Goal: Information Seeking & Learning: Learn about a topic

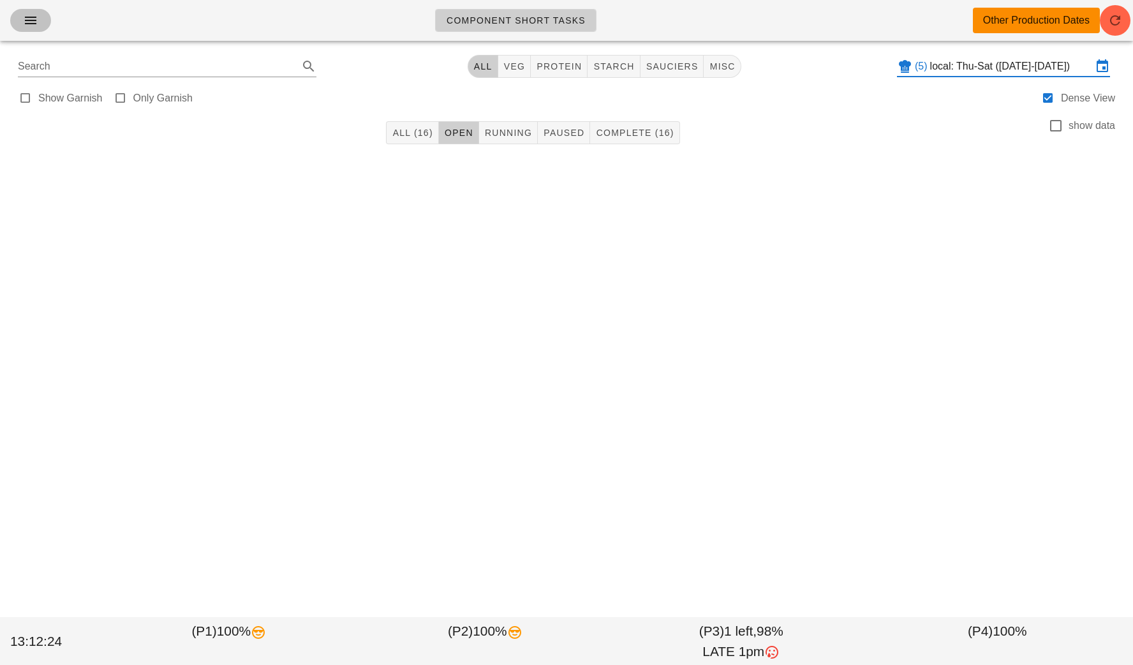
click at [27, 21] on icon "button" at bounding box center [30, 20] width 15 height 15
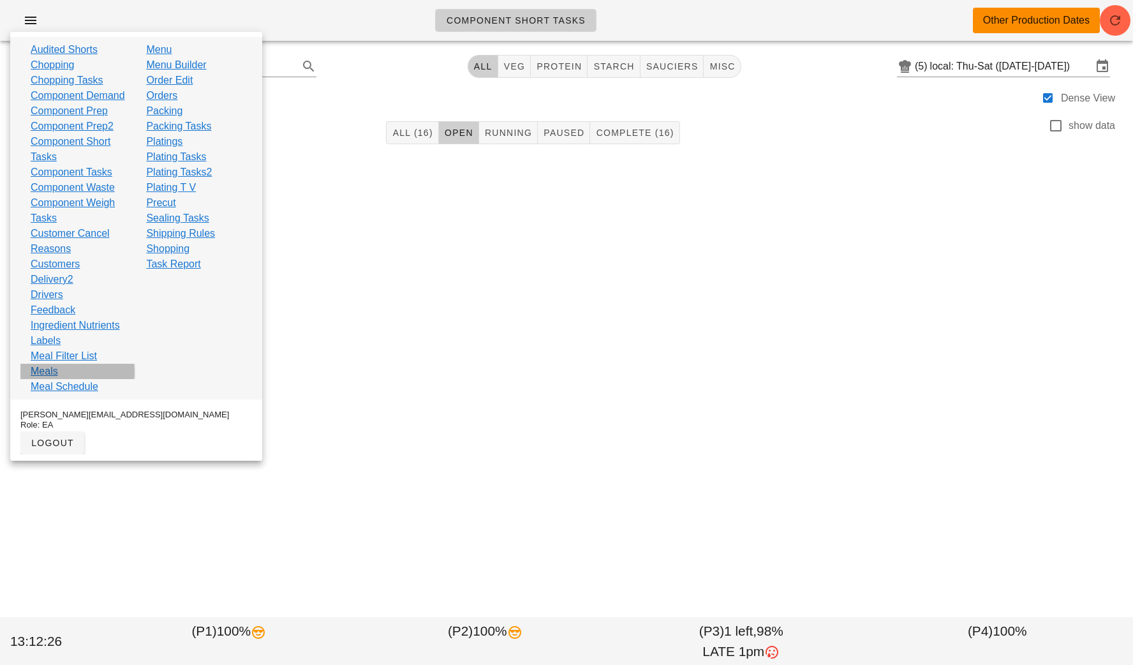
click at [51, 379] on link "Meals" at bounding box center [44, 371] width 27 height 15
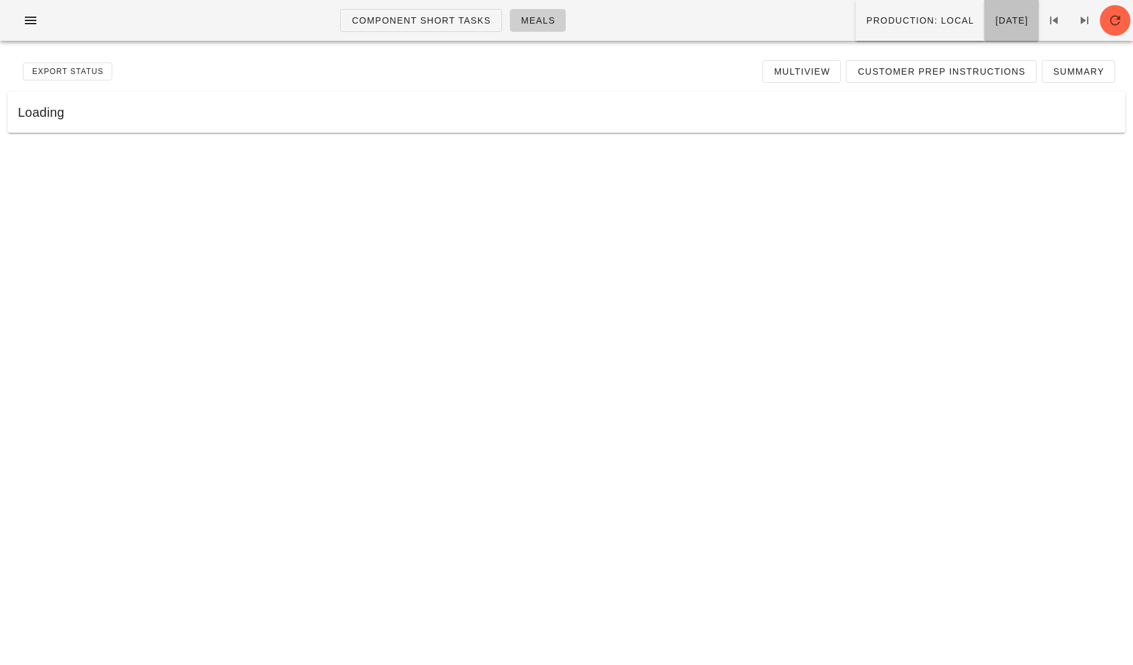
click at [984, 30] on button "[DATE]" at bounding box center [1011, 20] width 54 height 41
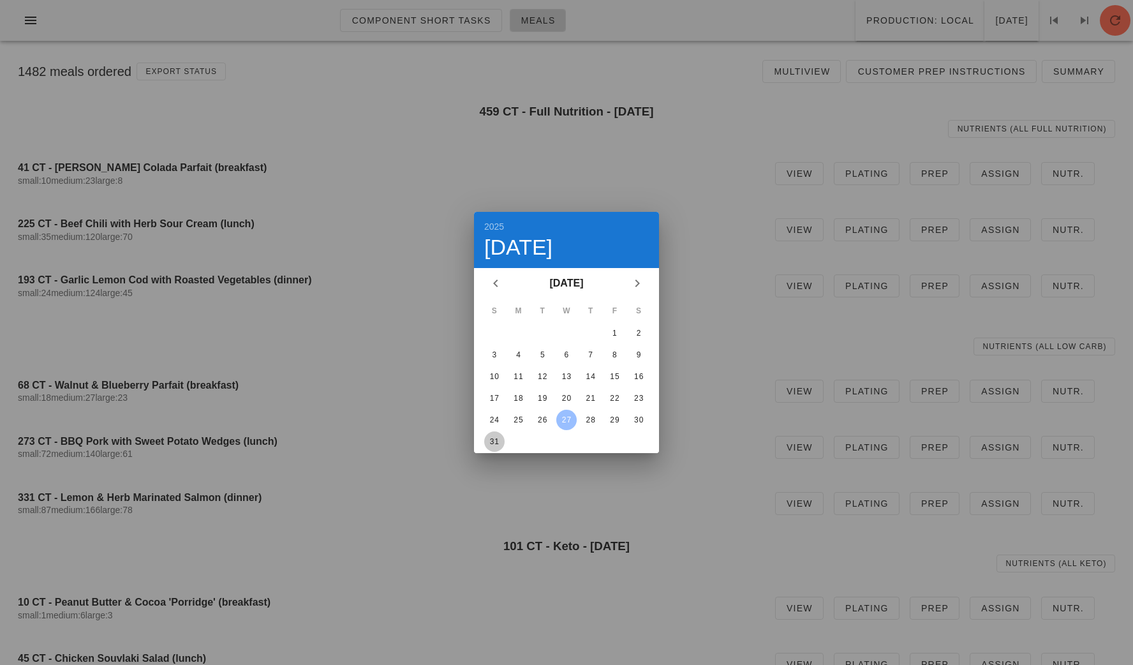
click at [496, 441] on div "31" at bounding box center [494, 441] width 20 height 9
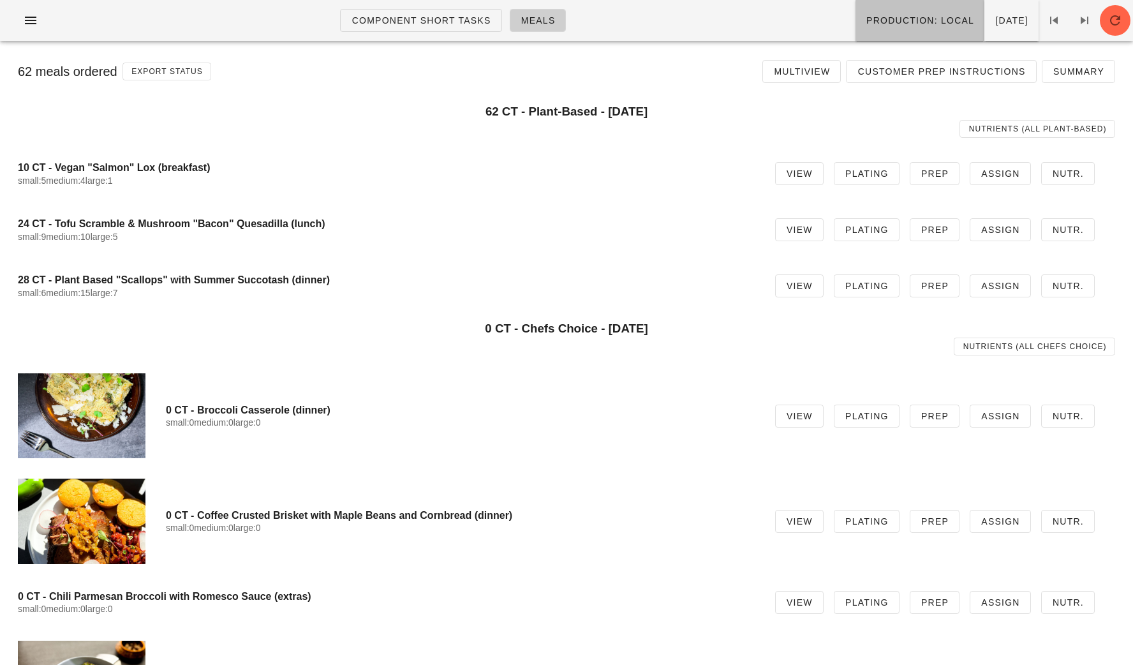
click at [856, 26] on button "Production: local" at bounding box center [920, 20] width 129 height 41
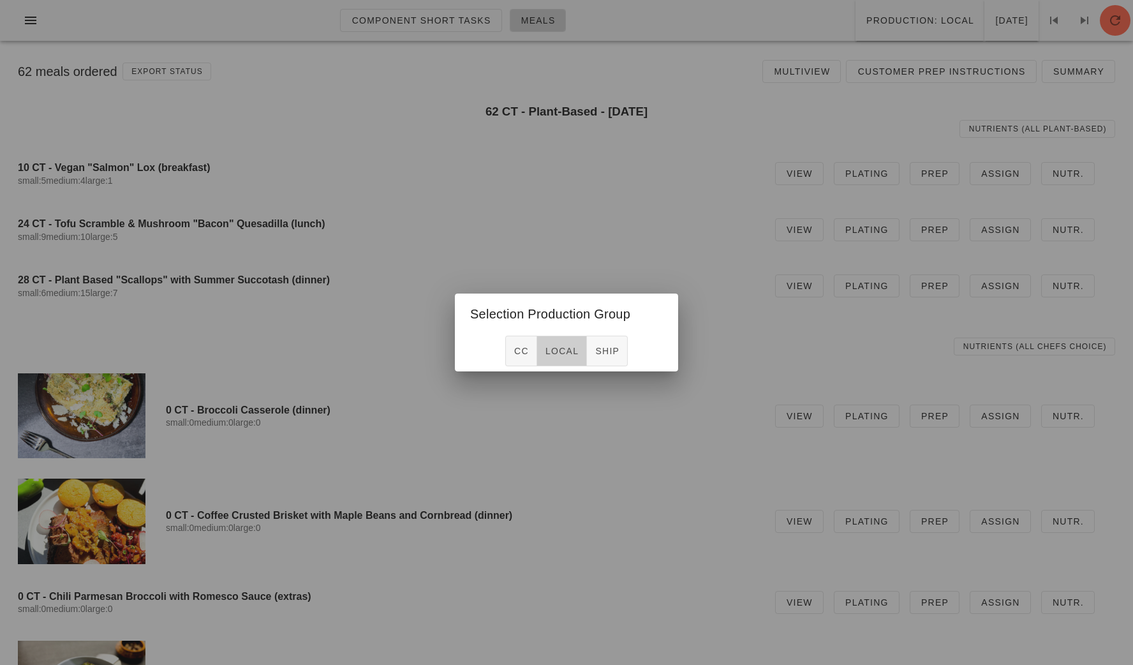
click at [560, 352] on span "local" at bounding box center [562, 351] width 34 height 10
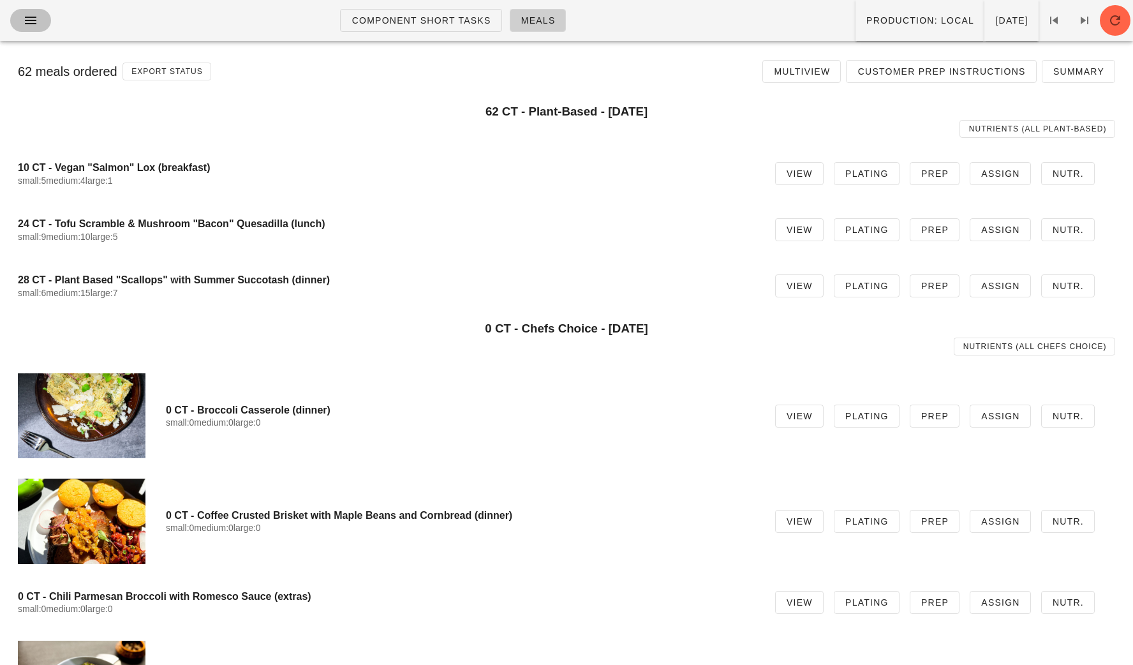
click at [29, 29] on button "button" at bounding box center [30, 20] width 41 height 23
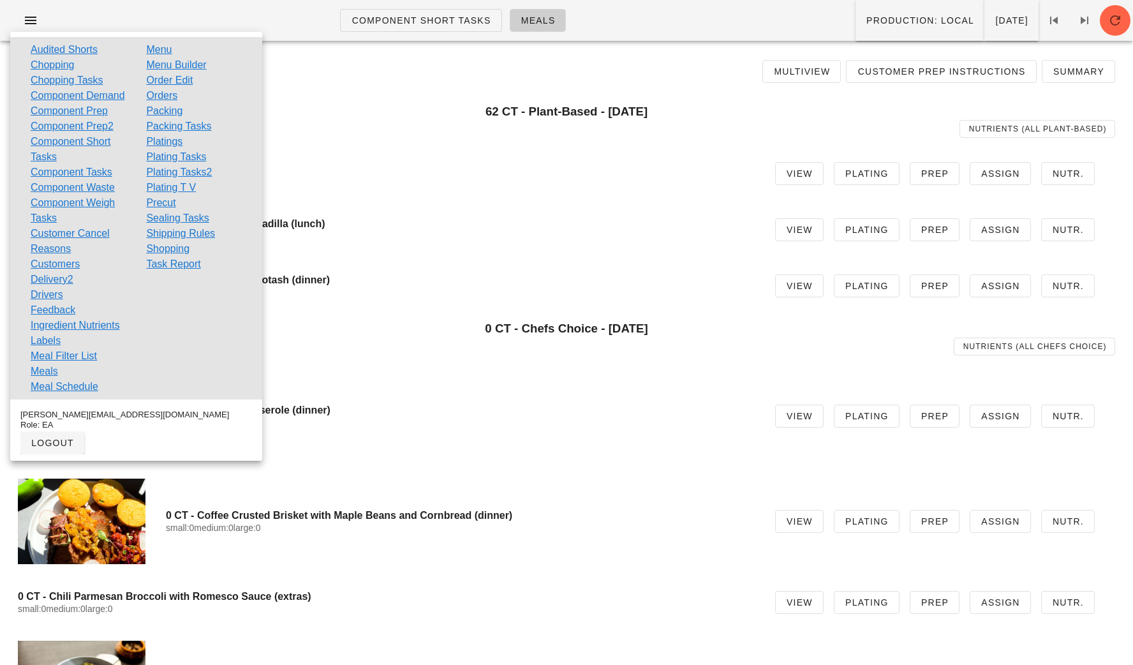
click at [167, 111] on link "Packing" at bounding box center [164, 110] width 36 height 15
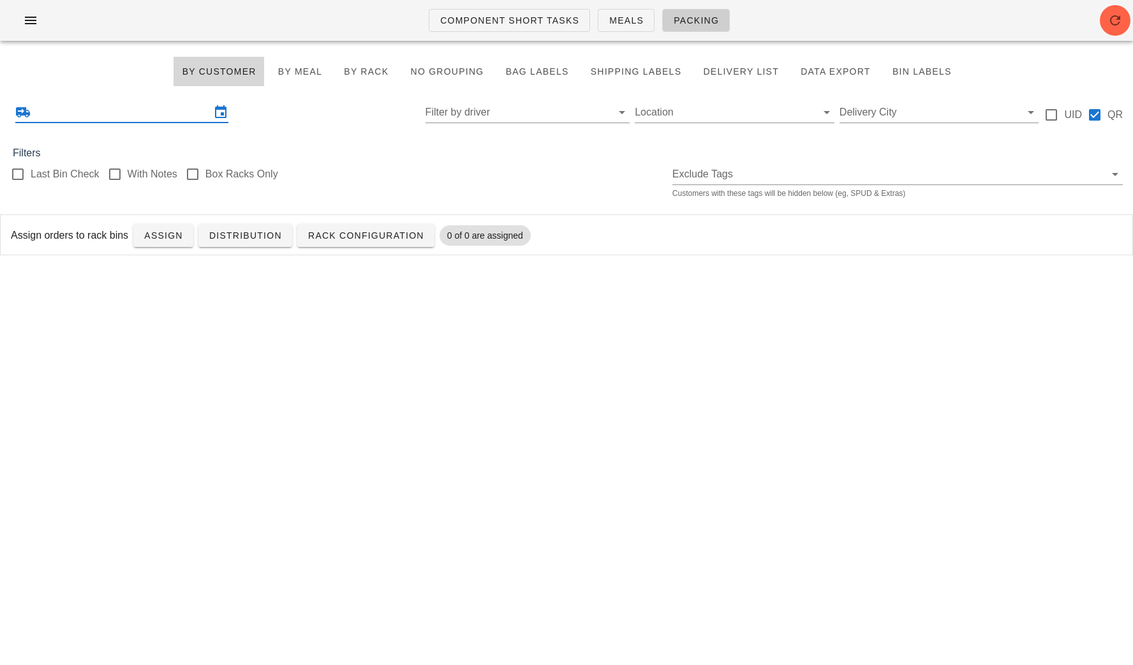
click at [165, 121] on input "text" at bounding box center [121, 112] width 177 height 20
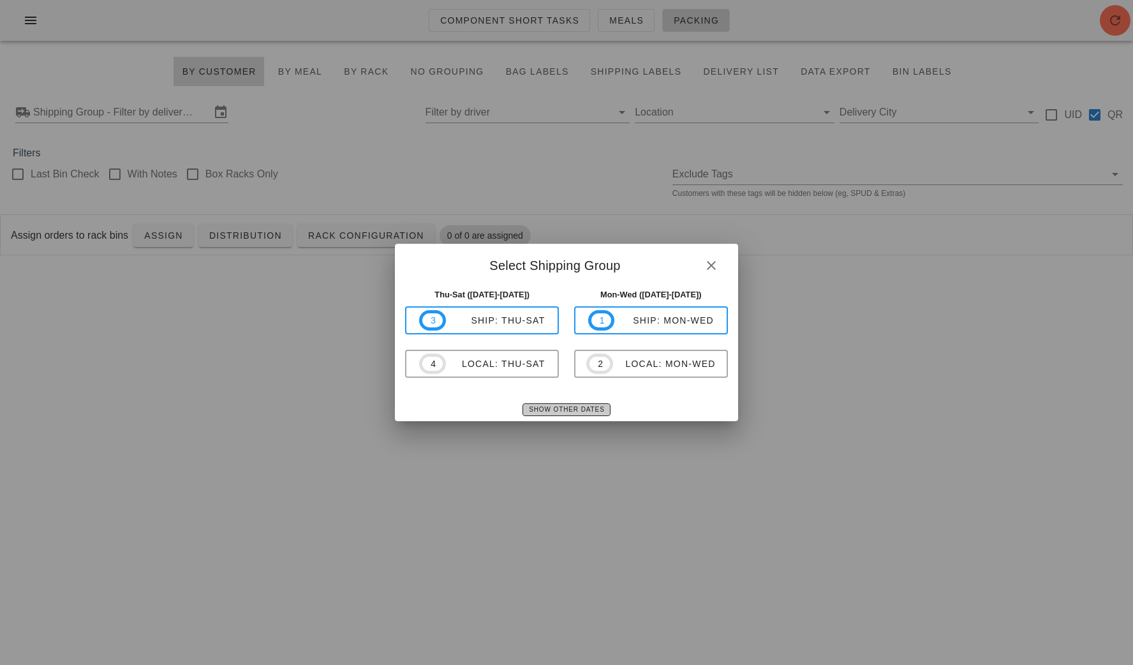
click at [565, 410] on span "Show Other Dates" at bounding box center [566, 409] width 76 height 7
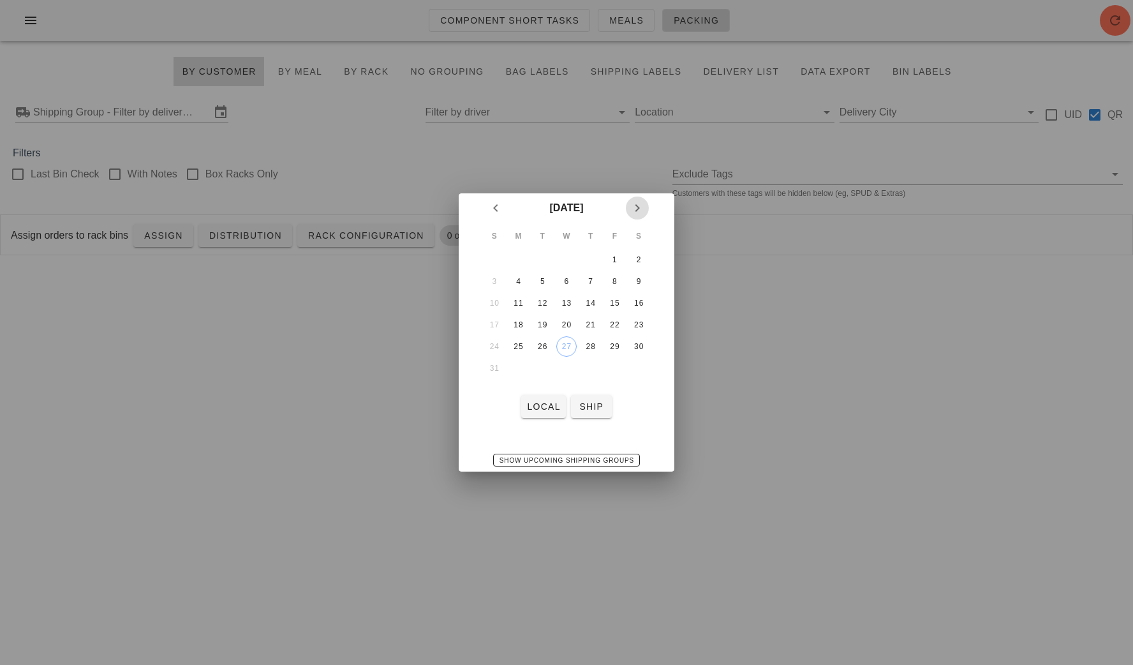
click at [639, 202] on icon "Next month" at bounding box center [637, 207] width 15 height 15
click at [516, 255] on div "1" at bounding box center [519, 259] width 20 height 9
click at [539, 410] on span "local" at bounding box center [543, 406] width 34 height 10
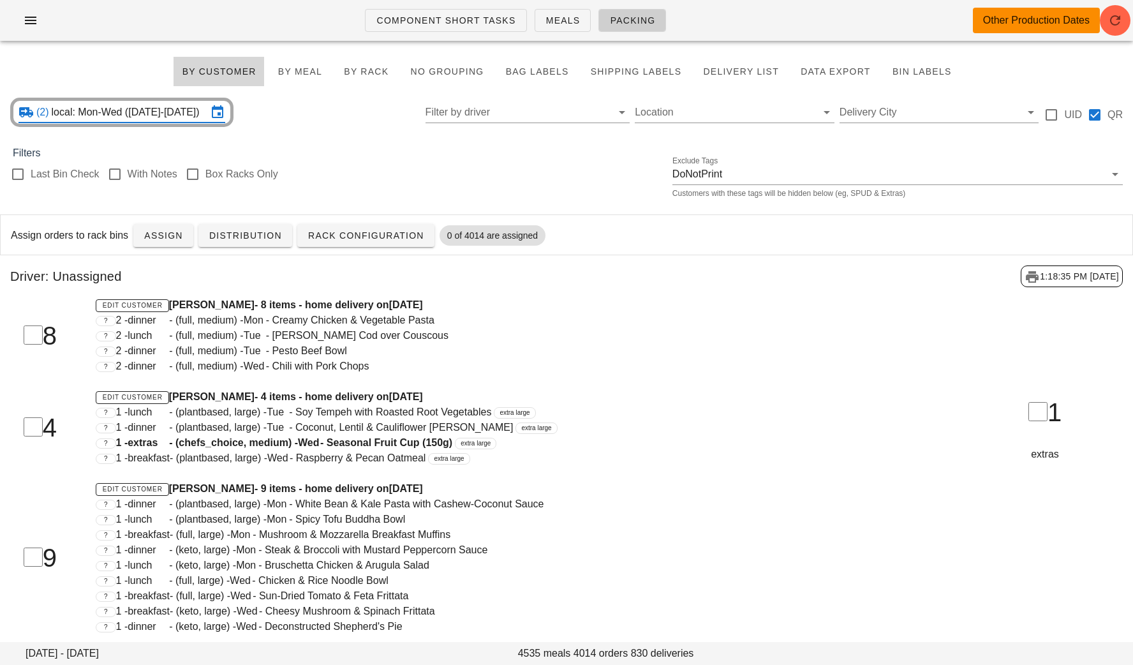
click at [128, 117] on input "local: Mon-Wed (Sep 1-Sep 3)" at bounding box center [130, 112] width 156 height 20
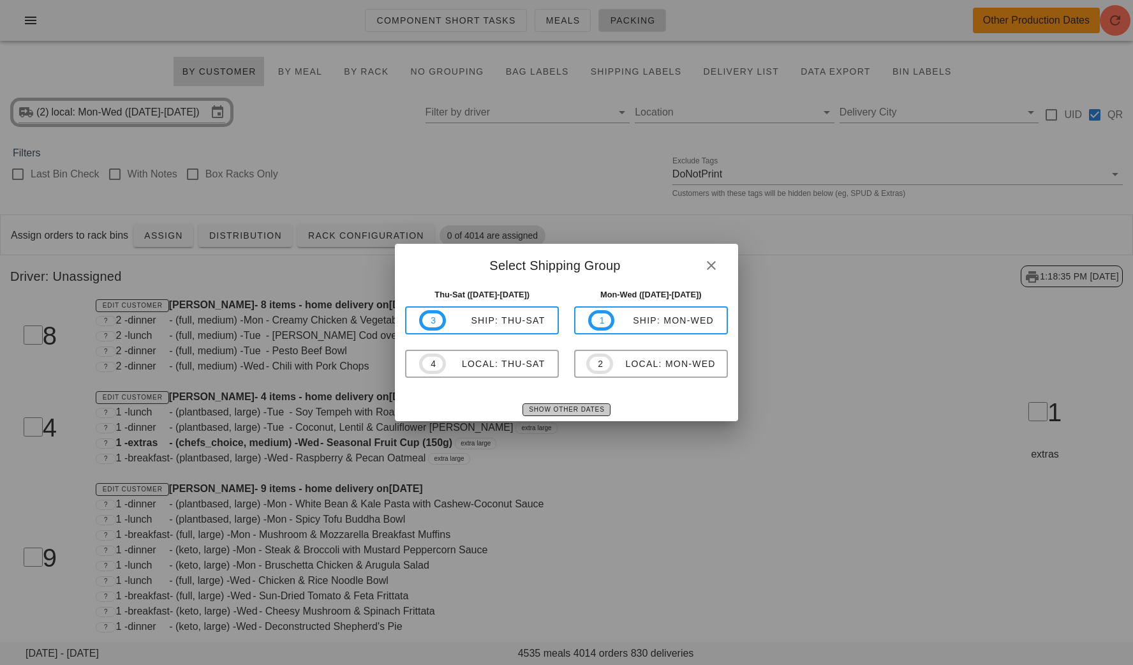
click at [551, 406] on span "Show Other Dates" at bounding box center [566, 409] width 76 height 7
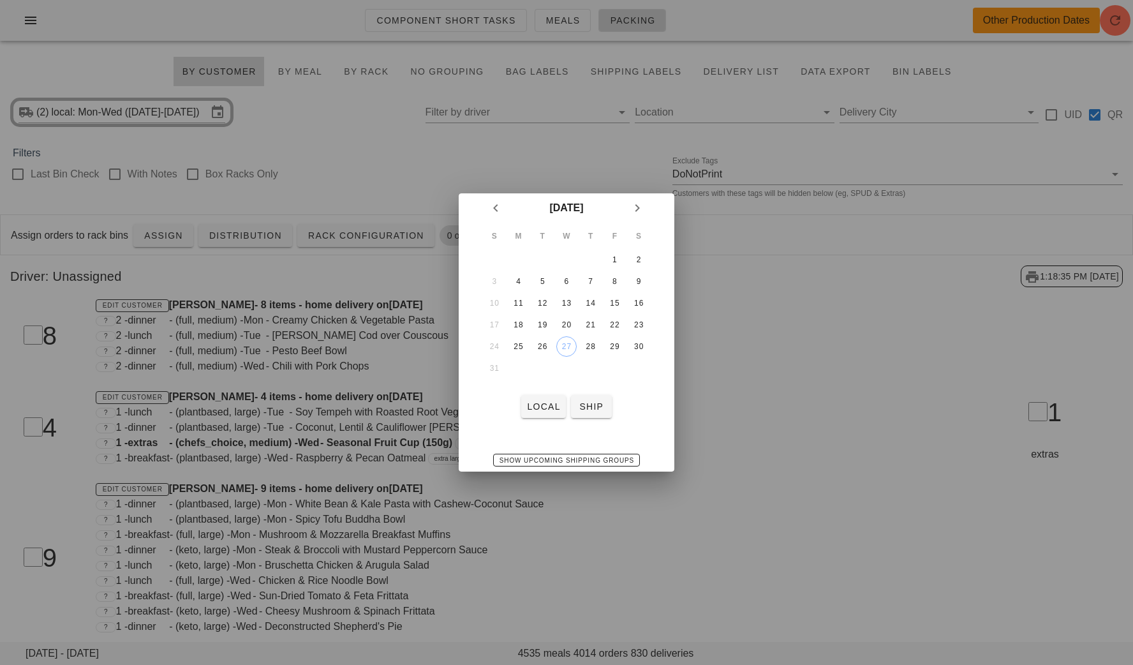
click at [493, 345] on td "24" at bounding box center [494, 346] width 23 height 20
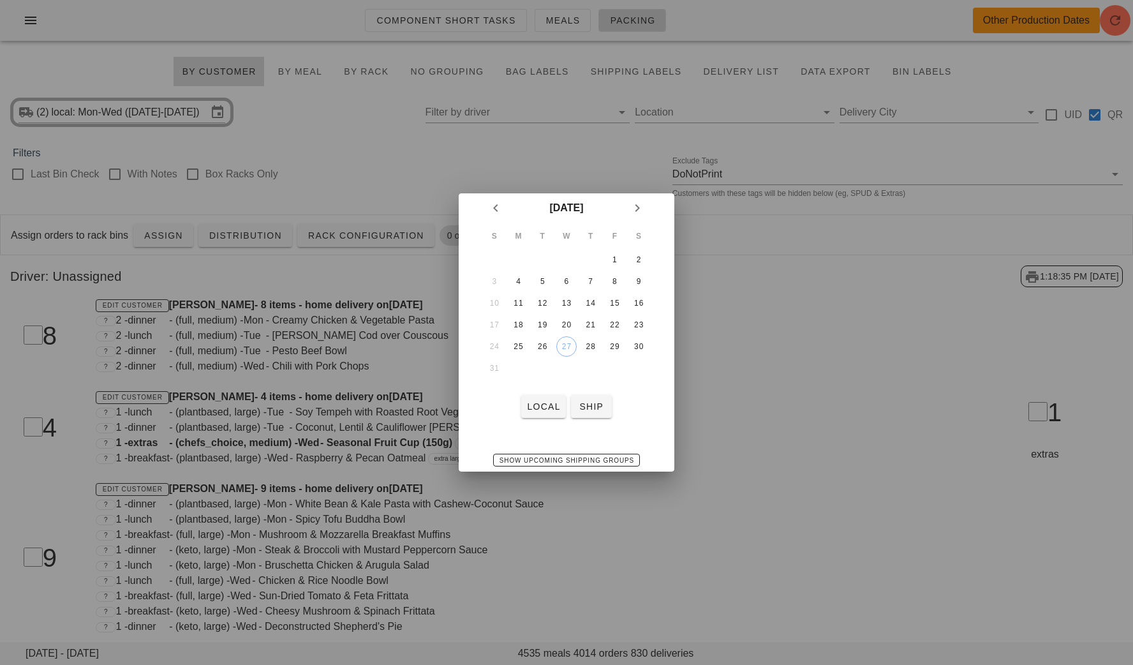
click at [493, 345] on td "24" at bounding box center [494, 346] width 23 height 20
click at [618, 321] on div "22" at bounding box center [614, 324] width 20 height 9
click at [545, 404] on span "local" at bounding box center [543, 406] width 34 height 10
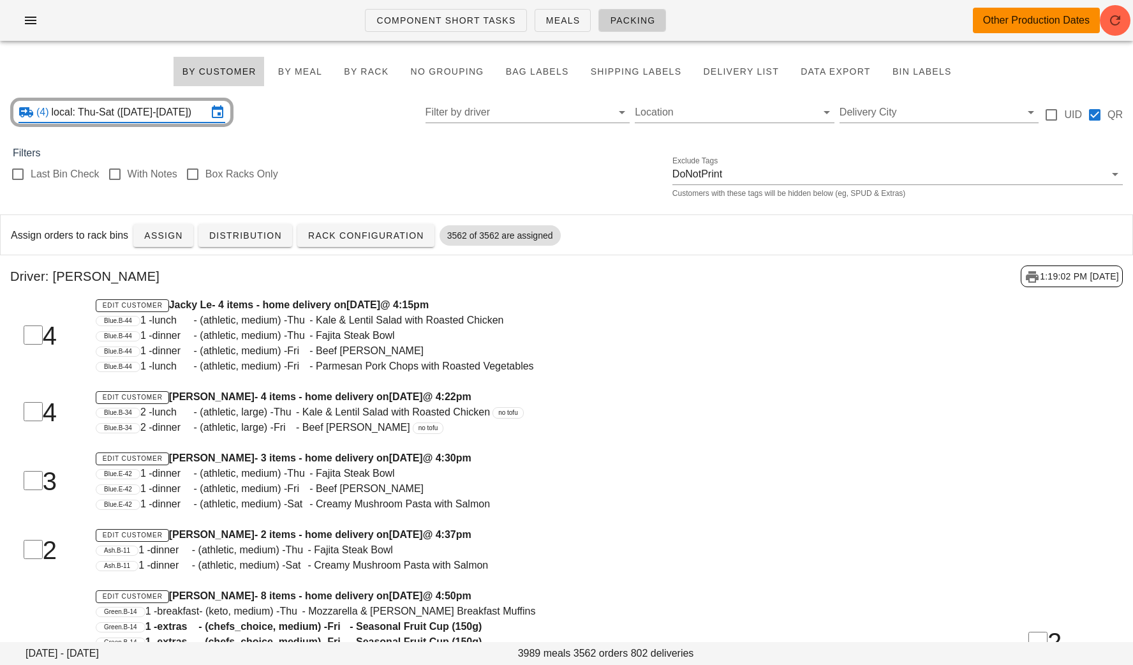
click at [166, 115] on input "local: Thu-Sat (Aug 21-Aug 23)" at bounding box center [130, 112] width 156 height 20
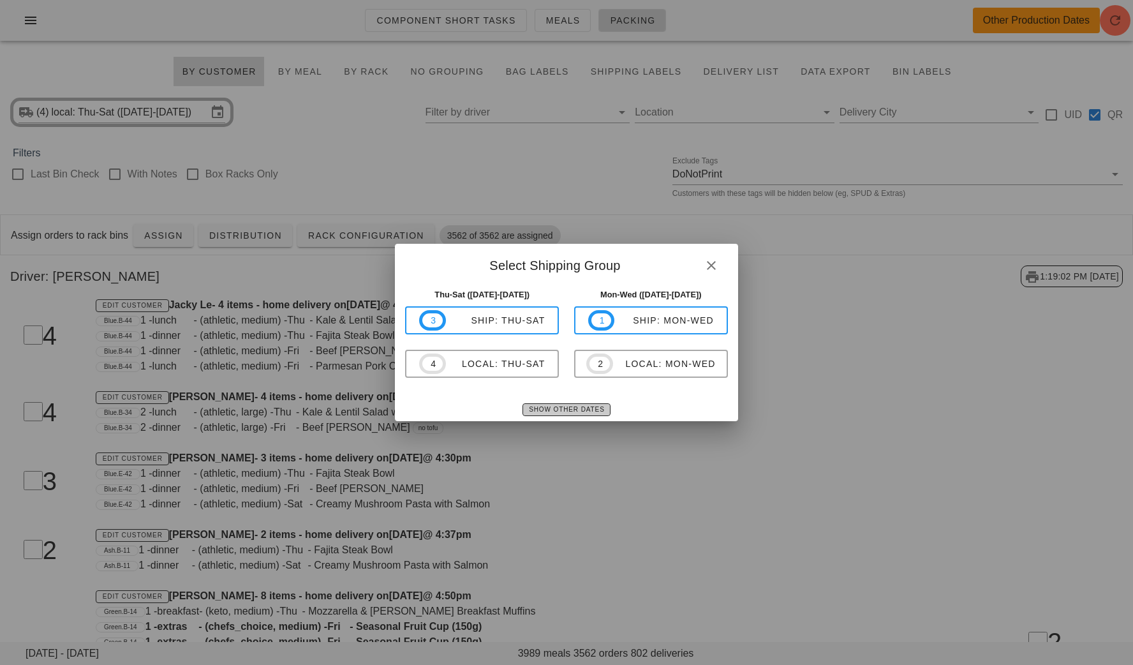
click at [550, 407] on span "Show Other Dates" at bounding box center [566, 409] width 76 height 7
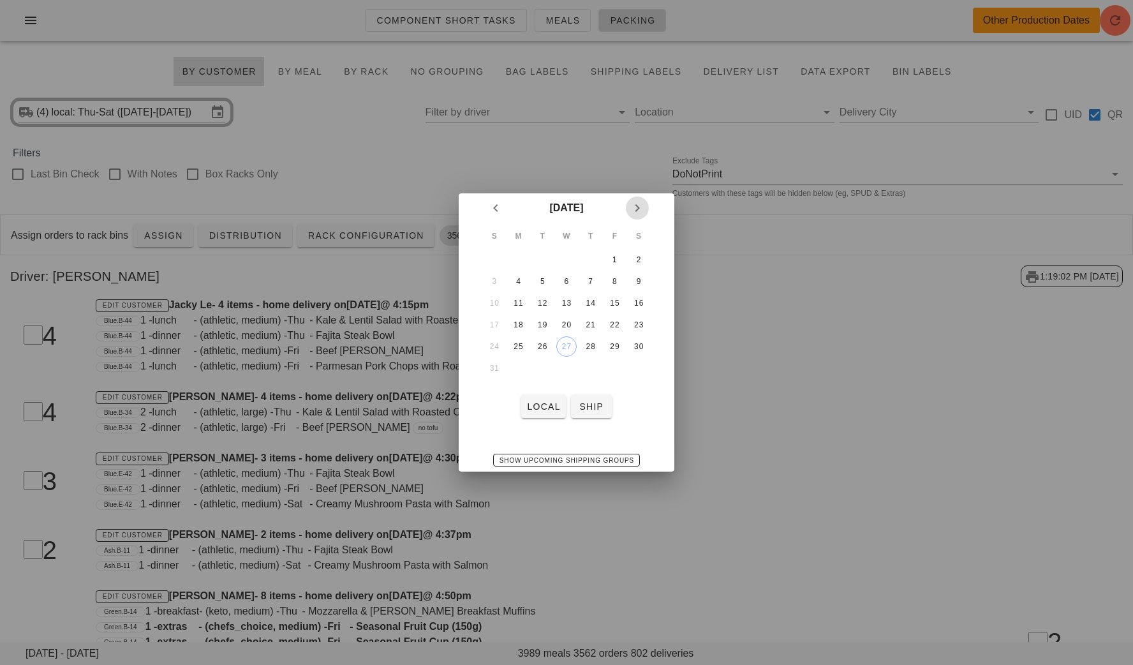
click at [641, 209] on icon "Next month" at bounding box center [637, 207] width 15 height 15
click at [517, 258] on div "1" at bounding box center [519, 259] width 20 height 9
click at [540, 411] on span "local" at bounding box center [543, 406] width 34 height 10
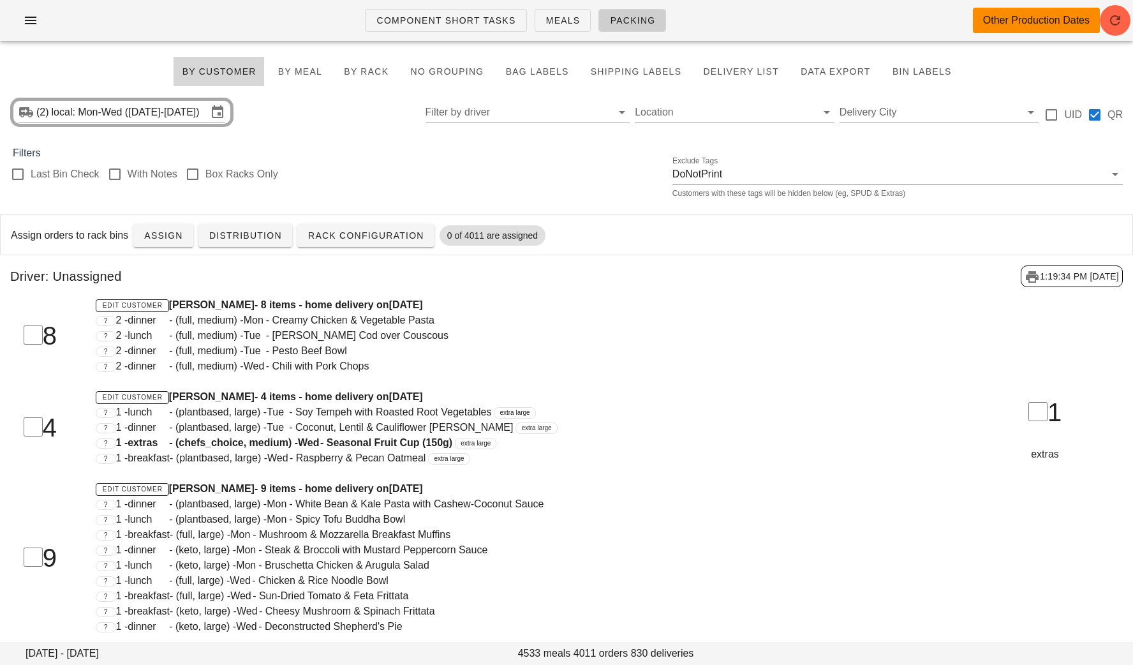
click at [530, 413] on span "extra large" at bounding box center [515, 413] width 30 height 0
click at [614, 253] on div "Assign orders to rack bins Assign Distribution Rack Configuration 0 of 4011 are…" at bounding box center [567, 235] width 1132 height 41
click at [102, 115] on input "local: Mon-Wed (Sep 1-Sep 3)" at bounding box center [130, 112] width 156 height 20
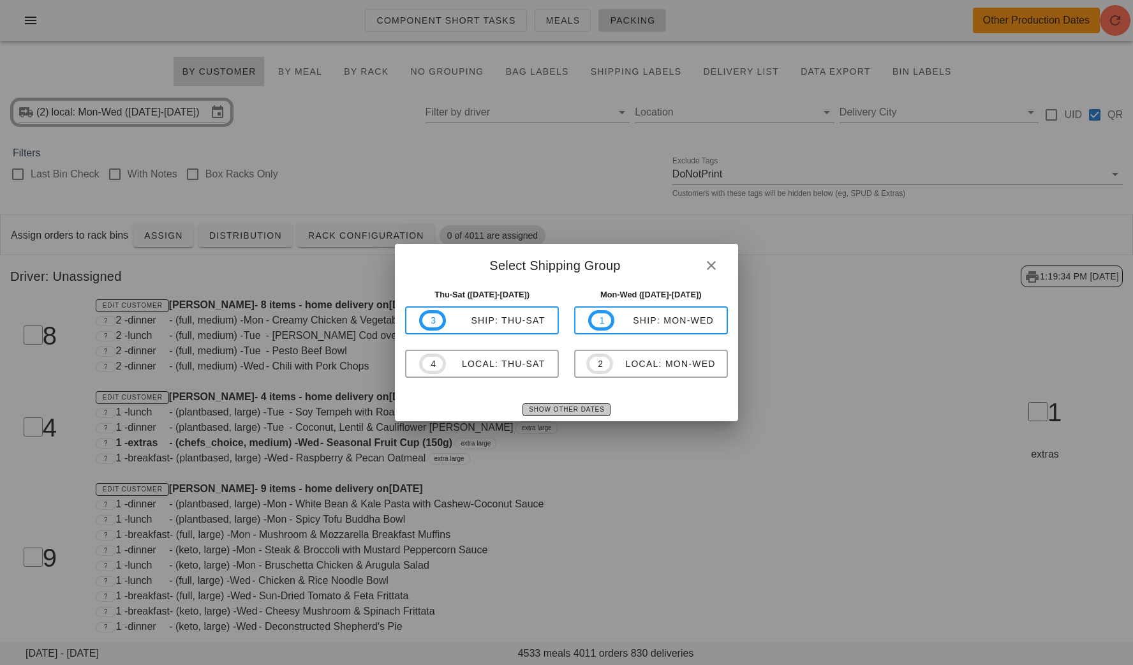
click at [544, 407] on span "Show Other Dates" at bounding box center [566, 409] width 76 height 7
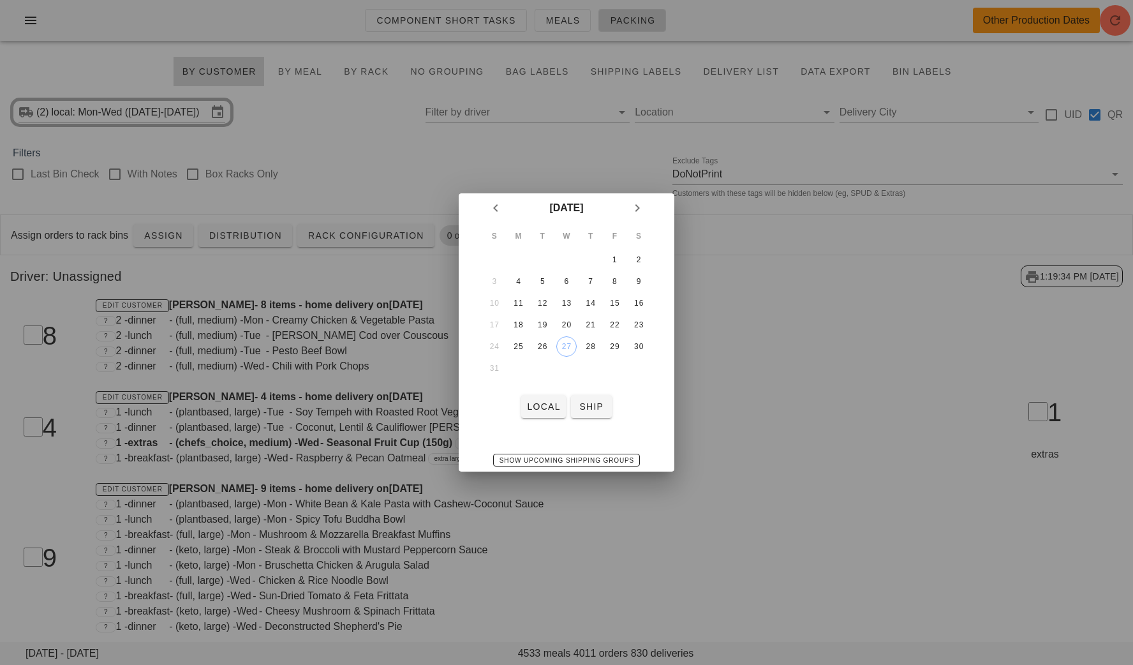
click at [486, 361] on td "31" at bounding box center [494, 368] width 23 height 20
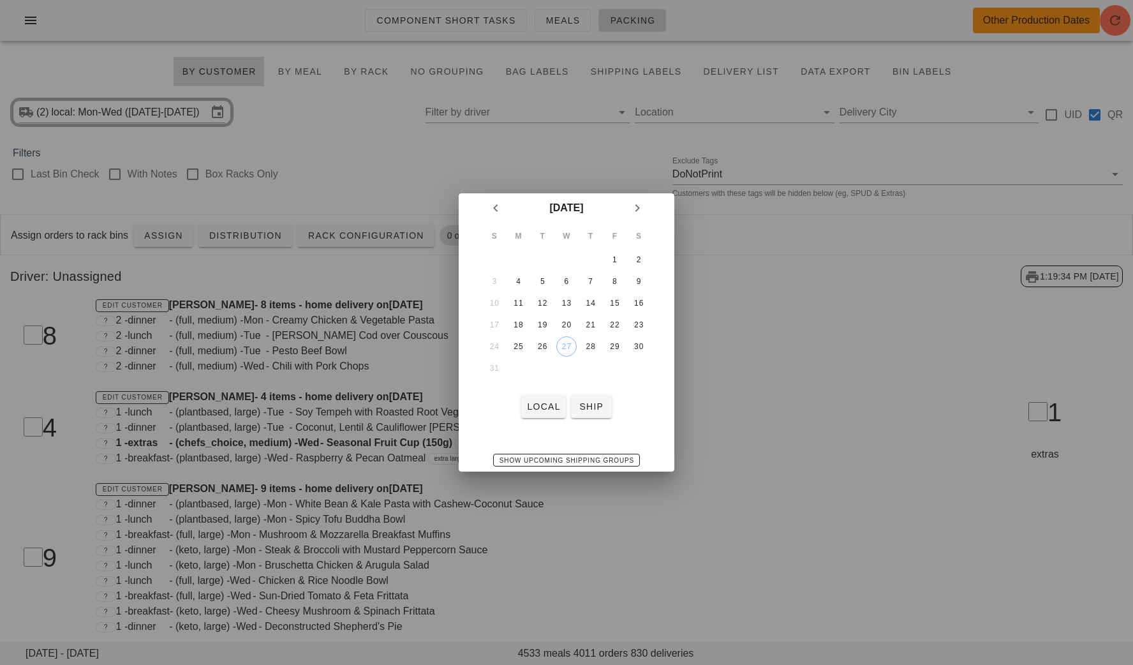
click at [486, 361] on td "31" at bounding box center [494, 368] width 23 height 20
click at [627, 460] on span "Show Upcoming Shipping Groups" at bounding box center [566, 460] width 135 height 7
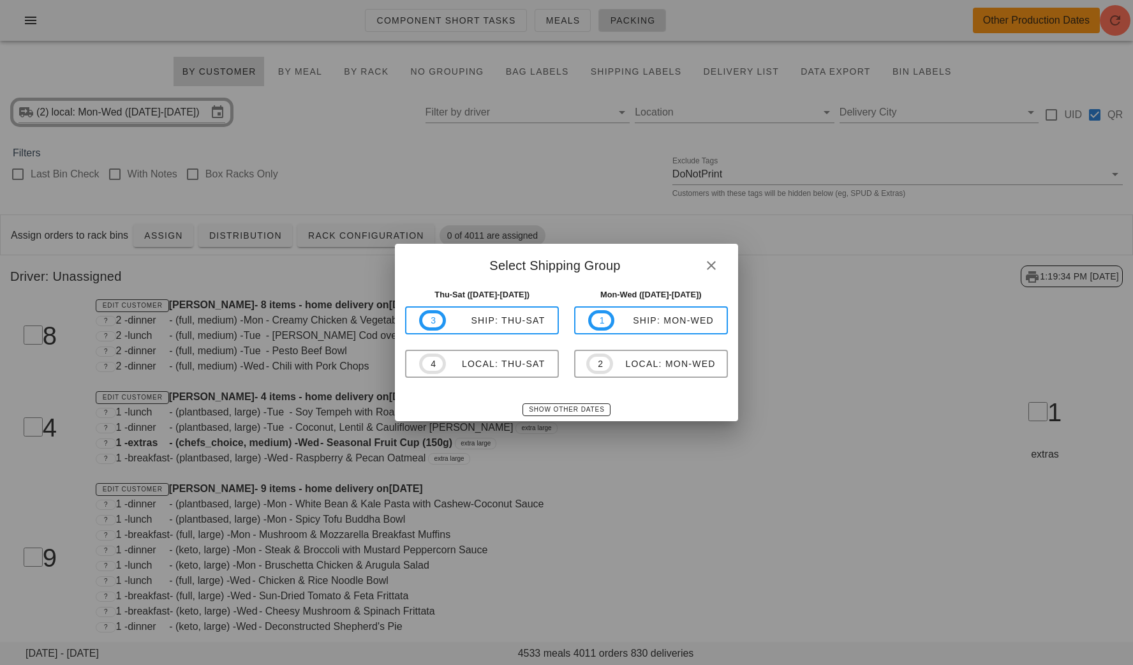
click at [550, 397] on div "Thu-Sat (Aug 28-Aug 30) 3 ship: Thu-Sat 4 local: Thu-Sat" at bounding box center [481, 340] width 169 height 119
click at [556, 406] on span "Show Other Dates" at bounding box center [566, 409] width 76 height 7
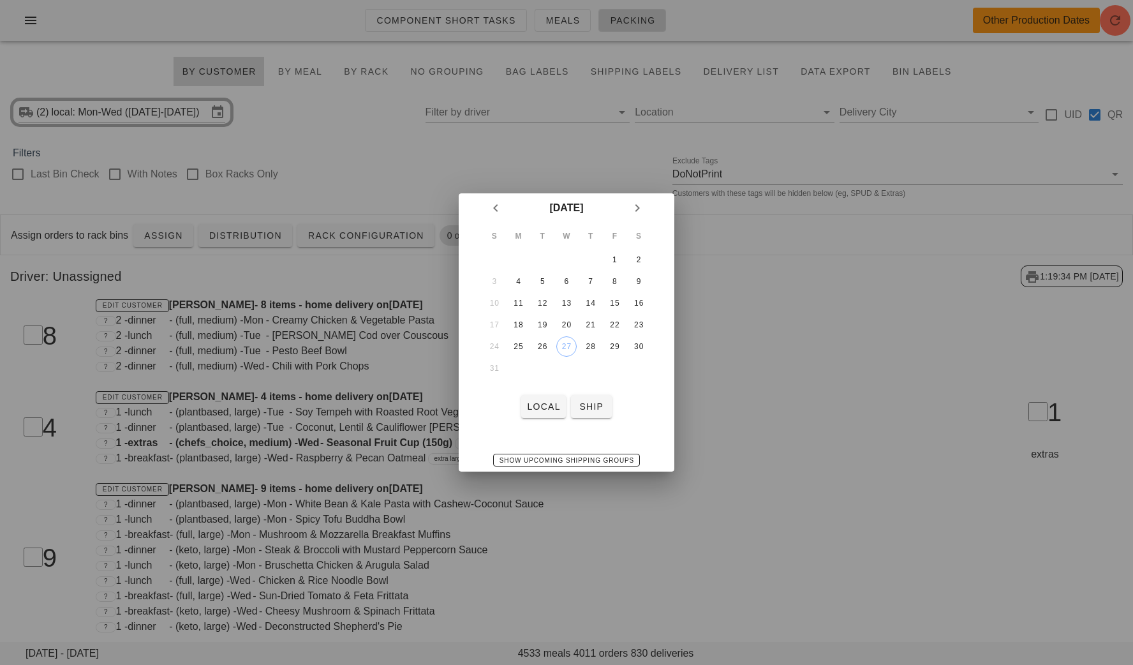
click at [761, 434] on div at bounding box center [566, 332] width 1133 height 665
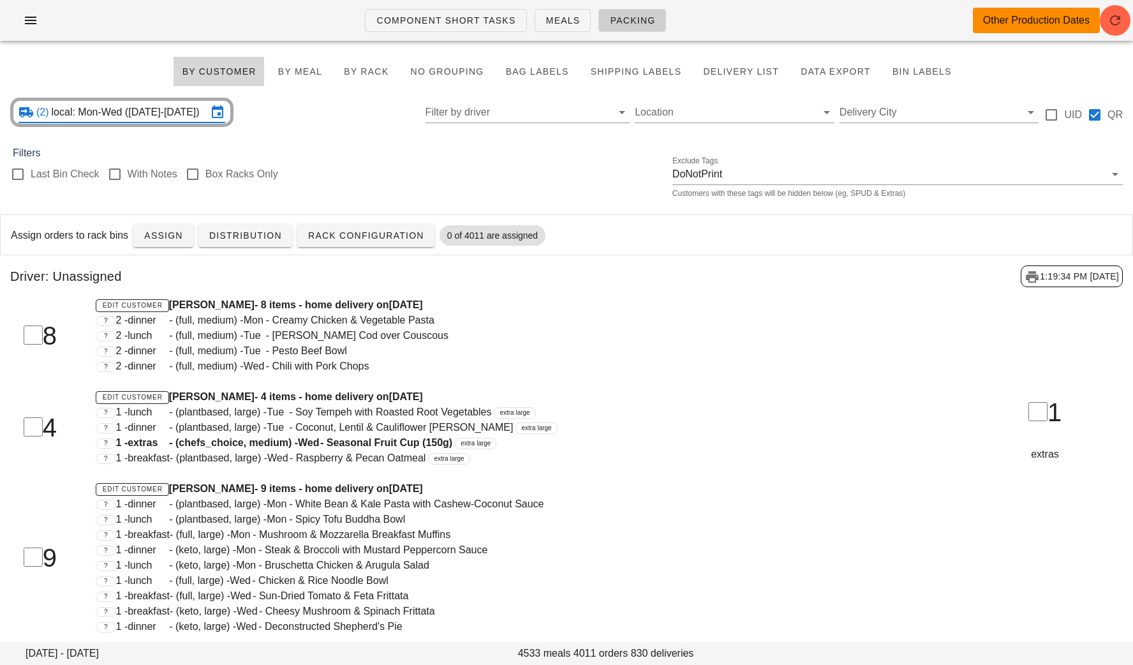
click at [762, 435] on div "? 1 - extras - (chefs_choice, medium) - Wed - Seasonal Fruit Cup (150g) extra l…" at bounding box center [519, 442] width 846 height 15
click at [626, 452] on div "? 1 - breakfast - (plantbased, large) - Wed - Raspberry & Pecan Oatmeal extra l…" at bounding box center [519, 457] width 846 height 15
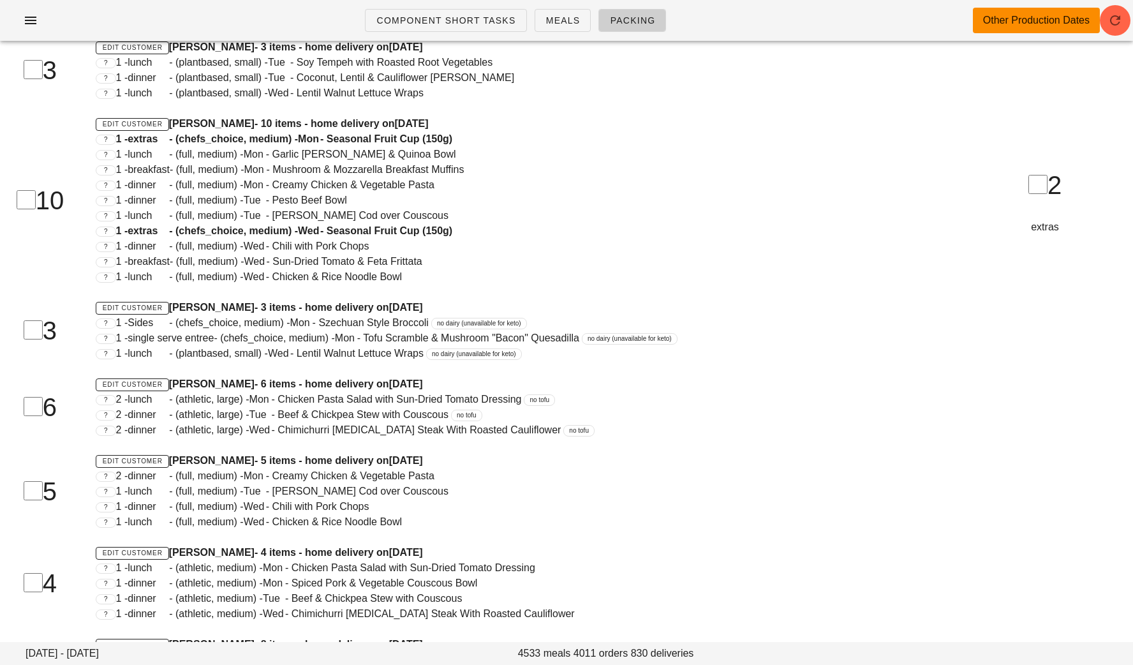
scroll to position [57529, 0]
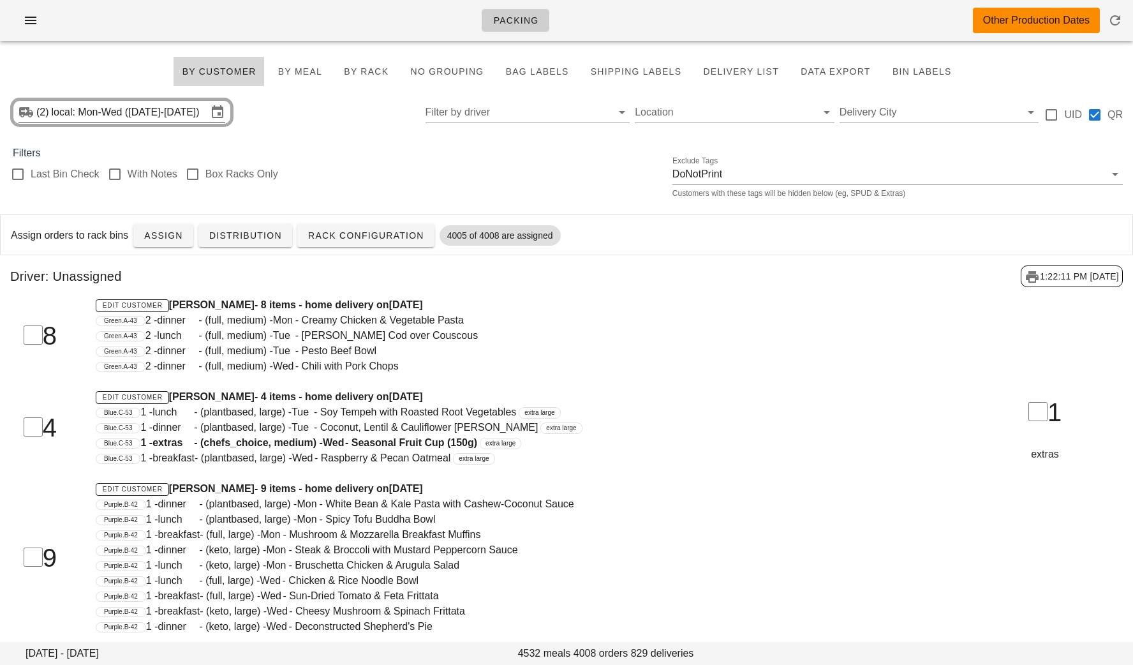
click at [121, 110] on input "local: Mon-Wed (Sep 1-Sep 3)" at bounding box center [130, 112] width 156 height 20
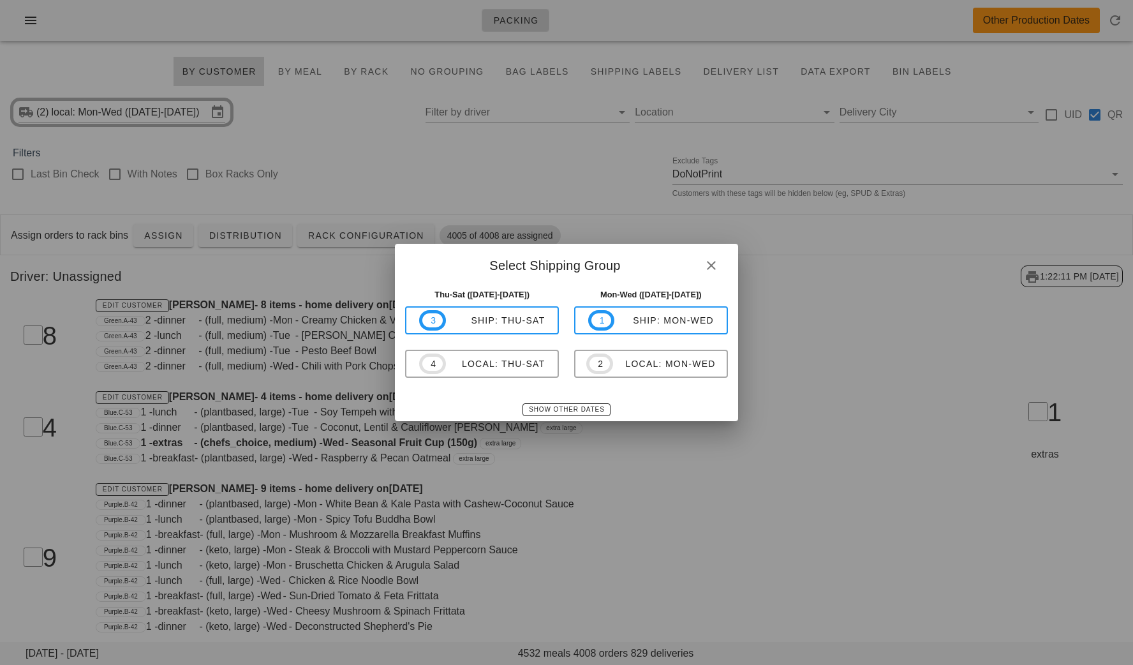
click at [583, 464] on div at bounding box center [566, 332] width 1133 height 665
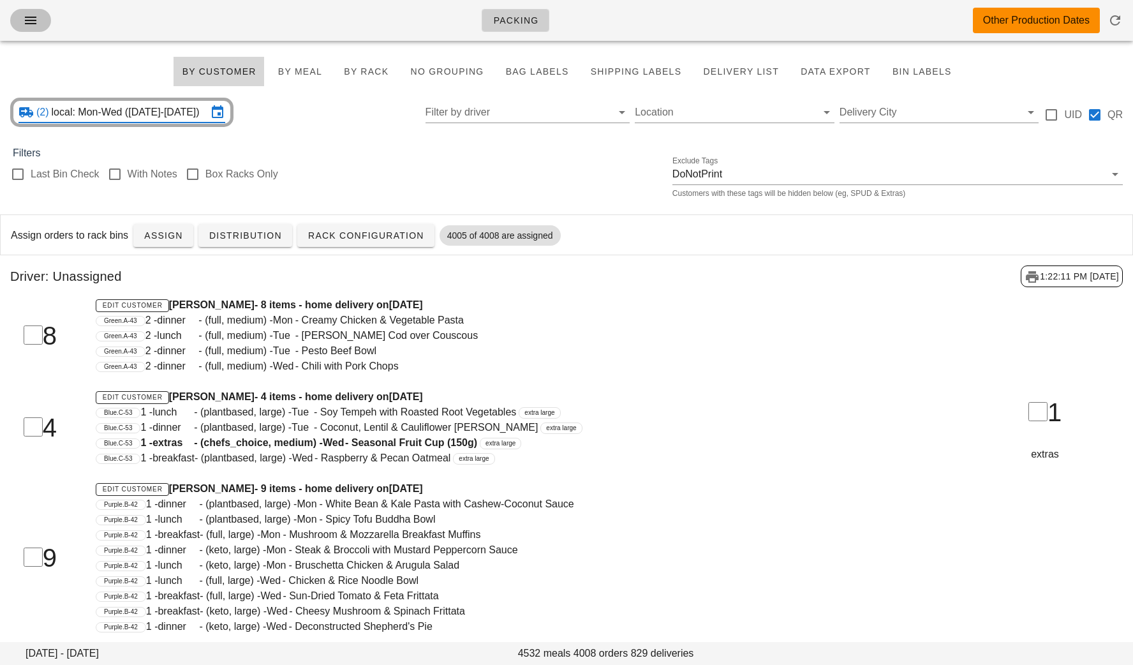
click at [32, 17] on icon "button" at bounding box center [30, 20] width 15 height 15
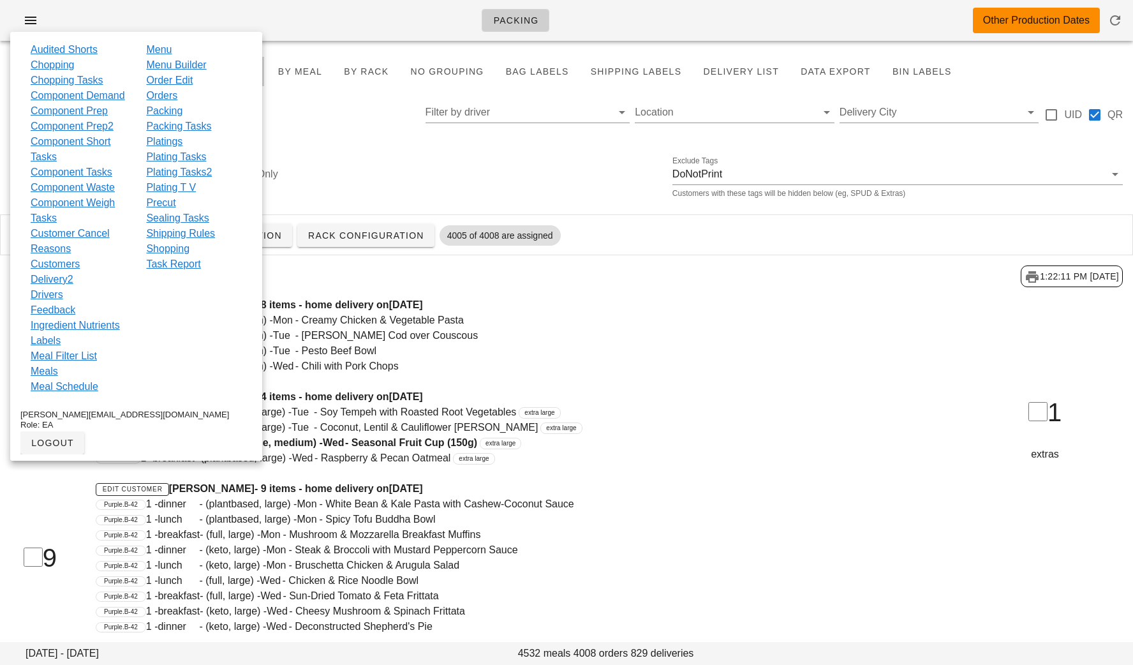
click at [158, 93] on link "Orders" at bounding box center [161, 95] width 31 height 15
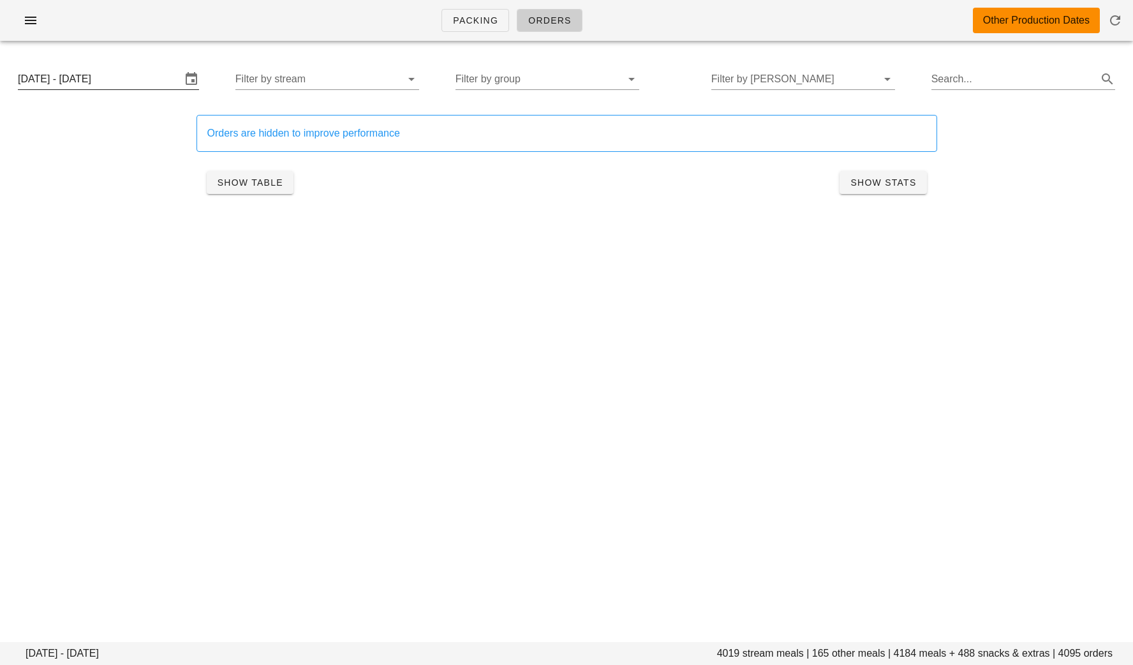
click at [147, 80] on input "Monday September 1 - Wednesday September 3" at bounding box center [99, 79] width 163 height 20
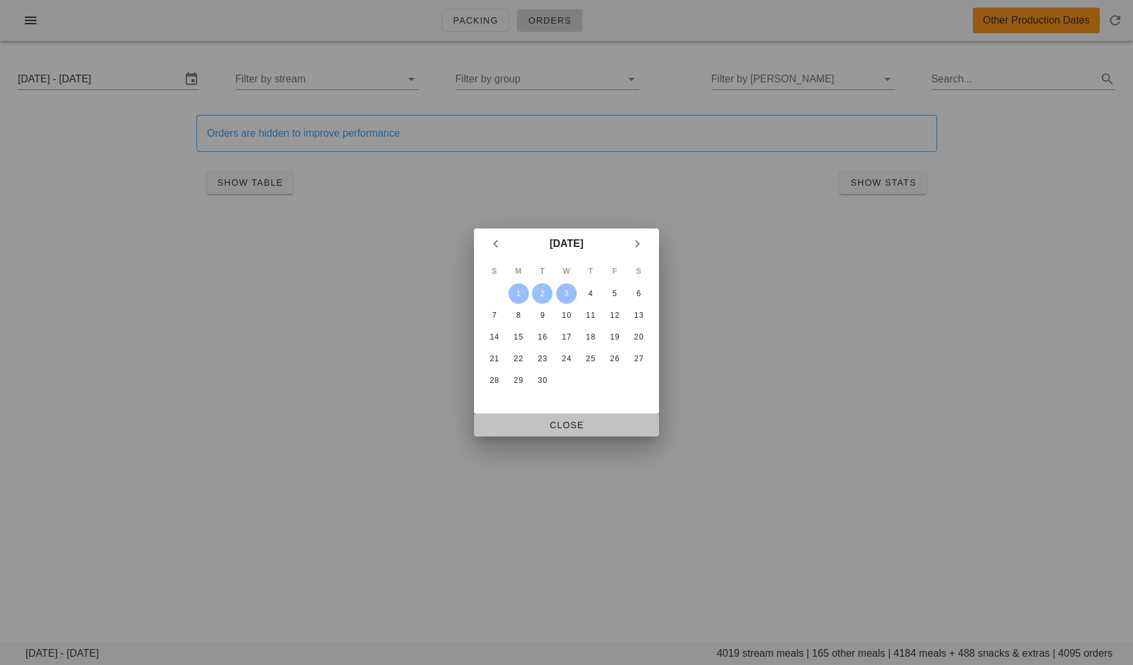
click at [526, 420] on span "Close" at bounding box center [566, 425] width 165 height 10
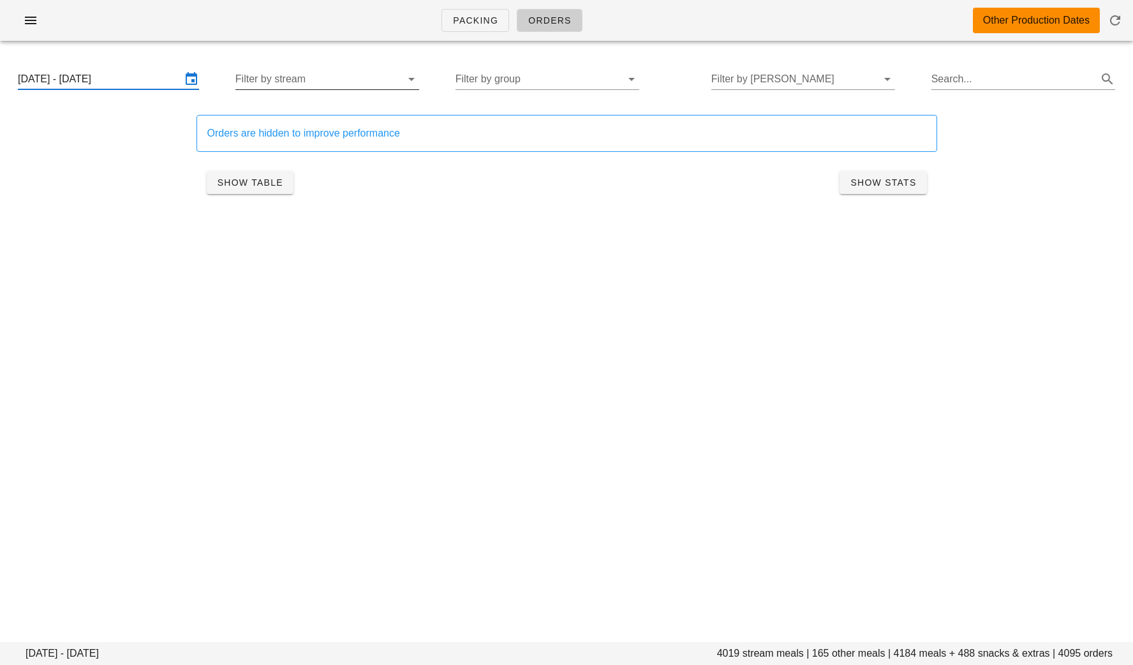
click at [320, 74] on input "Filter by stream" at bounding box center [316, 79] width 163 height 20
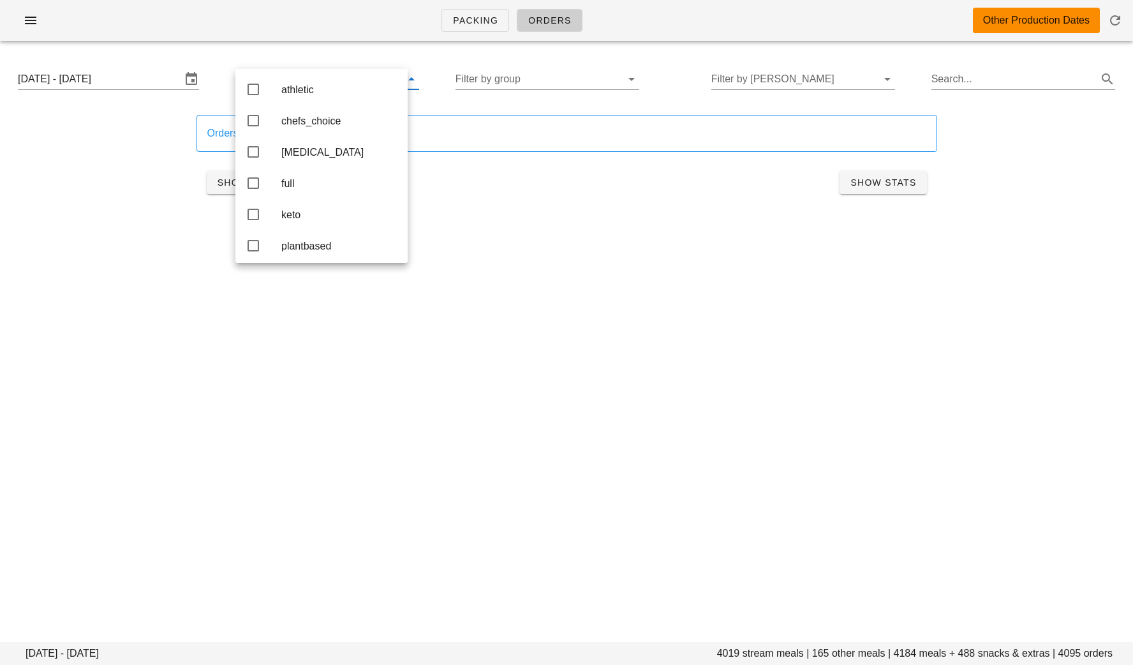
click at [486, 228] on div "Monday September 1 - Wednesday September 3 4019 stream meals | 165 other meals …" at bounding box center [566, 148] width 1133 height 195
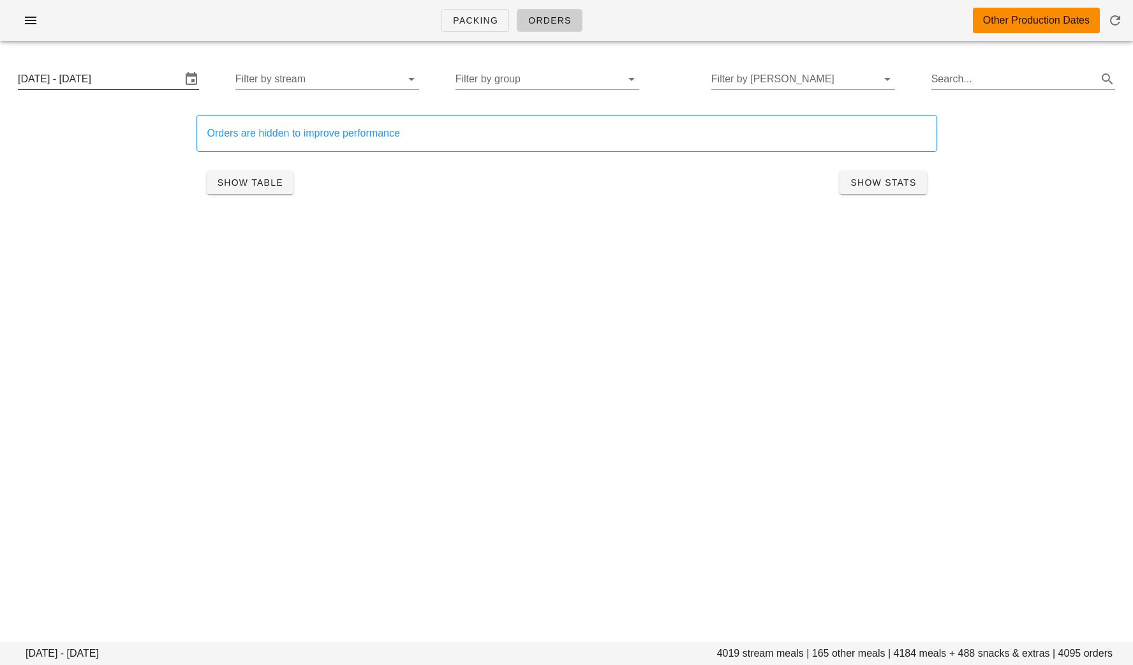
click at [94, 86] on input "Monday September 1 - Wednesday September 3" at bounding box center [99, 79] width 163 height 20
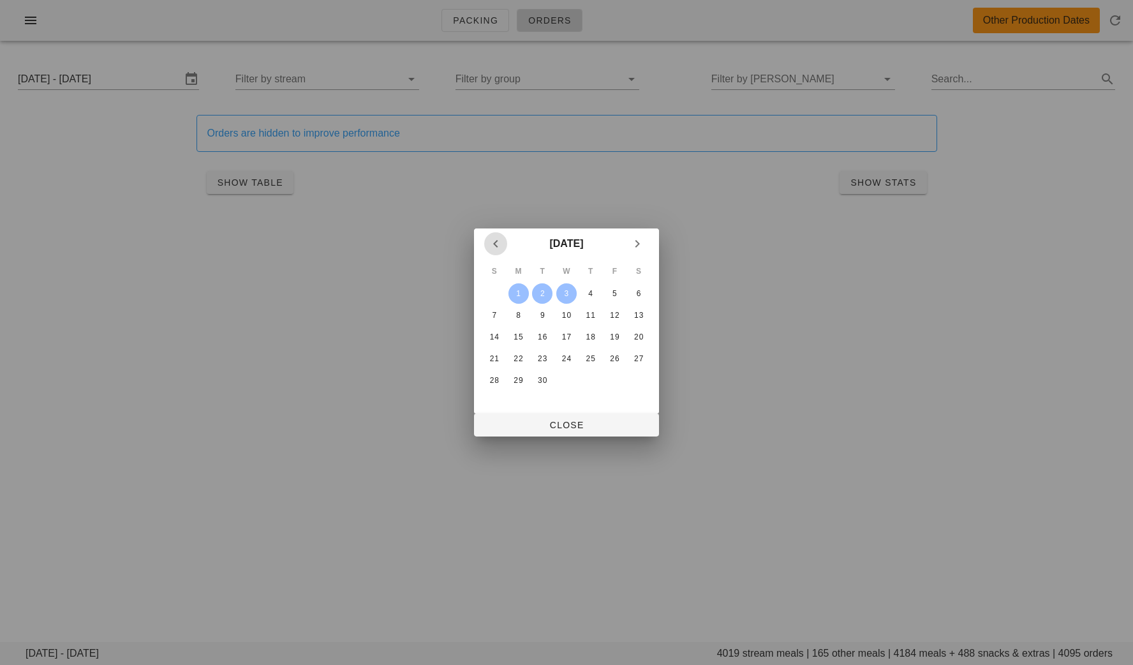
click at [486, 244] on span "Previous month" at bounding box center [495, 243] width 23 height 15
click at [493, 401] on div "31" at bounding box center [494, 401] width 20 height 9
click at [568, 429] on span "Close" at bounding box center [566, 425] width 165 height 10
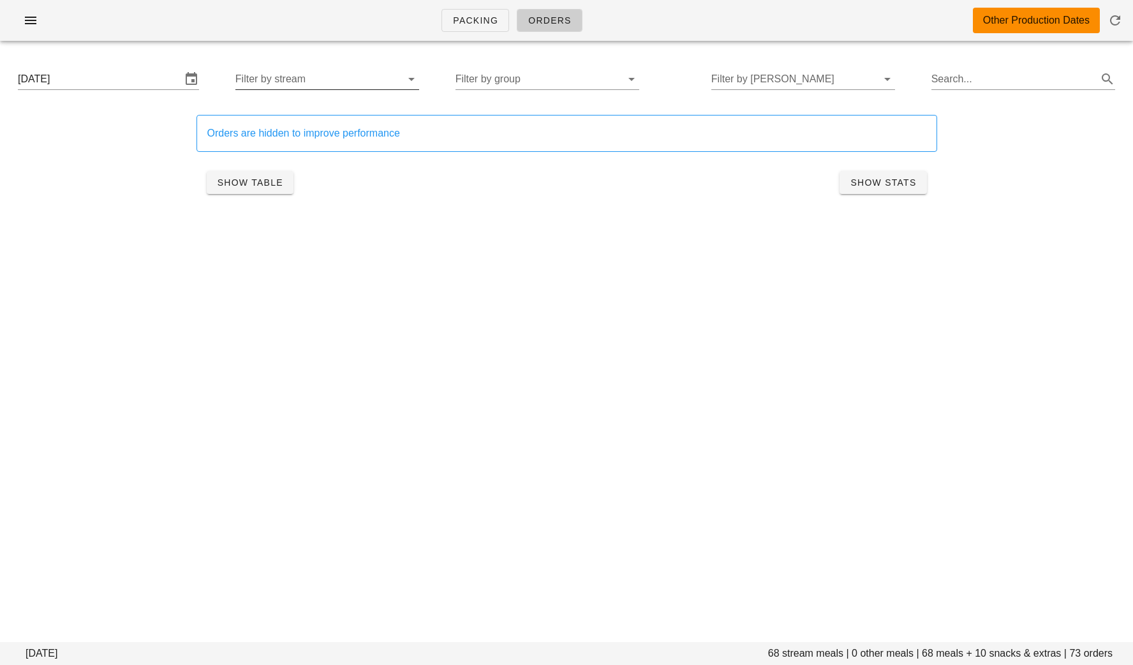
click at [334, 81] on input "Filter by stream" at bounding box center [316, 79] width 163 height 20
click at [352, 196] on div "Show Table Show Stats" at bounding box center [567, 182] width 741 height 41
click at [272, 182] on span "Show Table" at bounding box center [250, 182] width 66 height 10
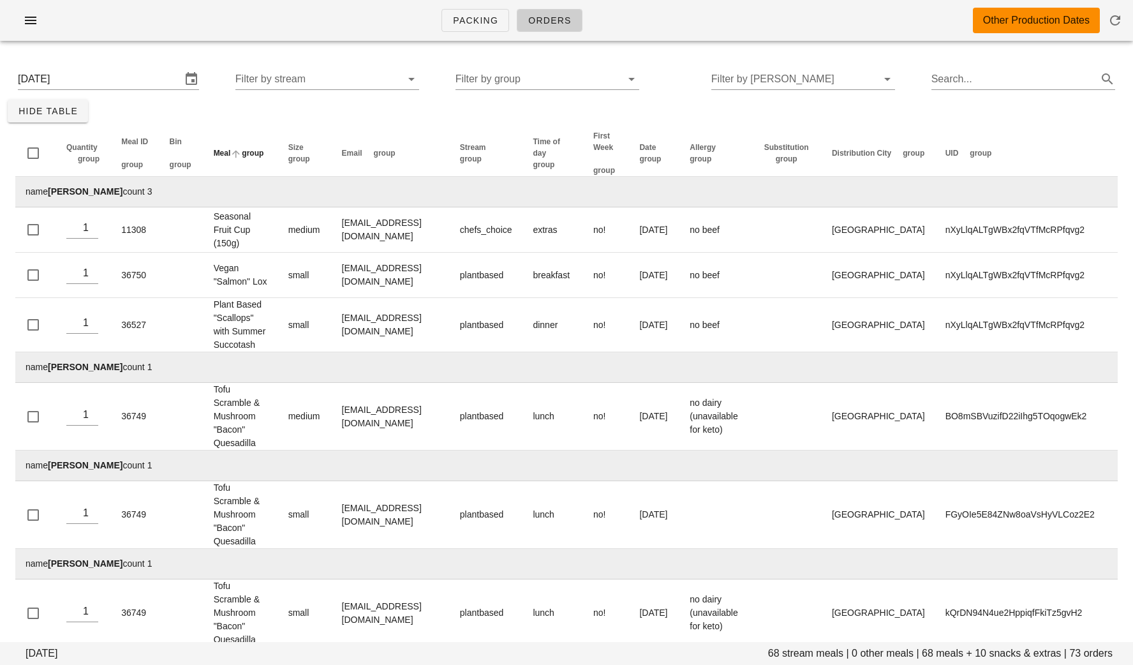
click at [261, 150] on span "group" at bounding box center [253, 153] width 22 height 9
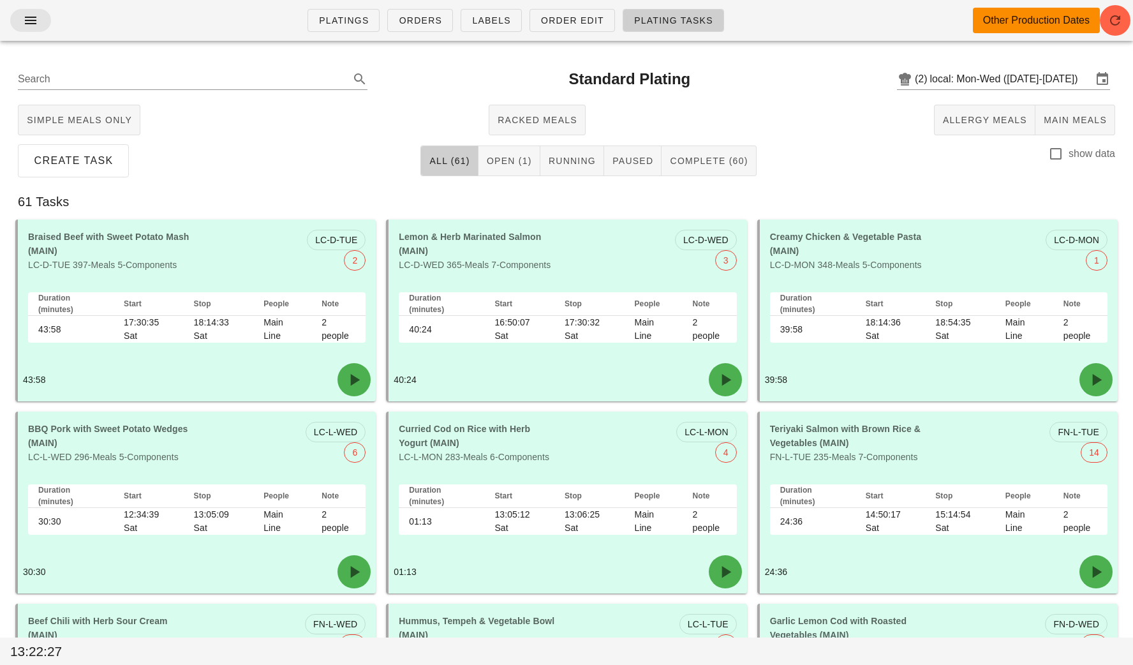
scroll to position [1714, 0]
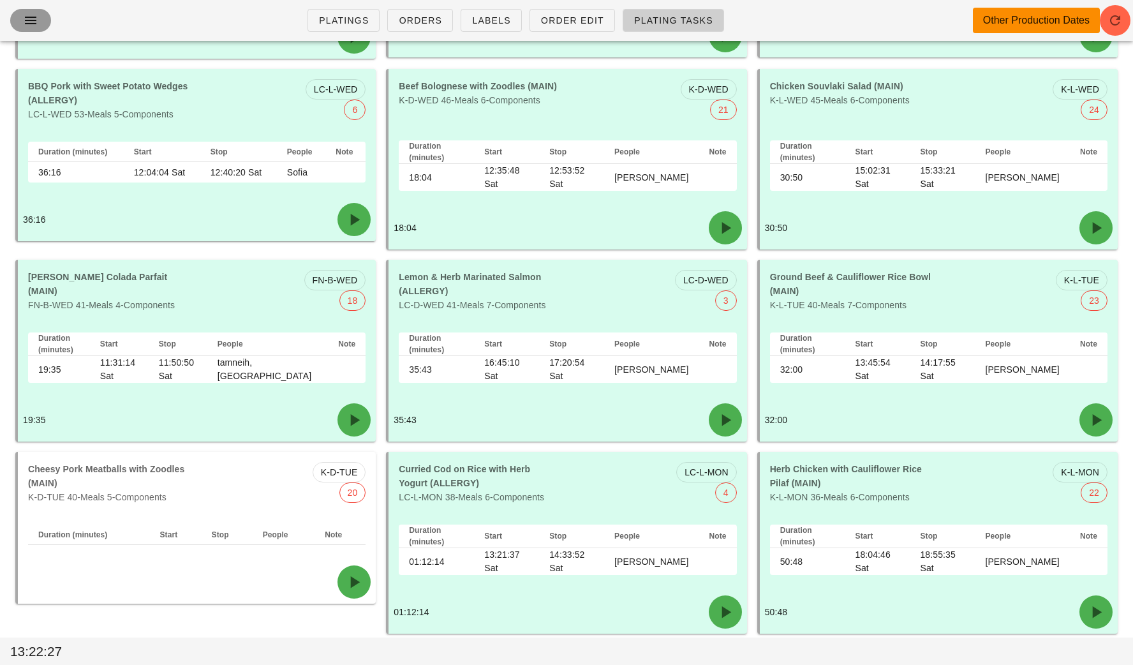
click at [21, 20] on span "button" at bounding box center [30, 20] width 20 height 15
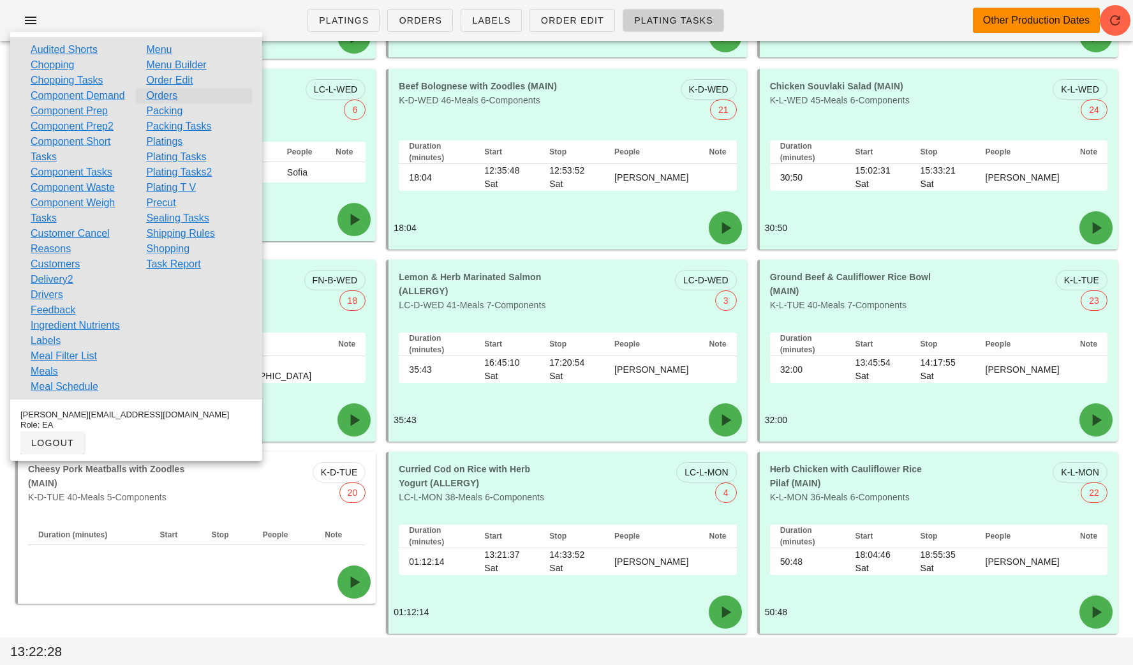
click at [157, 98] on link "Orders" at bounding box center [161, 95] width 31 height 15
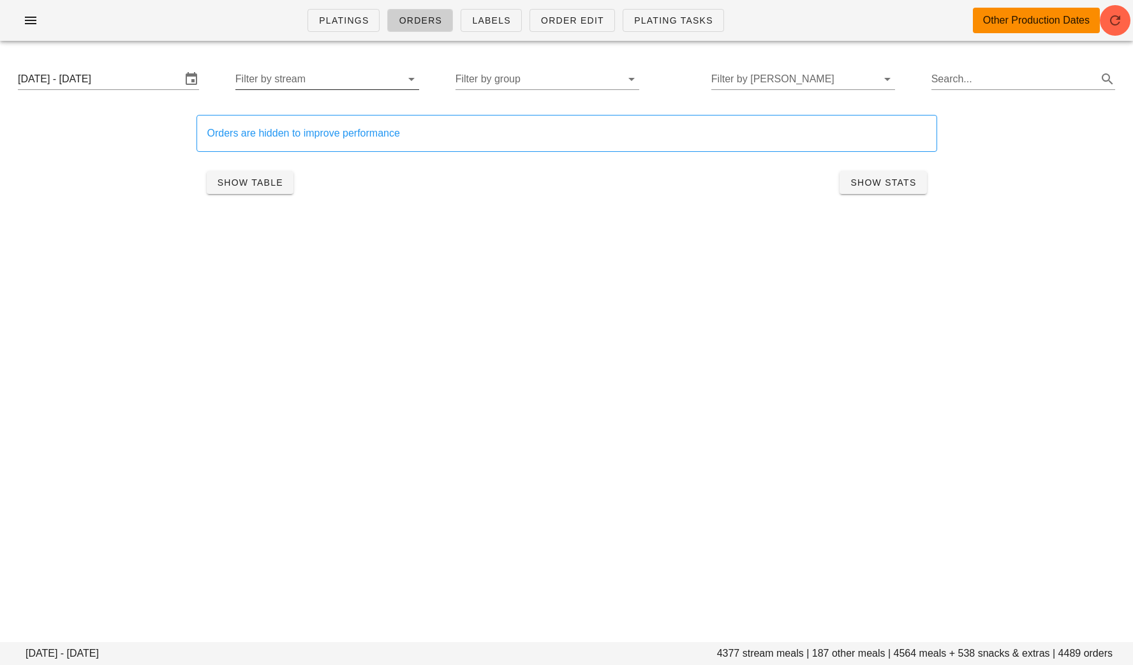
click at [374, 75] on input "Filter by stream" at bounding box center [316, 79] width 163 height 20
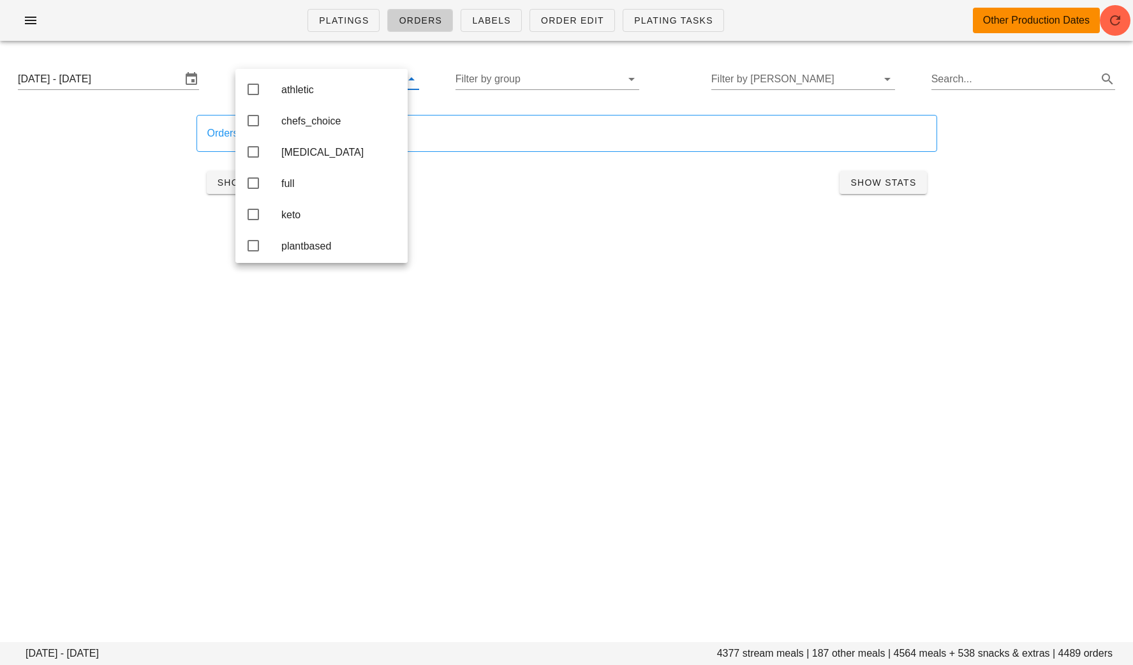
click at [518, 304] on div "Platings Orders Labels Order Edit Plating Tasks Other Production Dates [DATE] -…" at bounding box center [566, 332] width 1133 height 665
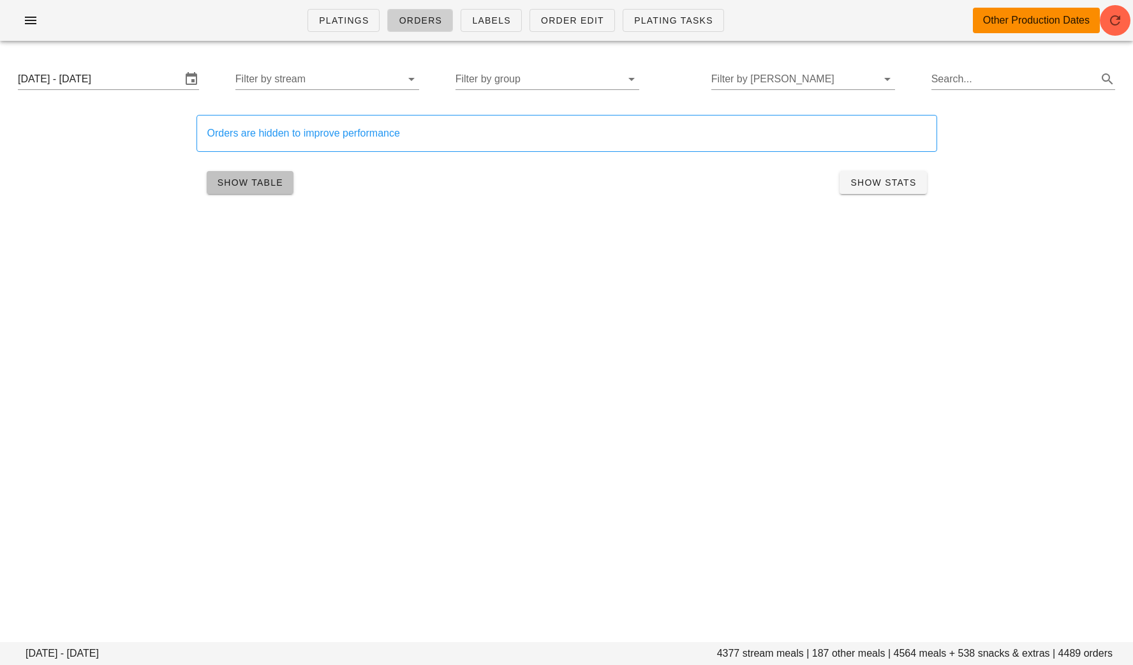
drag, startPoint x: 240, startPoint y: 178, endPoint x: 227, endPoint y: 112, distance: 67.6
click at [241, 178] on span "Show Table" at bounding box center [250, 182] width 66 height 10
click at [127, 78] on input "[DATE] - [DATE]" at bounding box center [99, 79] width 163 height 20
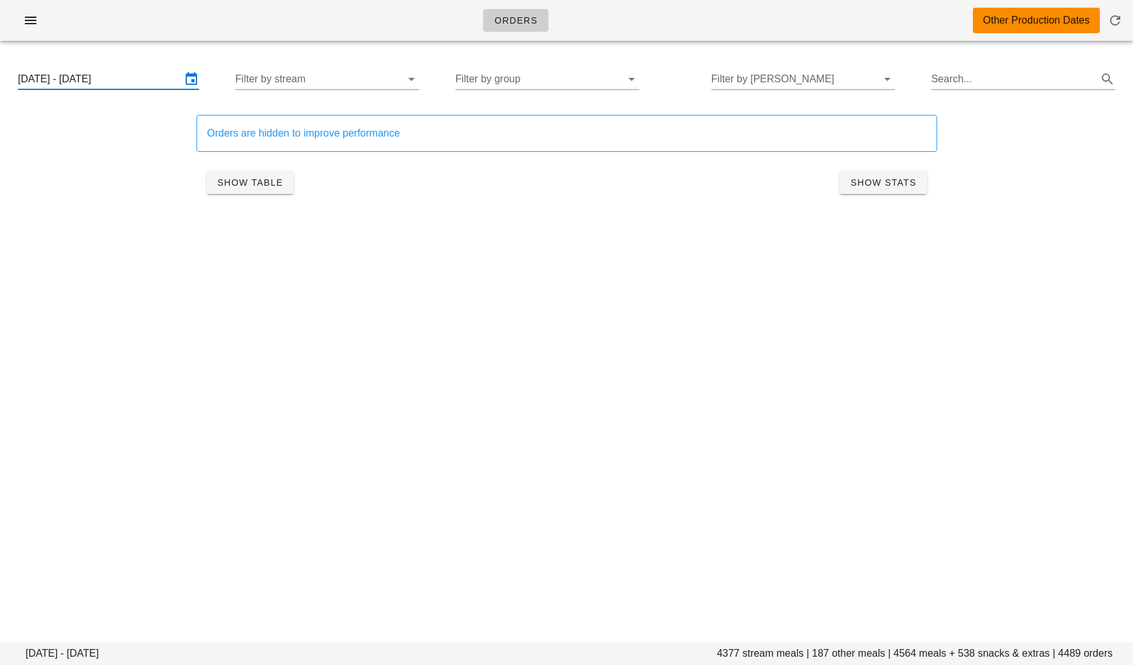
click at [94, 78] on input "Monday August 25 - Wednesday August 27" at bounding box center [99, 79] width 163 height 20
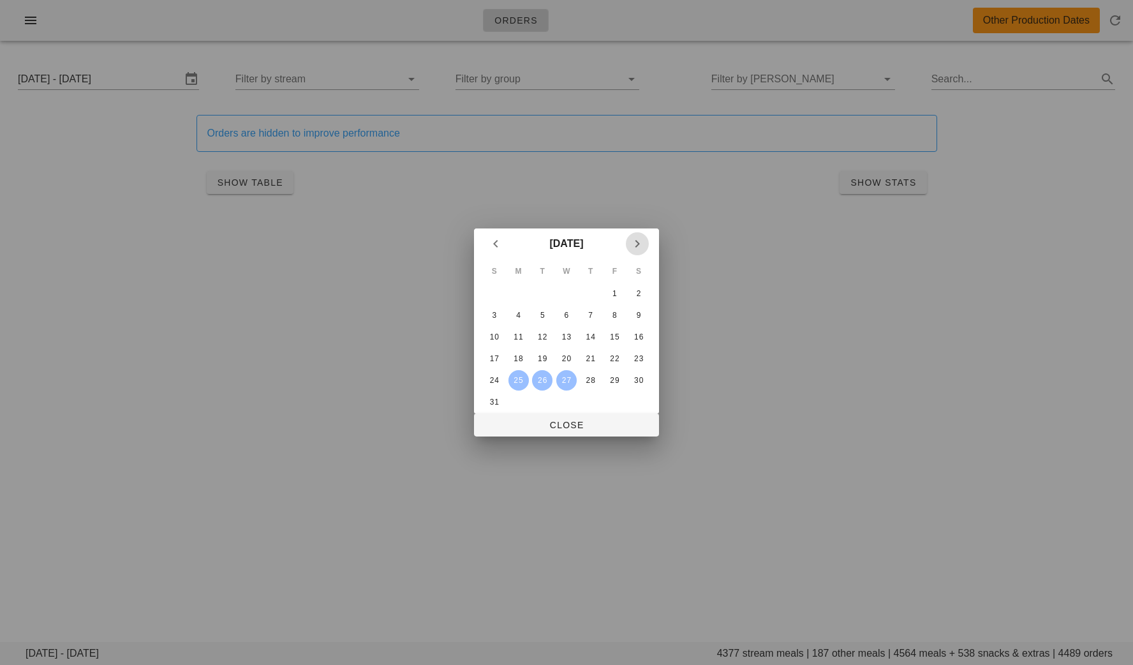
click at [643, 242] on icon "Next month" at bounding box center [637, 243] width 15 height 15
click at [521, 294] on div "1" at bounding box center [519, 293] width 20 height 9
click at [493, 248] on icon "Previous month" at bounding box center [495, 243] width 15 height 15
click at [485, 387] on td "24" at bounding box center [494, 380] width 23 height 20
click at [490, 399] on div "31" at bounding box center [494, 401] width 20 height 9
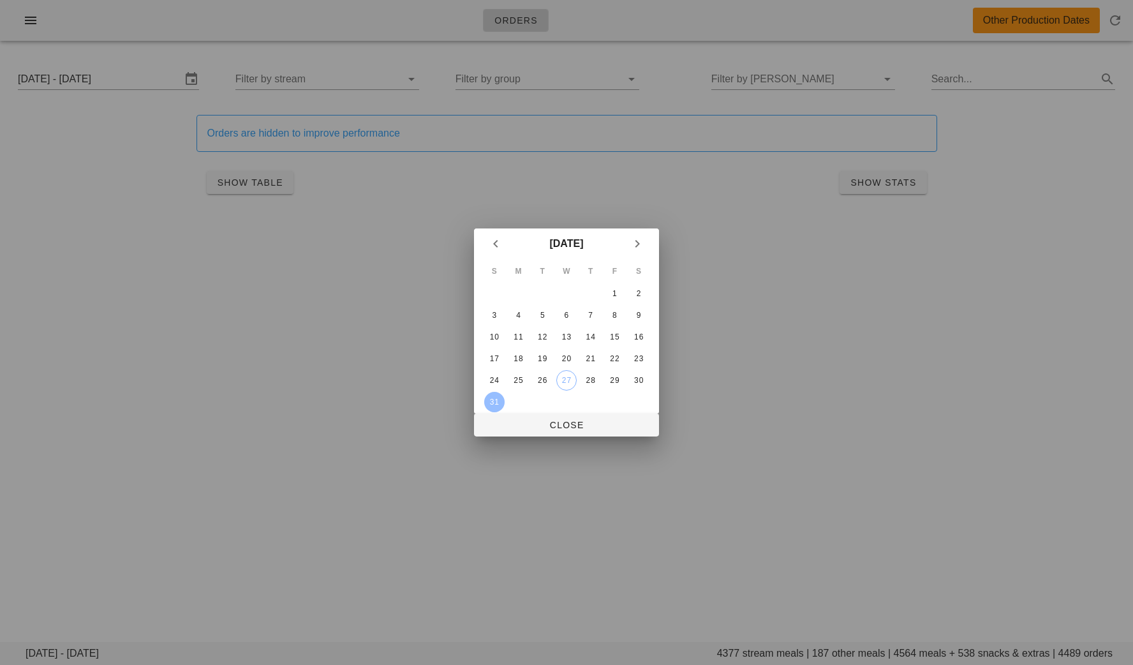
click at [491, 399] on div "31" at bounding box center [494, 401] width 20 height 9
click at [562, 430] on span "Close" at bounding box center [566, 425] width 165 height 10
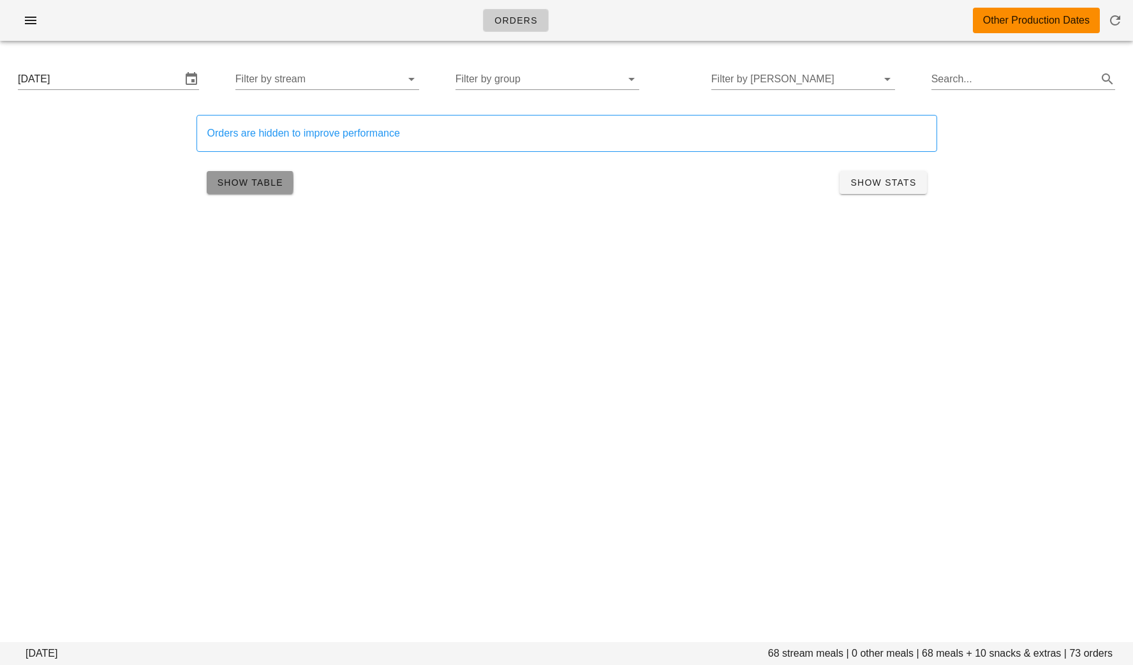
click at [272, 174] on button "Show Table" at bounding box center [250, 182] width 87 height 23
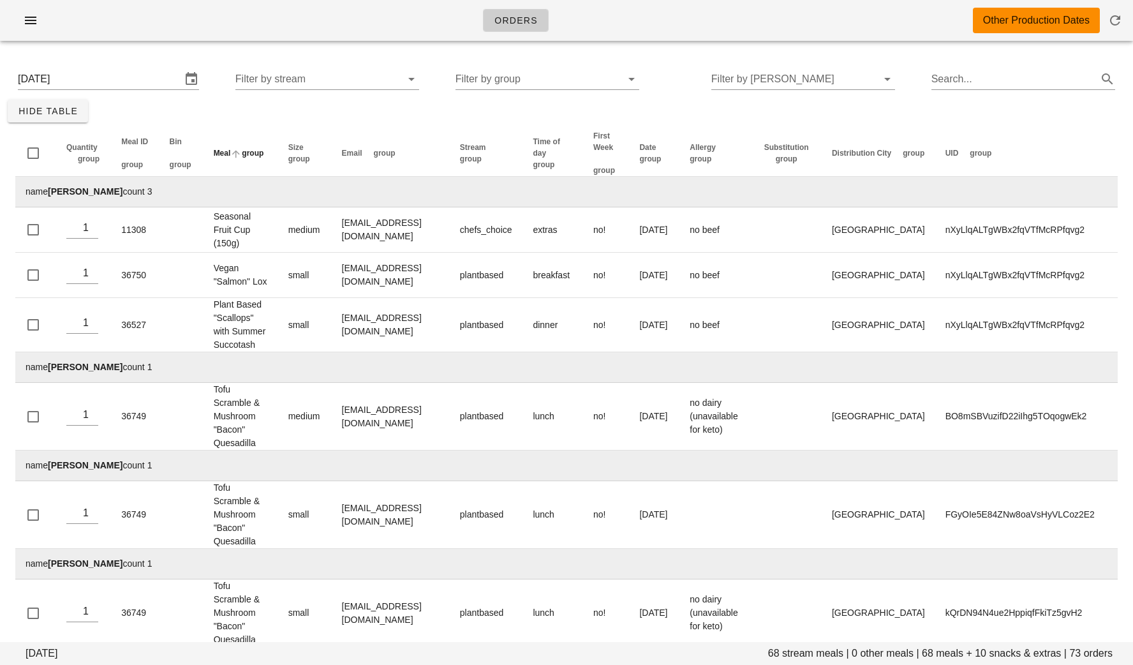
click at [264, 155] on span "group" at bounding box center [253, 153] width 22 height 9
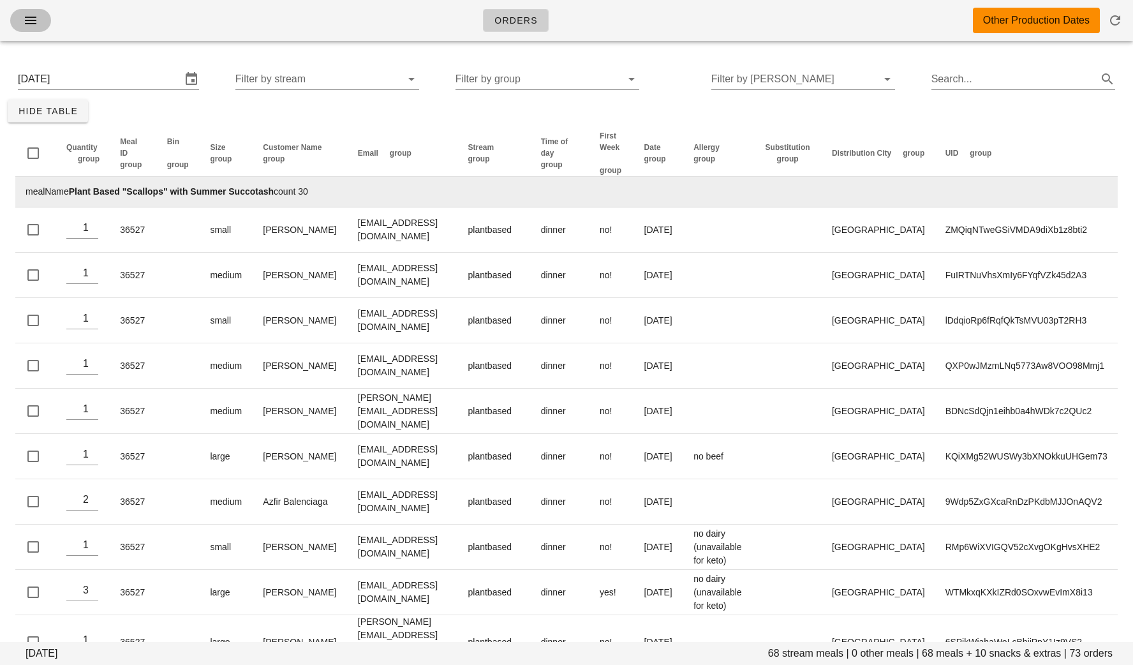
click at [36, 20] on icon "button" at bounding box center [30, 20] width 15 height 15
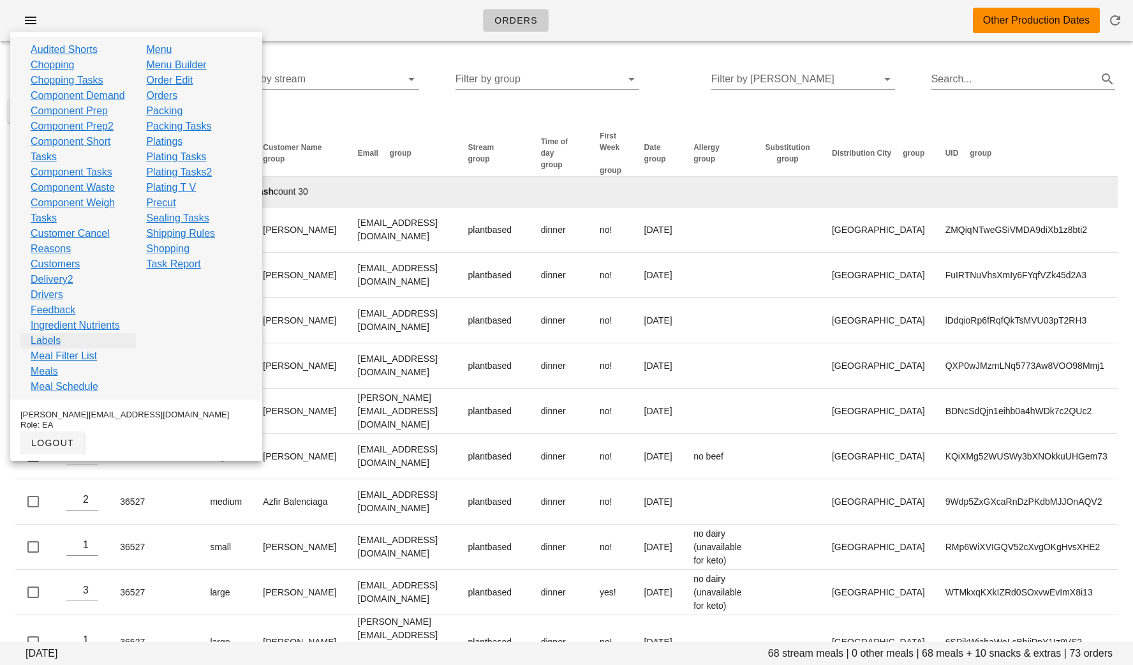
click at [57, 348] on link "Labels" at bounding box center [46, 340] width 30 height 15
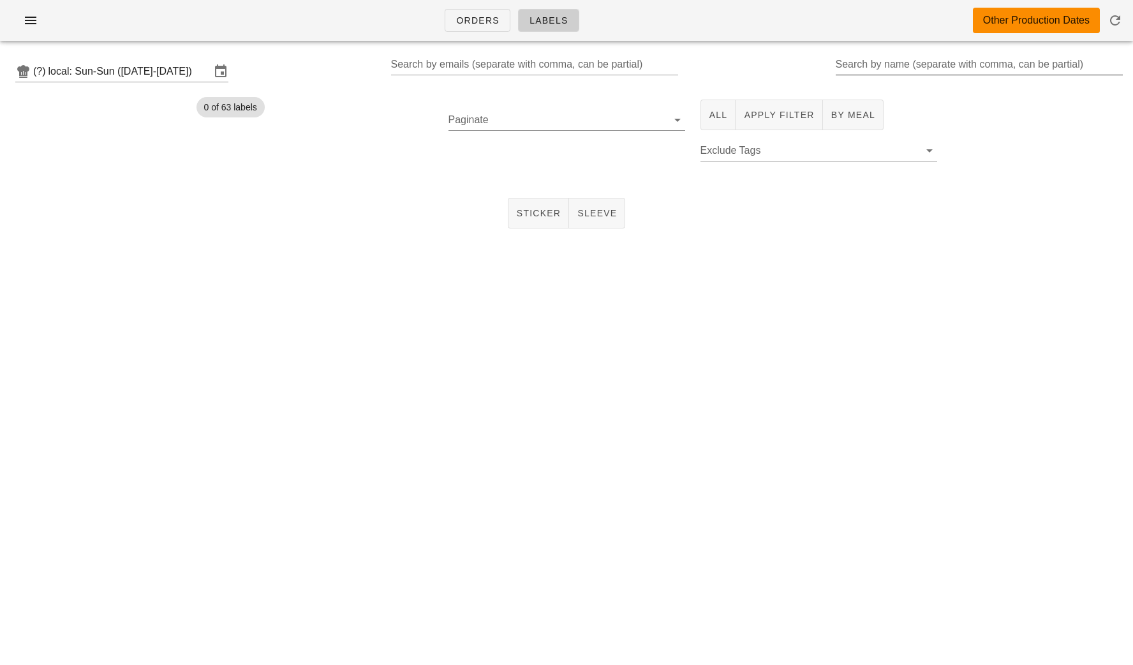
click at [859, 68] on input "Search by name (separate with comma, can be partial)" at bounding box center [978, 64] width 285 height 20
click at [514, 70] on input "Search by emails (separate with comma, can be partial)" at bounding box center [533, 64] width 285 height 20
click at [714, 111] on span "All" at bounding box center [718, 115] width 19 height 10
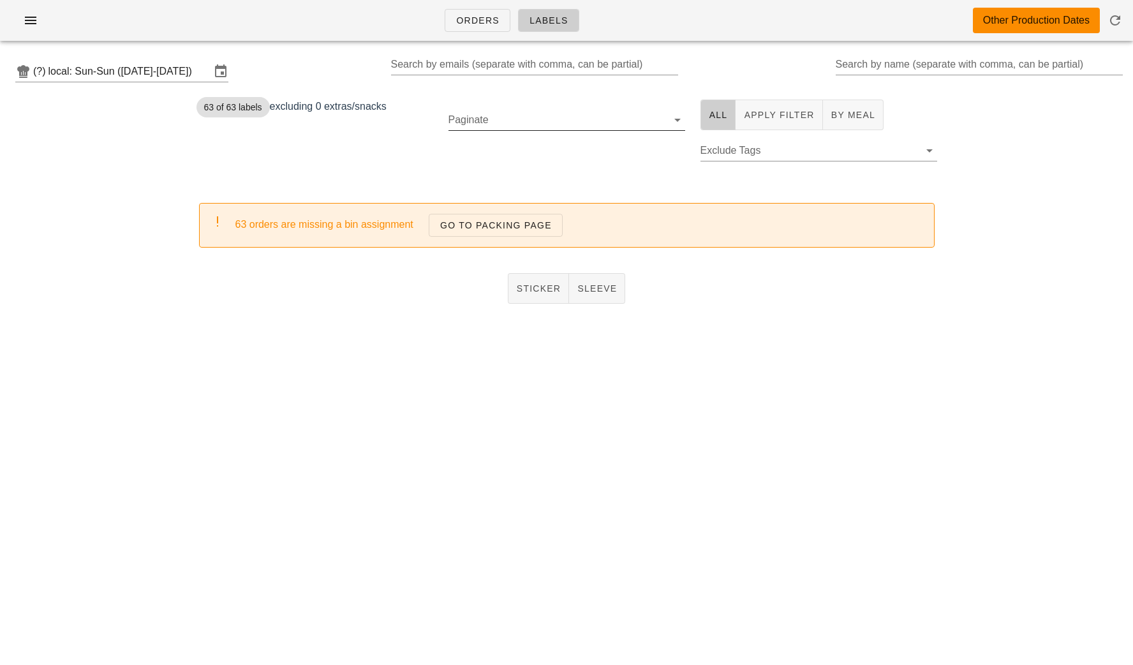
click at [630, 117] on input "Paginate" at bounding box center [557, 120] width 216 height 20
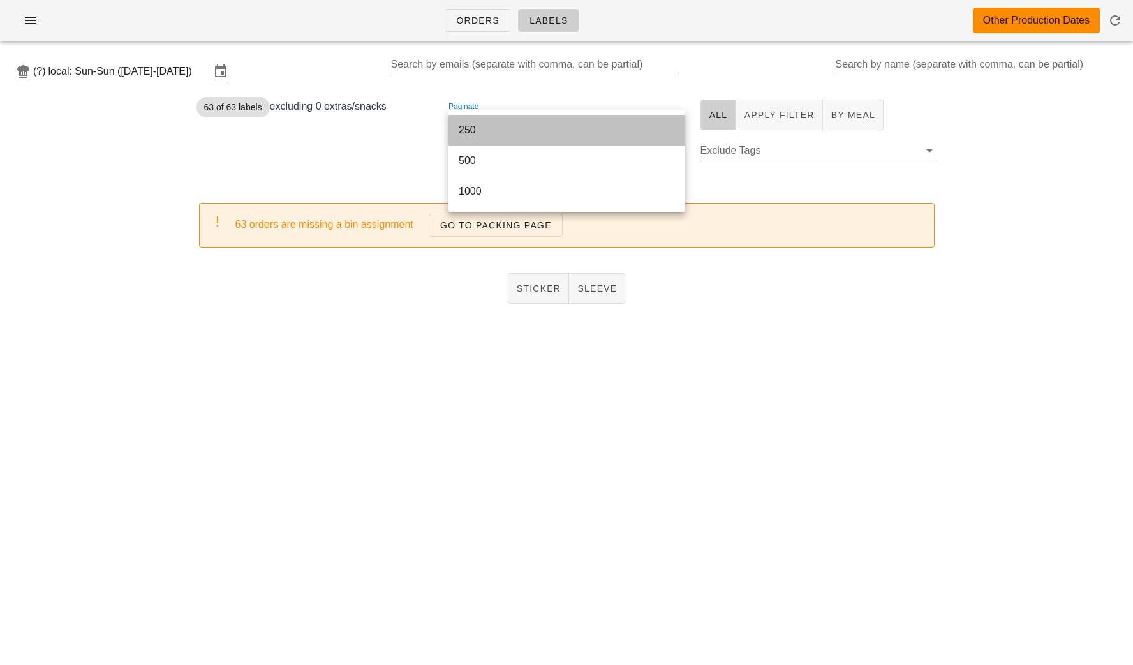
click at [575, 131] on div "250" at bounding box center [567, 130] width 216 height 12
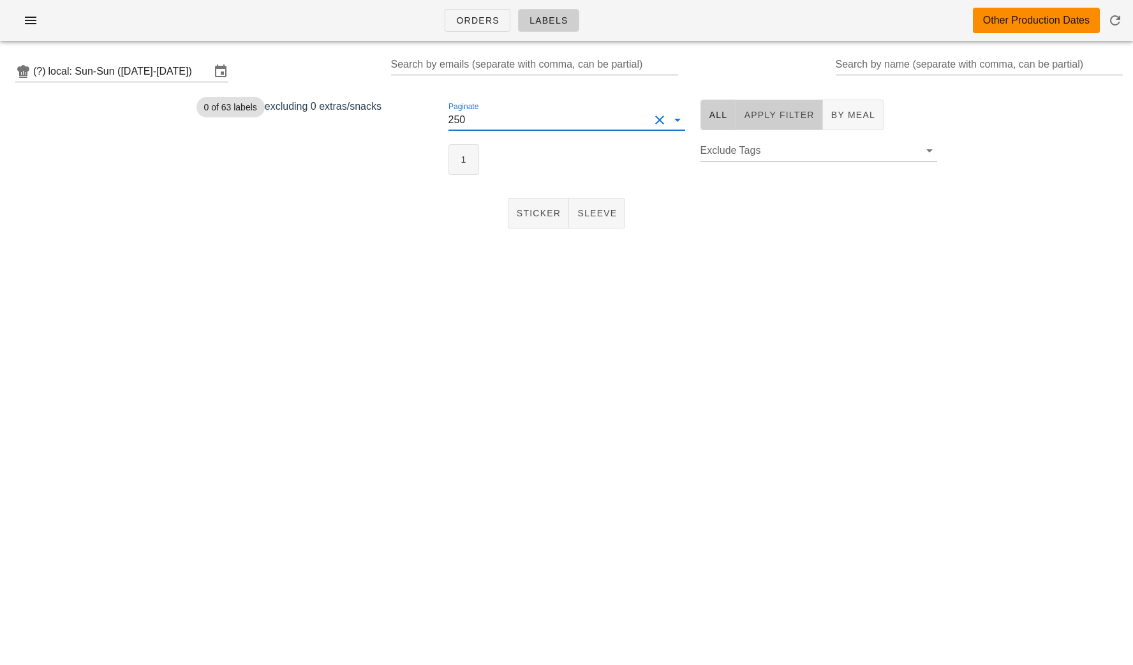
click at [791, 124] on button "Apply Filter" at bounding box center [779, 115] width 87 height 31
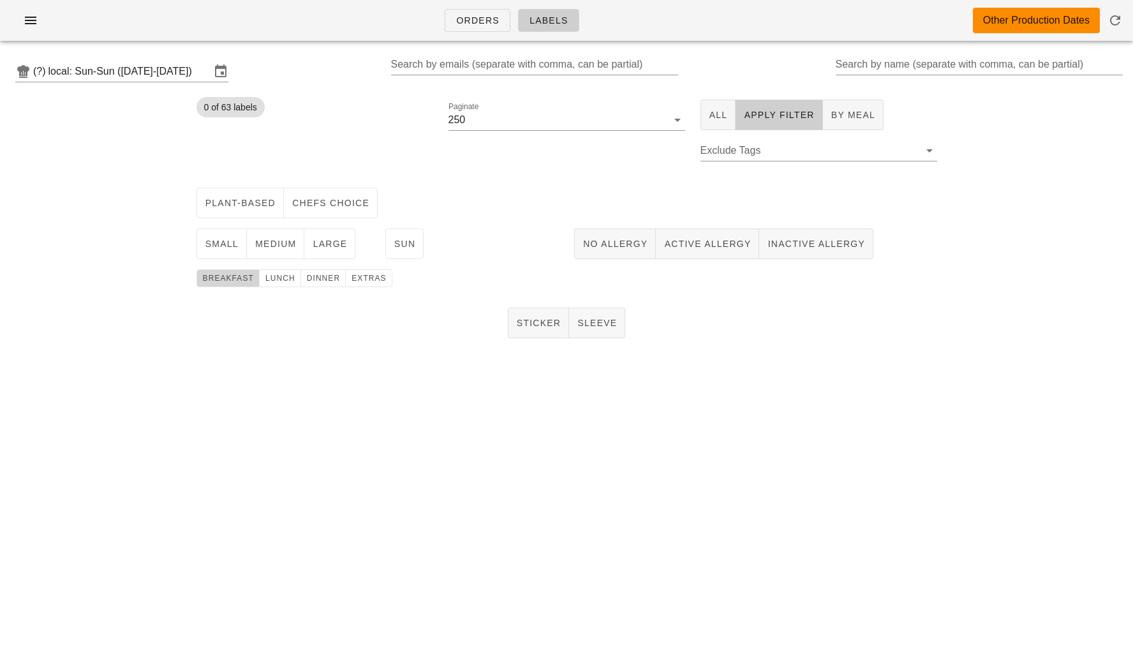
click at [224, 280] on span "breakfast" at bounding box center [228, 278] width 52 height 9
click at [415, 242] on button "Sun" at bounding box center [404, 243] width 39 height 31
click at [224, 282] on span "breakfast" at bounding box center [228, 278] width 52 height 9
click at [219, 270] on button "breakfast" at bounding box center [228, 278] width 63 height 18
click at [278, 279] on span "lunch" at bounding box center [280, 278] width 31 height 9
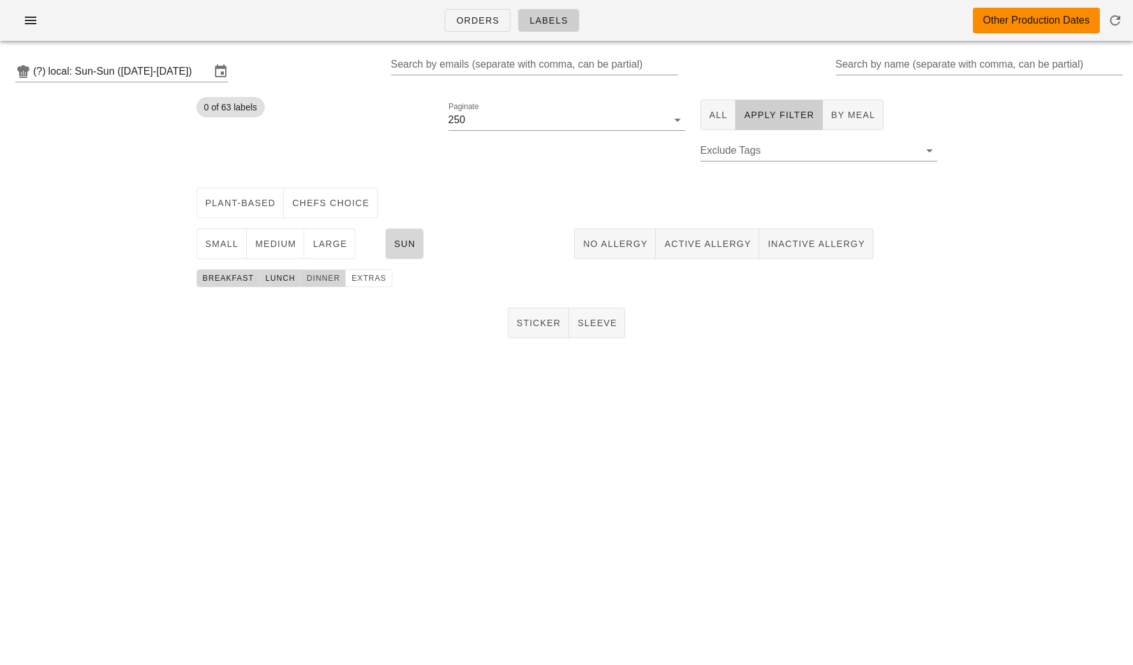
click at [316, 279] on span "dinner" at bounding box center [323, 278] width 34 height 9
click at [537, 323] on span "Sticker" at bounding box center [538, 323] width 45 height 10
click at [597, 237] on button "No Allergy" at bounding box center [615, 243] width 82 height 31
click at [598, 239] on span "No Allergy" at bounding box center [615, 244] width 65 height 10
click at [539, 320] on span "Sticker" at bounding box center [538, 323] width 45 height 10
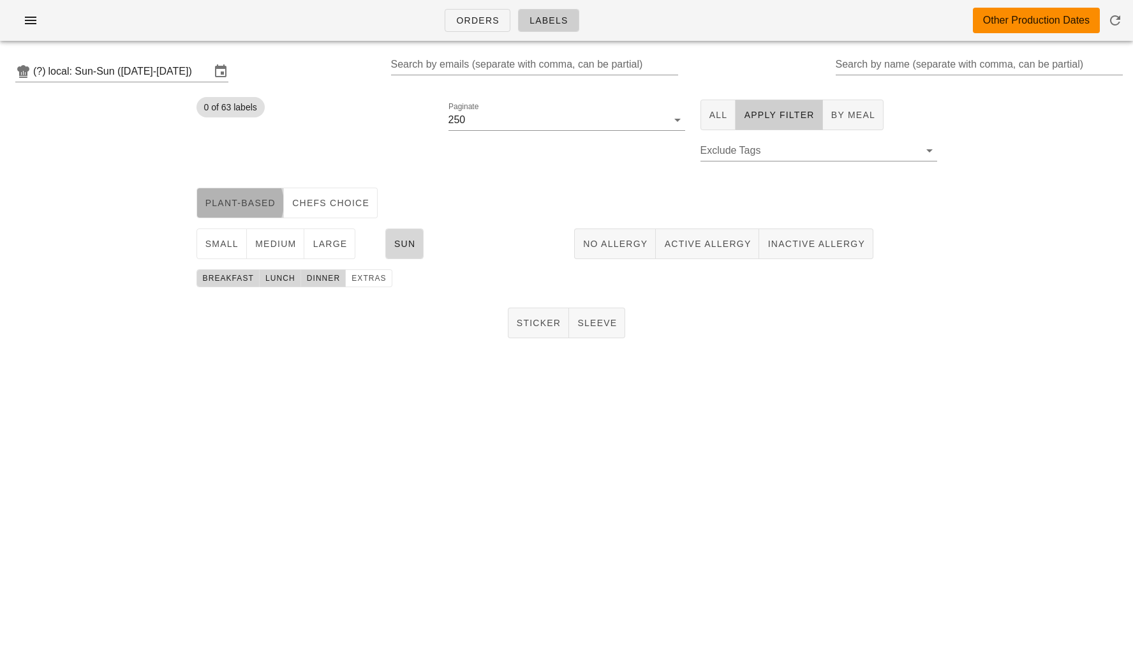
click at [236, 190] on button "Plant-Based" at bounding box center [240, 203] width 87 height 31
click at [241, 280] on span "breakfast" at bounding box center [228, 278] width 52 height 9
click at [273, 280] on span "lunch" at bounding box center [280, 278] width 31 height 9
click at [311, 280] on span "dinner" at bounding box center [323, 278] width 34 height 9
click at [260, 202] on span "Plant-Based" at bounding box center [240, 203] width 71 height 10
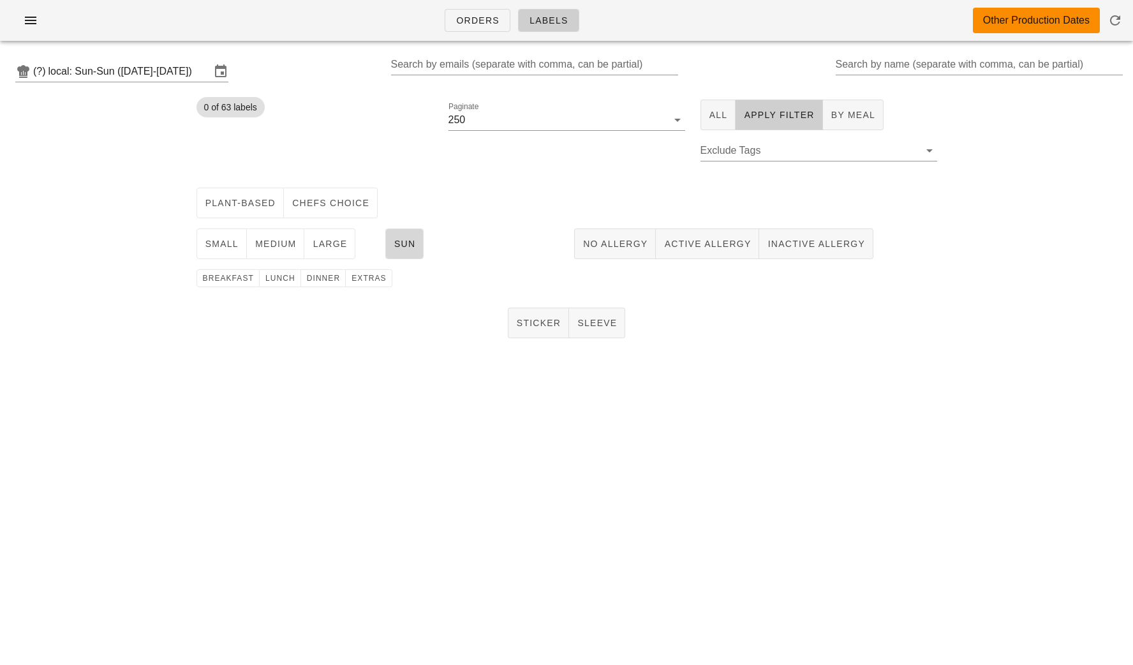
click at [334, 340] on div "Sticker Sleeve" at bounding box center [566, 322] width 1133 height 41
click at [401, 234] on button "Sun" at bounding box center [404, 243] width 39 height 31
click at [441, 341] on div "Sticker Sleeve" at bounding box center [566, 322] width 1133 height 41
click at [619, 245] on span "No Allergy" at bounding box center [615, 244] width 65 height 10
click at [255, 203] on span "Plant-Based" at bounding box center [240, 203] width 71 height 10
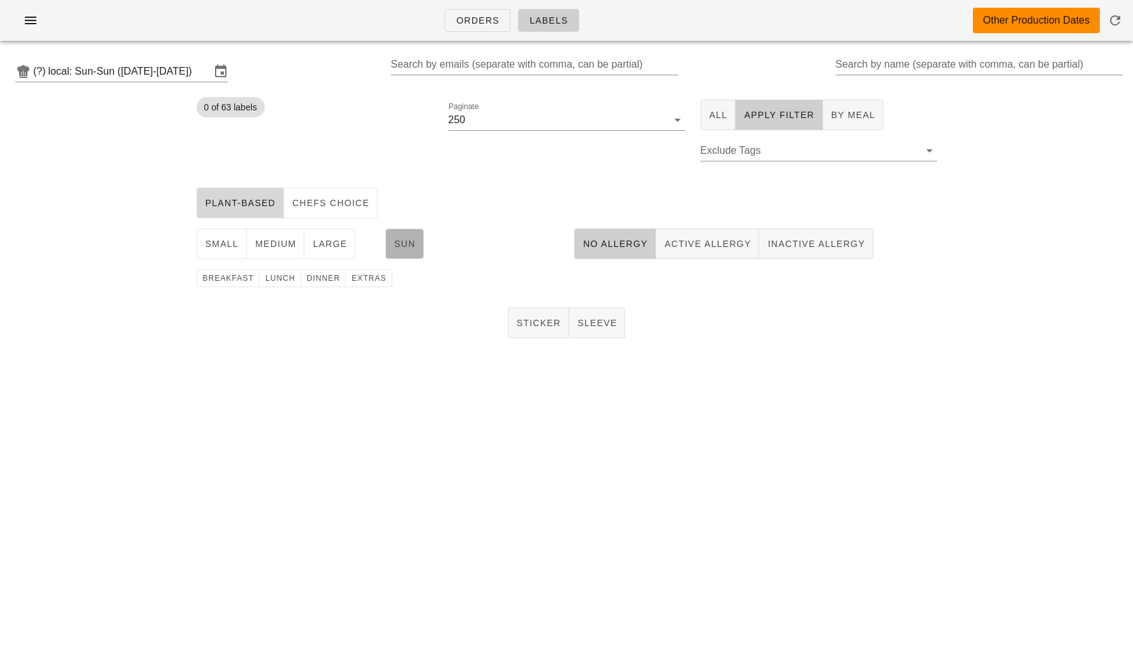
click at [399, 239] on span "Sun" at bounding box center [405, 244] width 22 height 10
click at [262, 241] on span "medium" at bounding box center [276, 244] width 42 height 10
click at [275, 280] on span "lunch" at bounding box center [280, 278] width 31 height 9
click at [312, 281] on span "dinner" at bounding box center [323, 278] width 34 height 9
click at [219, 279] on span "breakfast" at bounding box center [228, 278] width 52 height 9
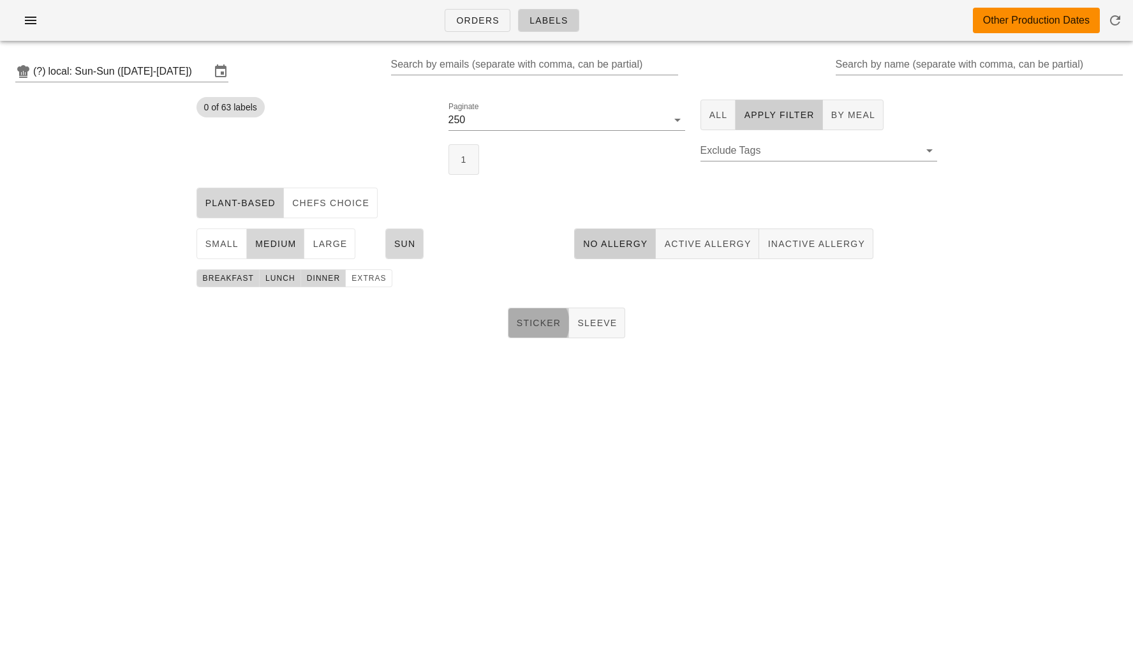
click at [528, 332] on button "Sticker" at bounding box center [539, 323] width 62 height 31
click at [461, 149] on button "1" at bounding box center [464, 159] width 31 height 31
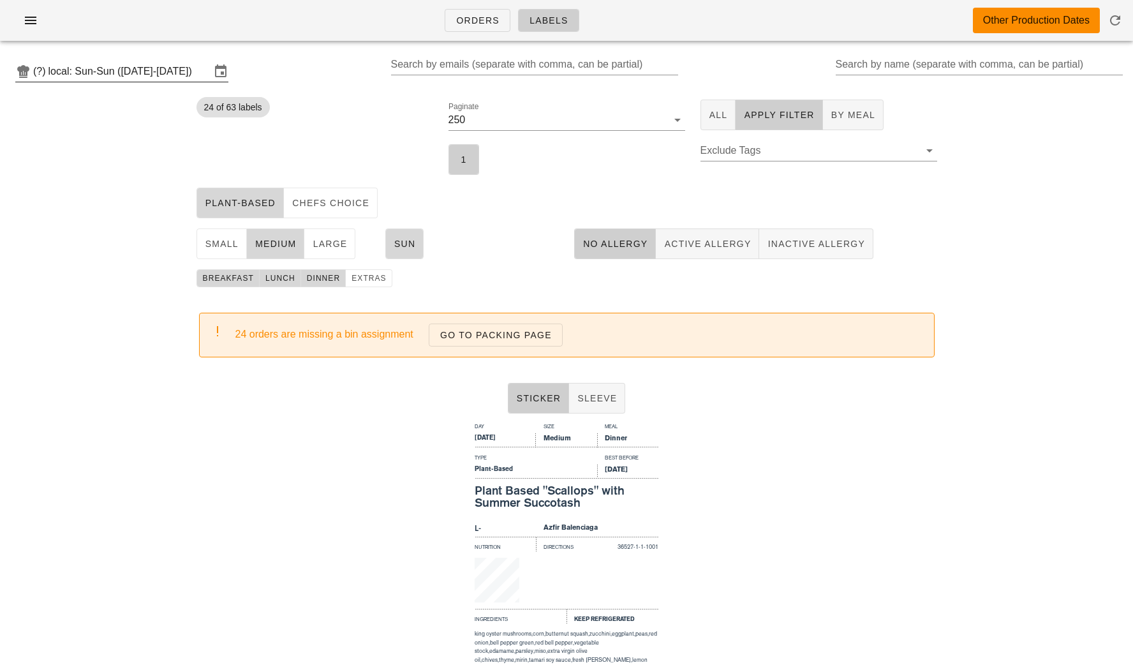
click at [170, 80] on input "local: Sun-Sun (Aug 31-Aug 31)" at bounding box center [129, 71] width 162 height 20
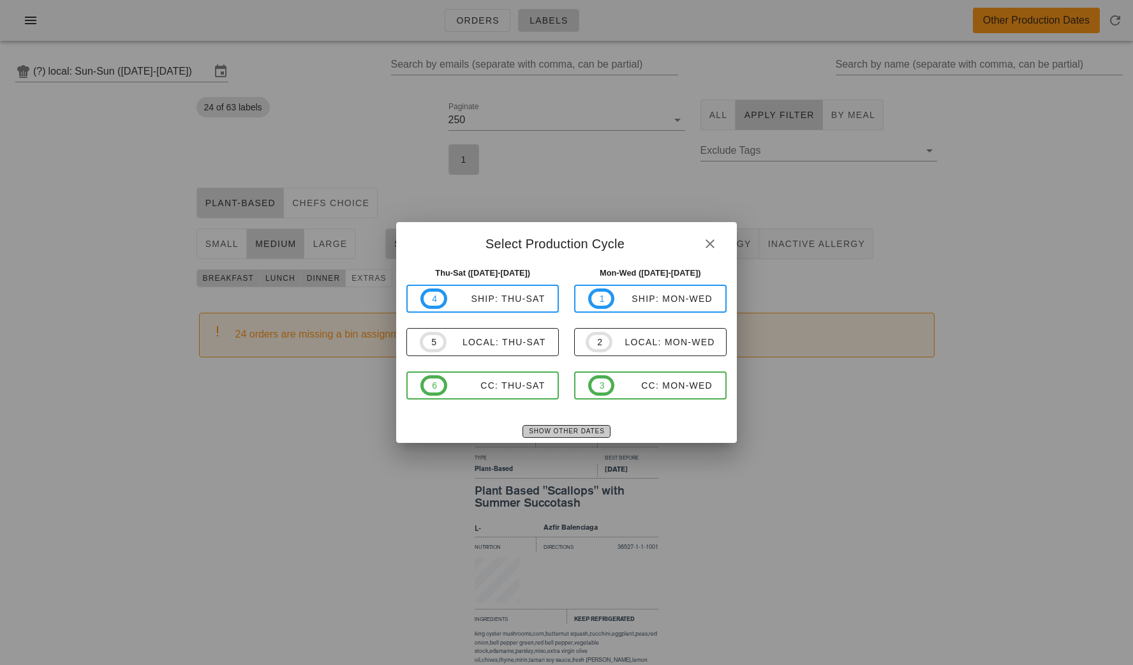
click at [565, 437] on button "Show Other Dates" at bounding box center [566, 431] width 87 height 13
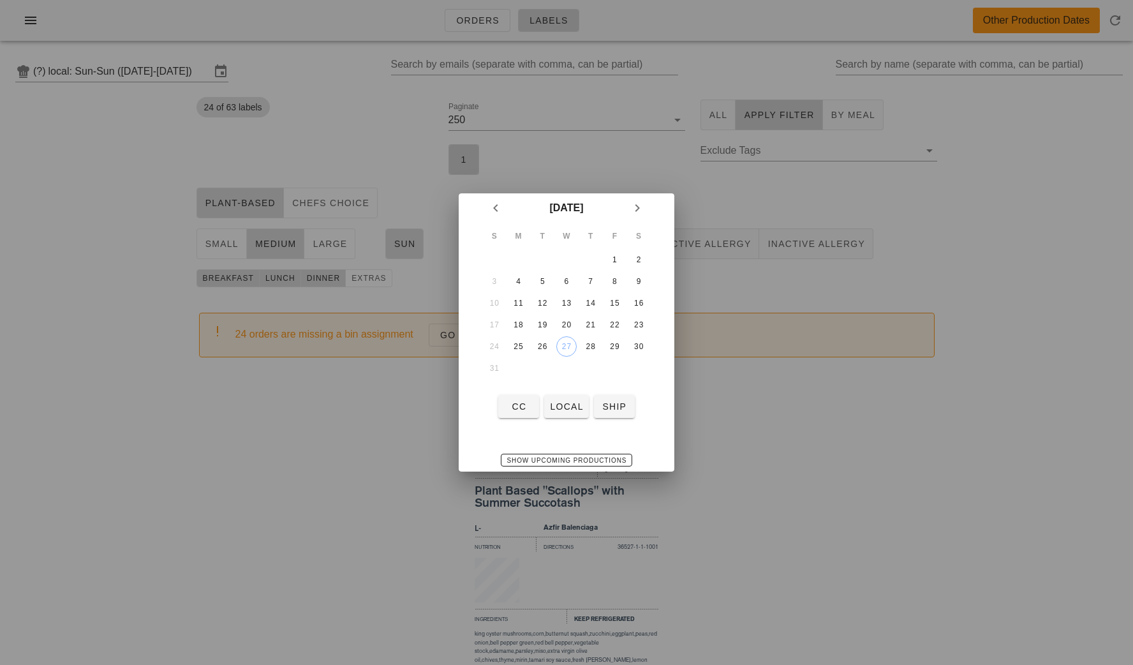
click at [498, 369] on td "31" at bounding box center [494, 368] width 23 height 20
click at [636, 207] on icon "Next month" at bounding box center [637, 207] width 15 height 15
click at [494, 208] on icon "Previous month" at bounding box center [495, 207] width 15 height 15
click at [497, 362] on td "31" at bounding box center [494, 368] width 23 height 20
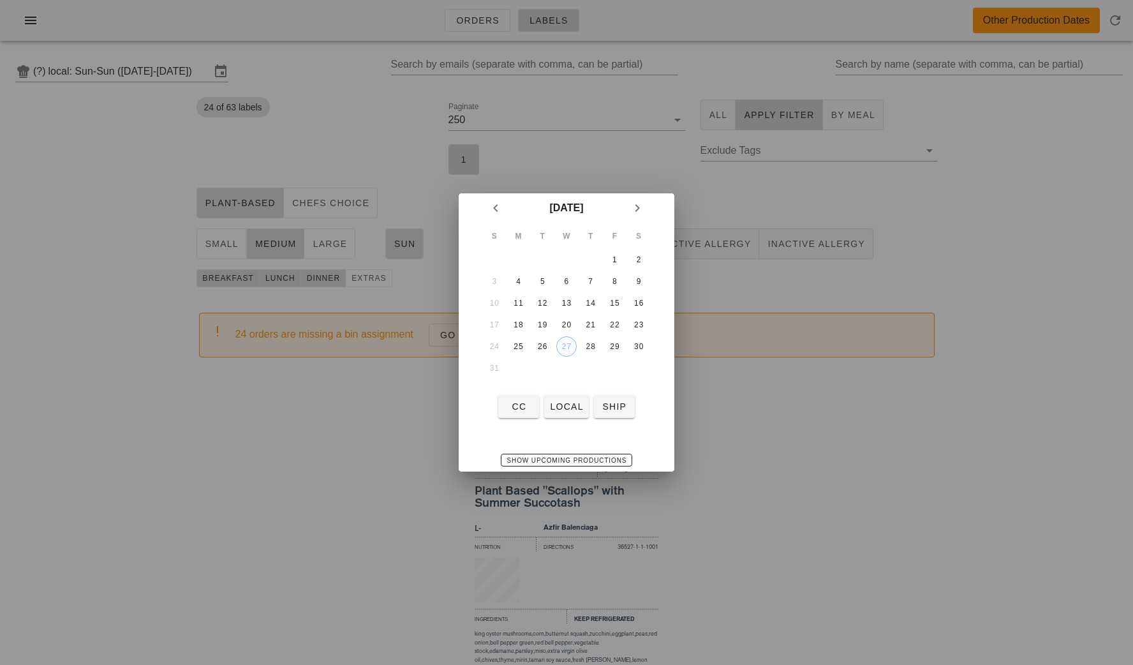
click at [497, 362] on td "31" at bounding box center [494, 368] width 23 height 20
click at [989, 383] on div at bounding box center [566, 332] width 1133 height 665
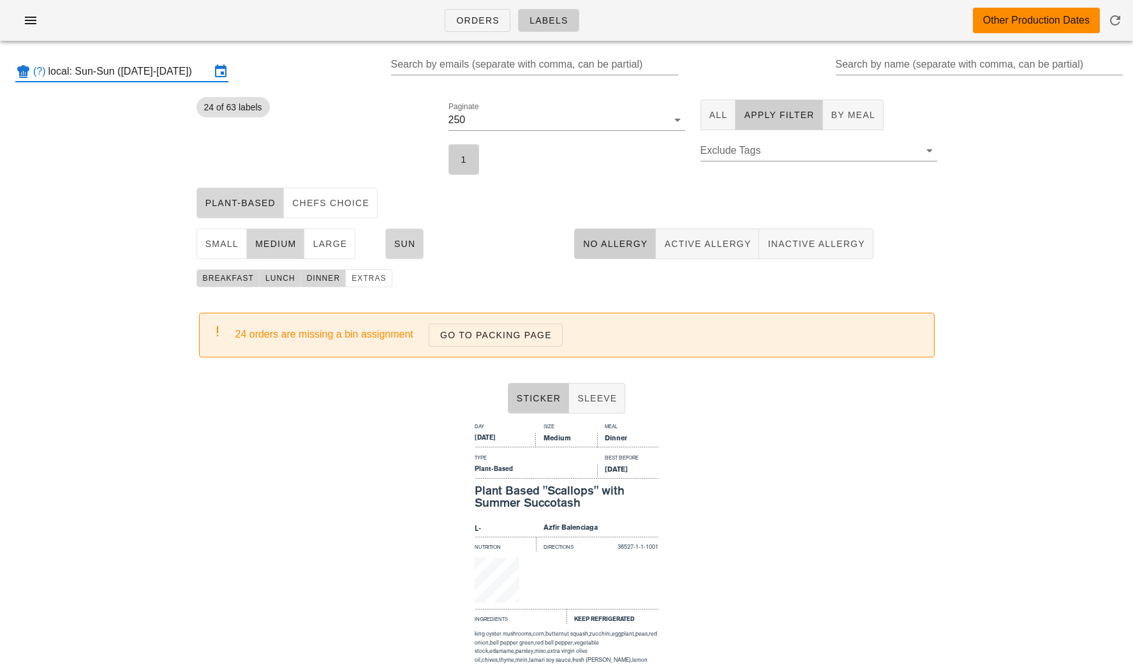
click at [161, 67] on input "local: Sun-Sun (Aug 31-Aug 31)" at bounding box center [129, 71] width 162 height 20
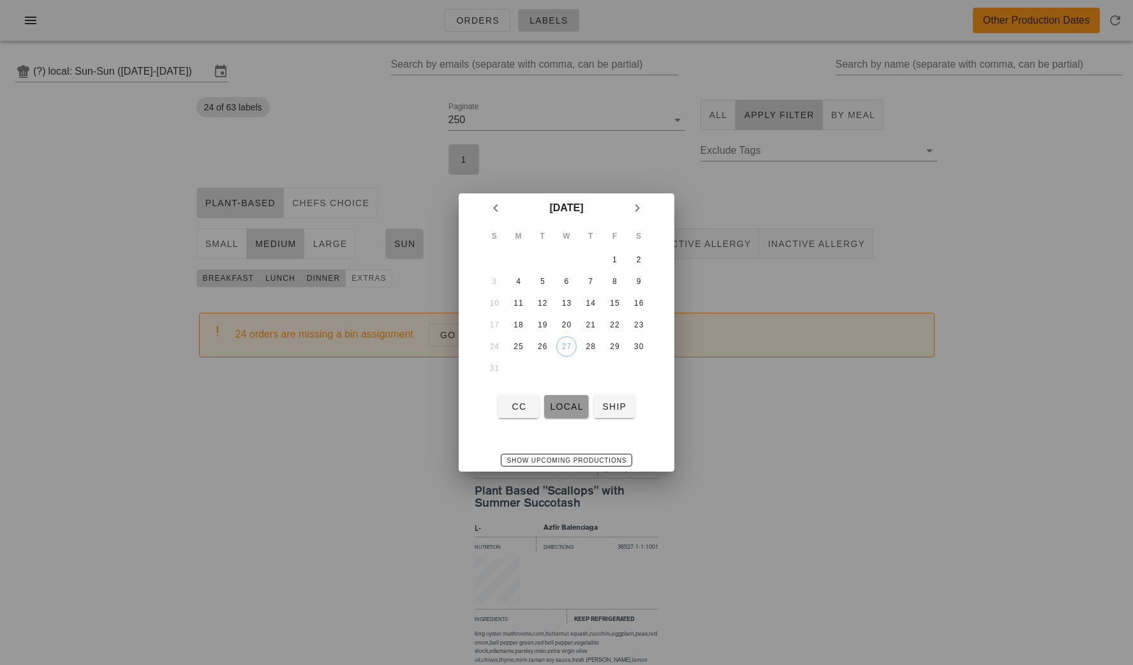
click at [563, 404] on span "local" at bounding box center [566, 406] width 34 height 10
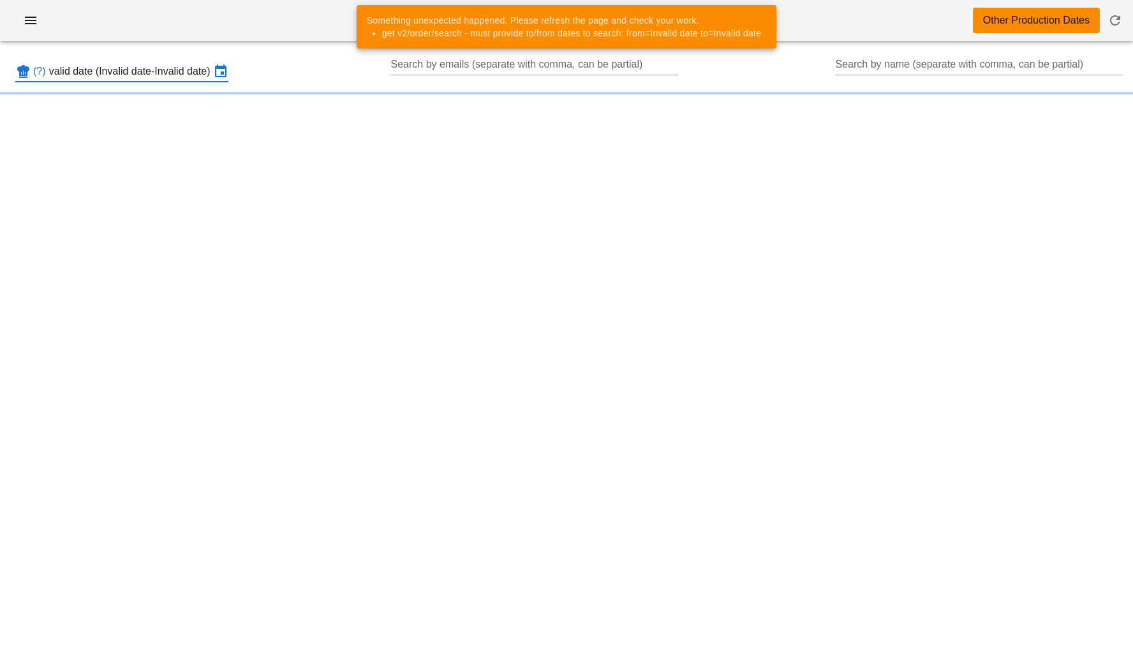
click at [177, 70] on input "local: Invalid date-Invalid date (Invalid date-Invalid date)" at bounding box center [129, 71] width 162 height 20
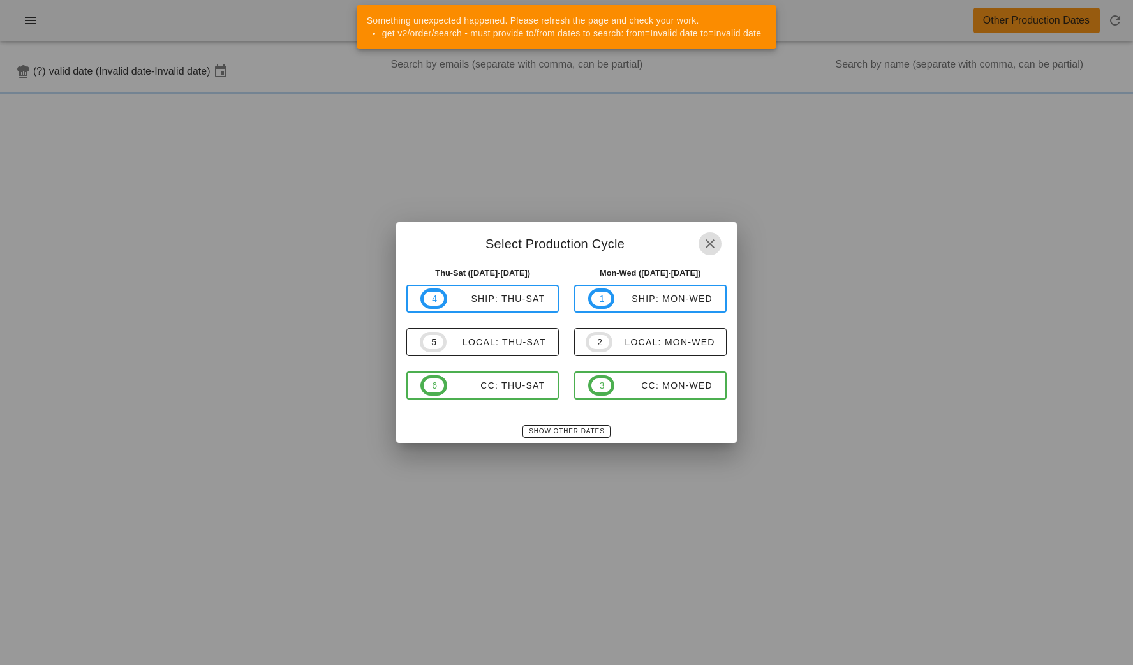
scroll to position [0, 0]
click at [568, 420] on div "Mon-Wed (Sep 1-Sep 3) 1 ship: Mon-Wed 2 local: Mon-Wed 3 CC: Mon-Wed" at bounding box center [651, 340] width 168 height 163
click at [571, 438] on div "Show Other Dates" at bounding box center [566, 431] width 340 height 23
click at [567, 429] on span "Show Other Dates" at bounding box center [566, 430] width 76 height 7
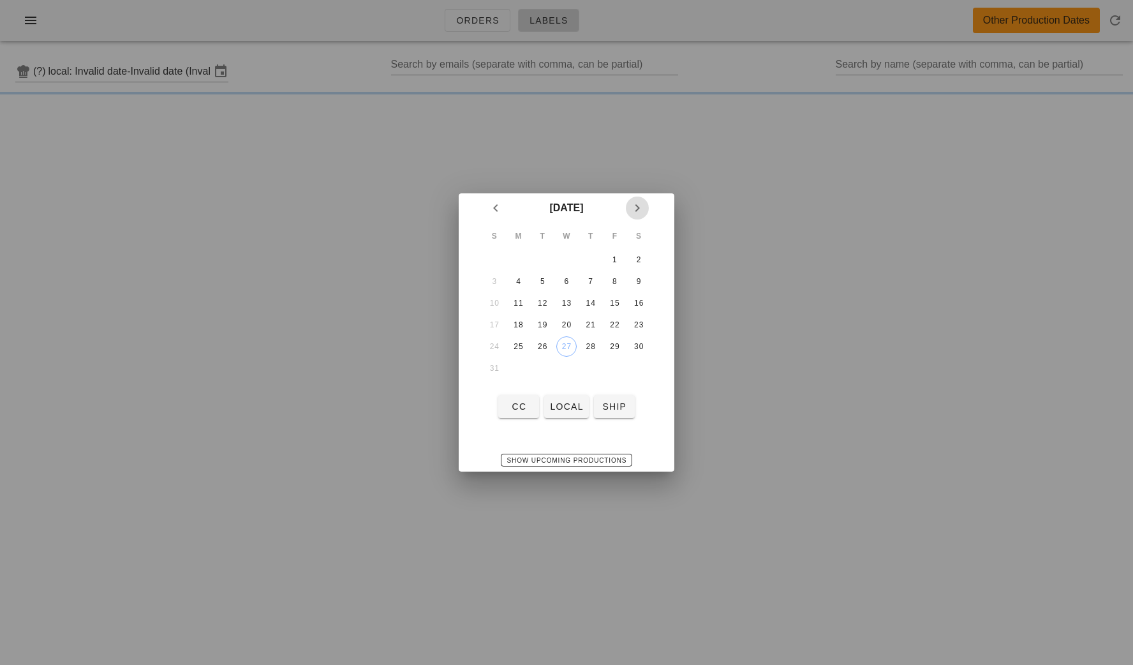
click at [638, 217] on button "Next month" at bounding box center [637, 208] width 23 height 23
click at [505, 262] on td at bounding box center [494, 259] width 23 height 20
click at [516, 260] on div "1" at bounding box center [519, 259] width 20 height 9
click at [563, 414] on button "local" at bounding box center [566, 406] width 44 height 23
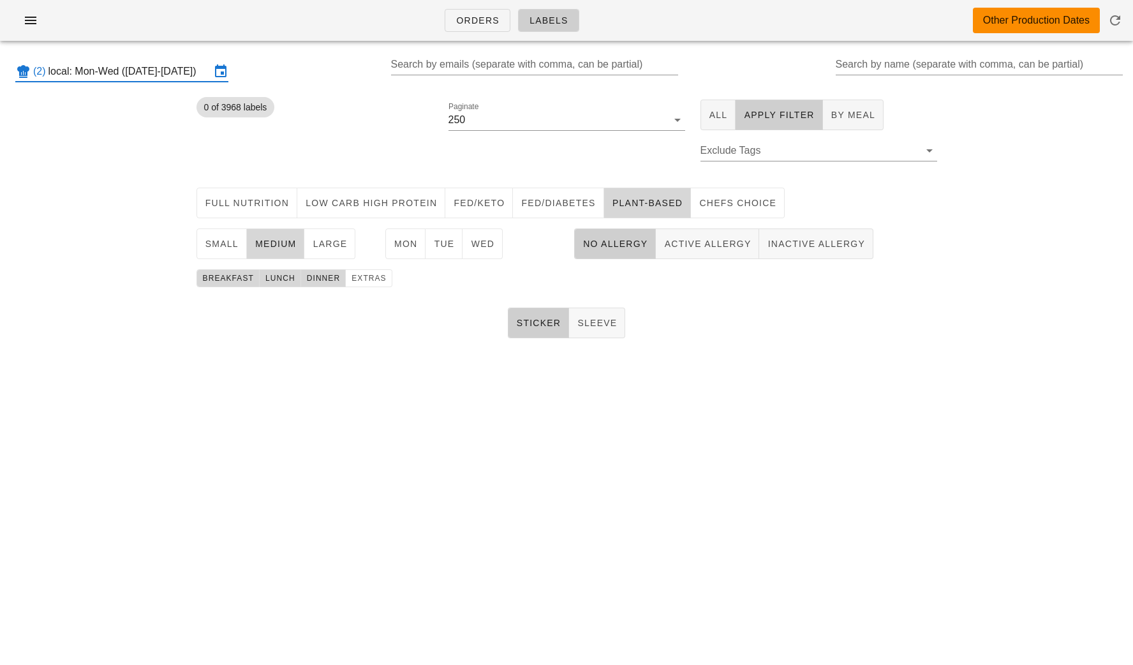
click at [147, 63] on input "local: Mon-Wed (Sep 1-Sep 3)" at bounding box center [129, 71] width 162 height 20
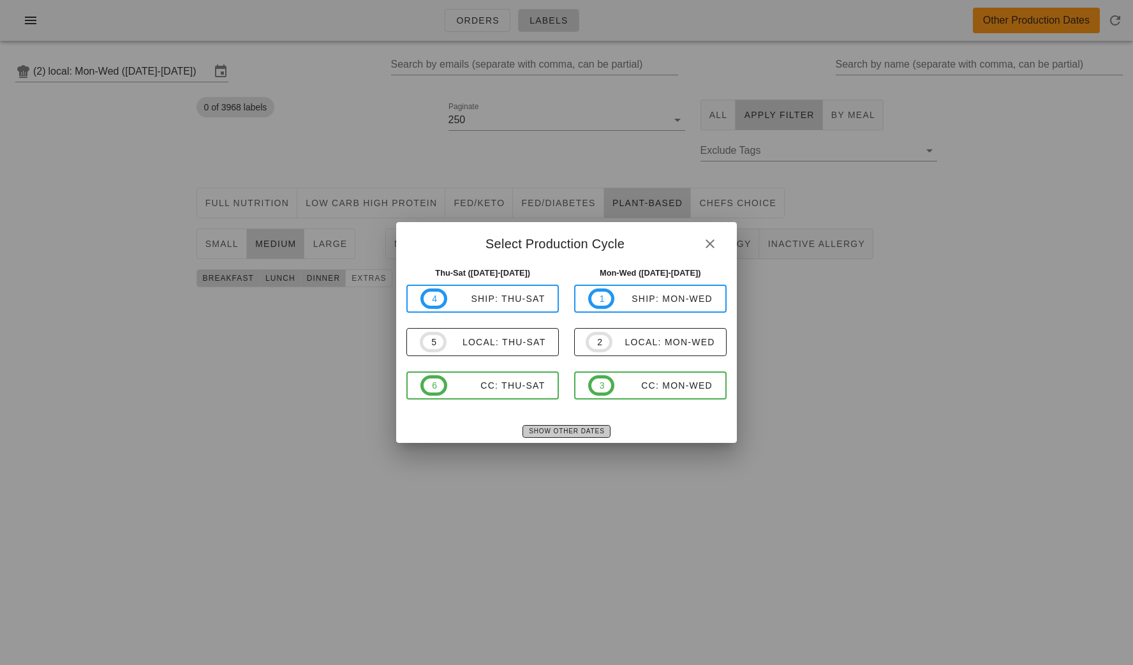
click at [581, 429] on span "Show Other Dates" at bounding box center [566, 430] width 76 height 7
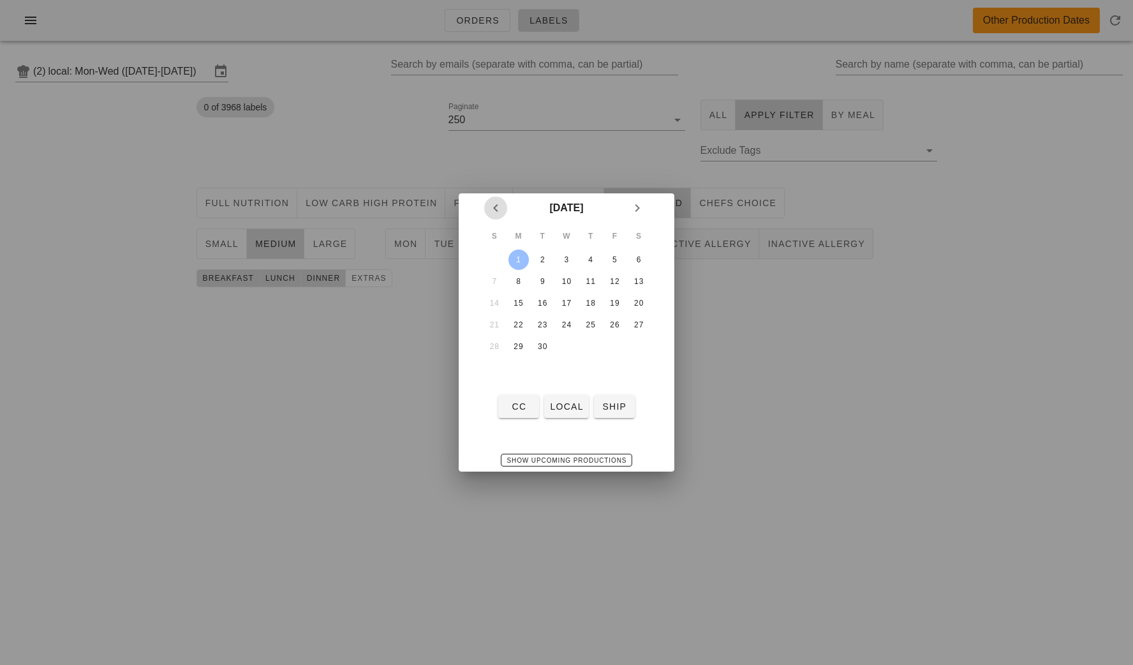
click at [501, 207] on icon "Previous month" at bounding box center [495, 207] width 15 height 15
click at [637, 345] on div "30" at bounding box center [638, 346] width 20 height 9
click at [574, 412] on span "local" at bounding box center [566, 406] width 34 height 10
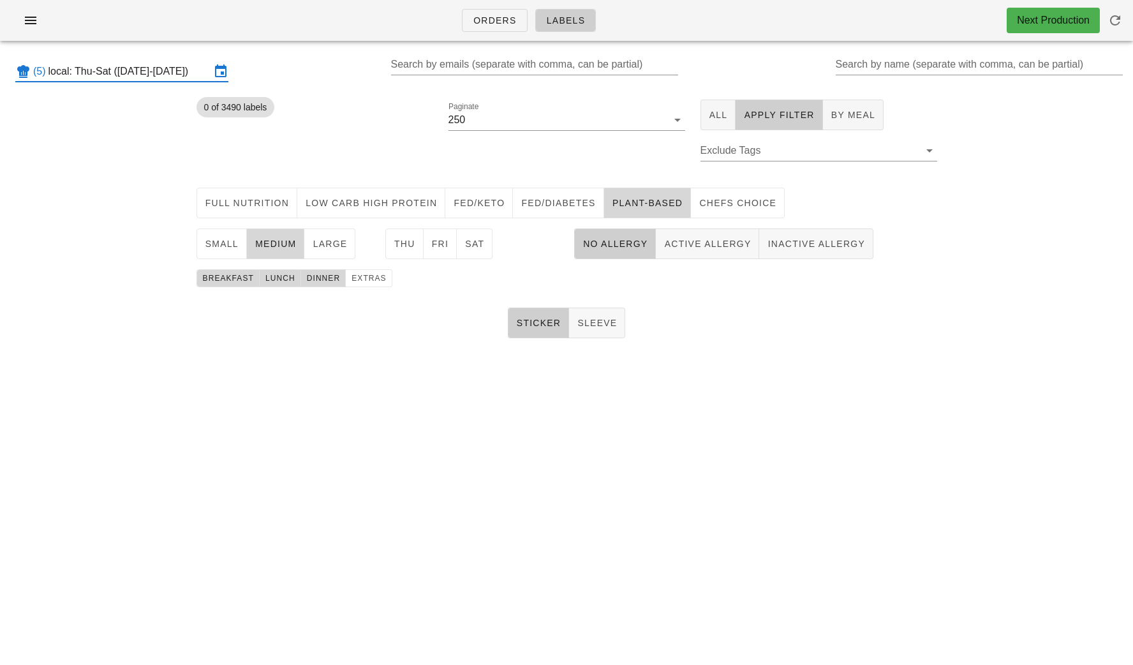
click at [165, 74] on input "local: Thu-Sat (Aug 28-Aug 30)" at bounding box center [129, 71] width 162 height 20
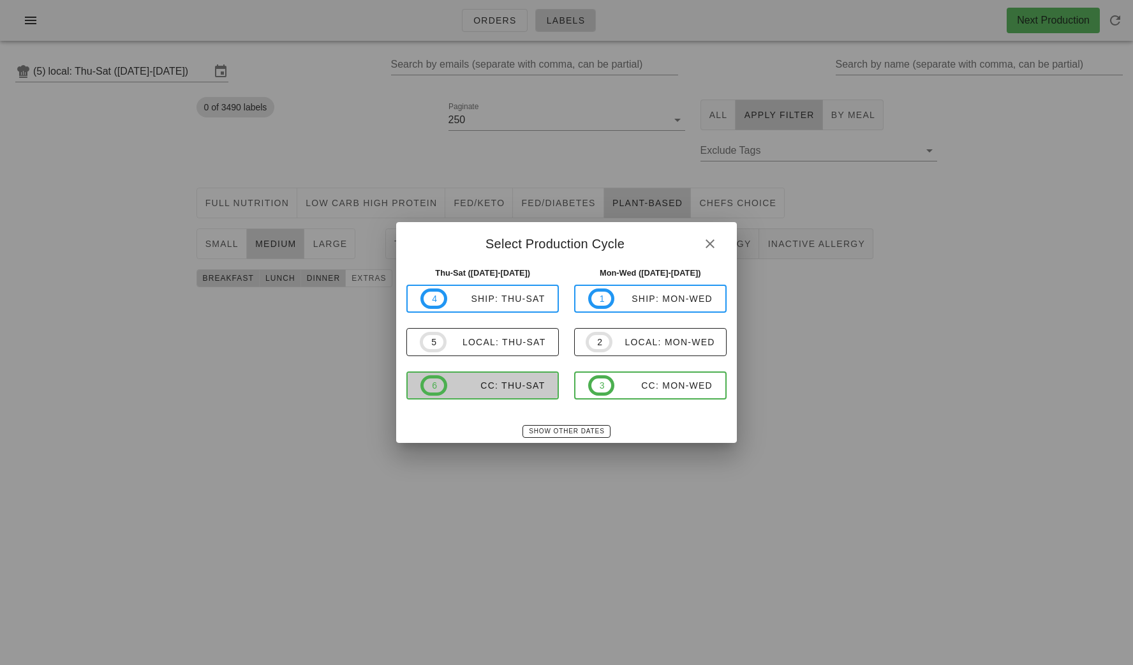
click at [519, 392] on span "6 CC: Thu-Sat" at bounding box center [482, 385] width 124 height 20
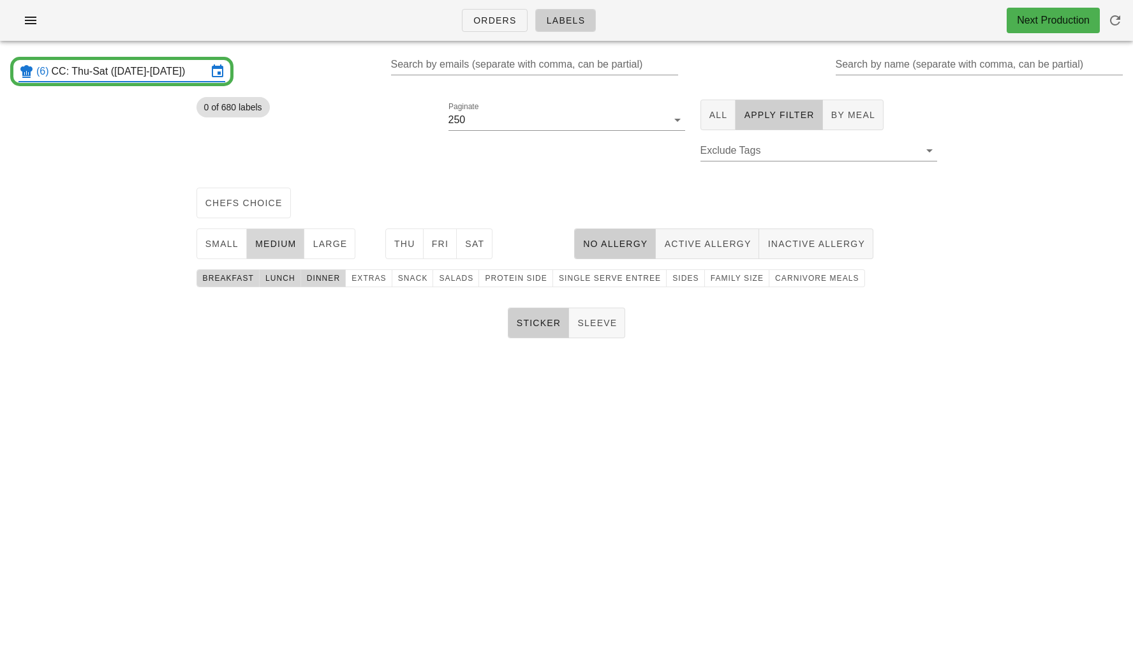
click at [140, 68] on input "CC: Thu-Sat (Aug 28-Aug 30)" at bounding box center [130, 71] width 156 height 20
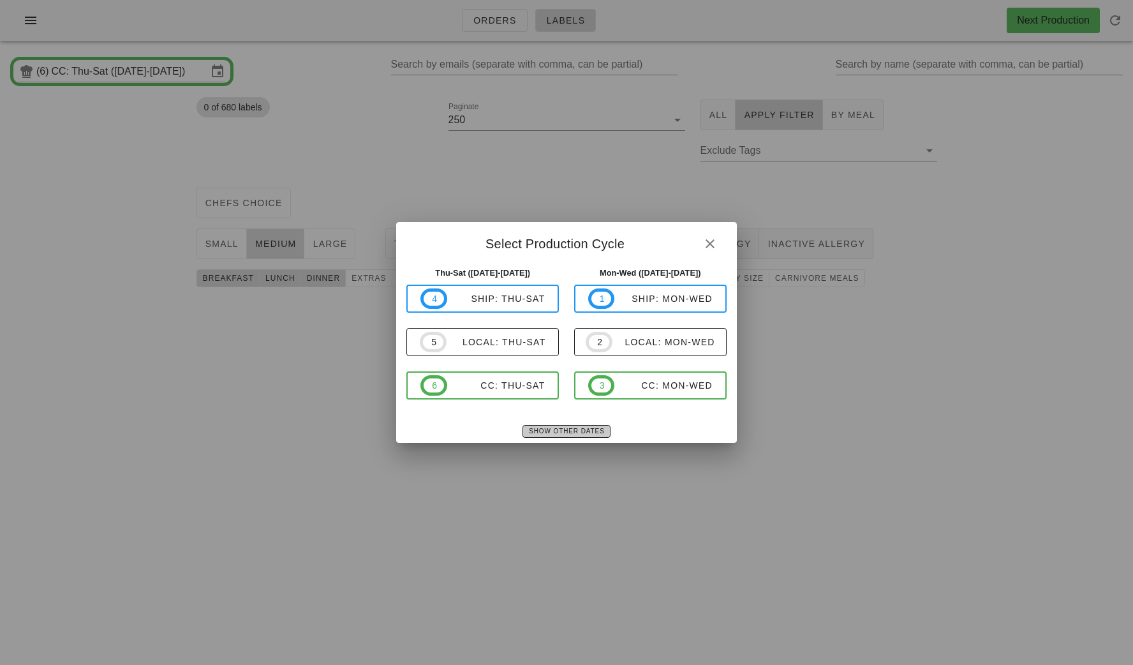
click at [544, 433] on span "Show Other Dates" at bounding box center [566, 430] width 76 height 7
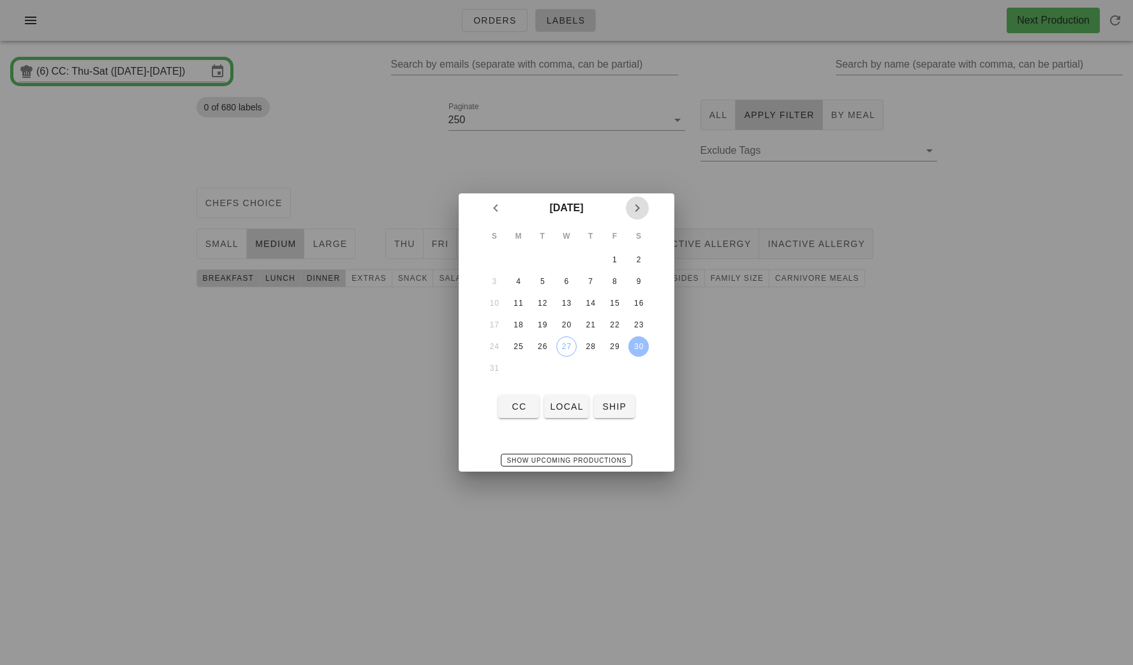
click at [637, 201] on icon "Next month" at bounding box center [637, 207] width 15 height 15
click at [516, 346] on div "29" at bounding box center [519, 346] width 20 height 9
click at [517, 257] on div "1" at bounding box center [519, 259] width 20 height 9
click at [512, 413] on button "CC" at bounding box center [518, 406] width 41 height 23
type input "CC: Mon-Wed (Sep 1-Sep 3)"
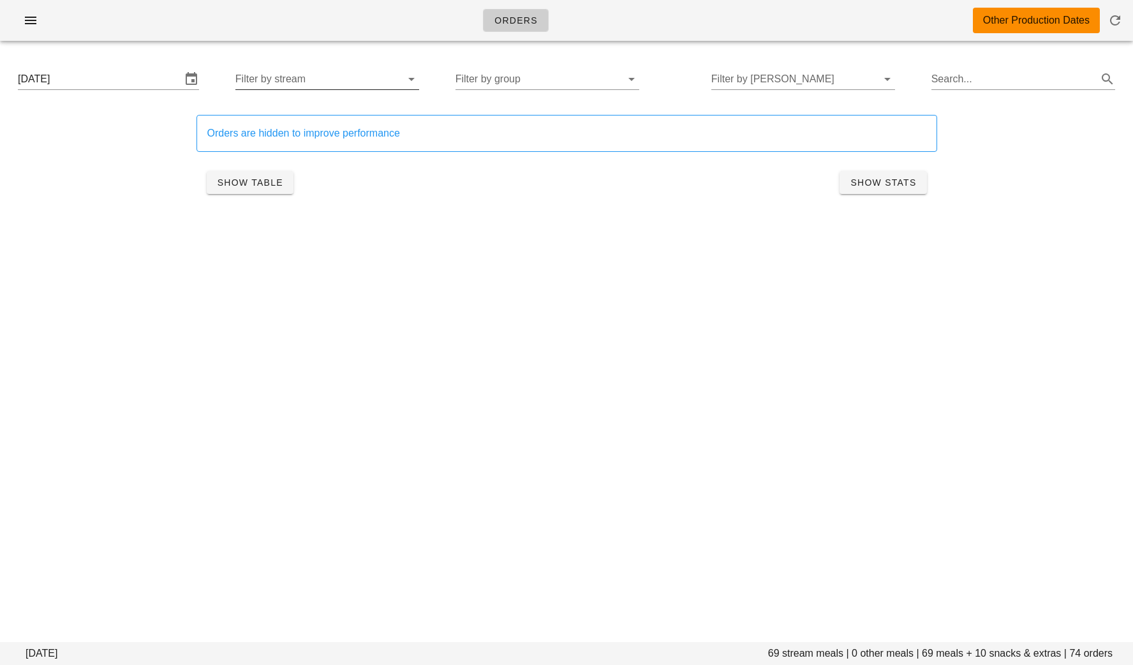
click at [339, 80] on input "Filter by stream" at bounding box center [316, 79] width 163 height 20
click at [330, 123] on div "plantbased" at bounding box center [339, 121] width 116 height 12
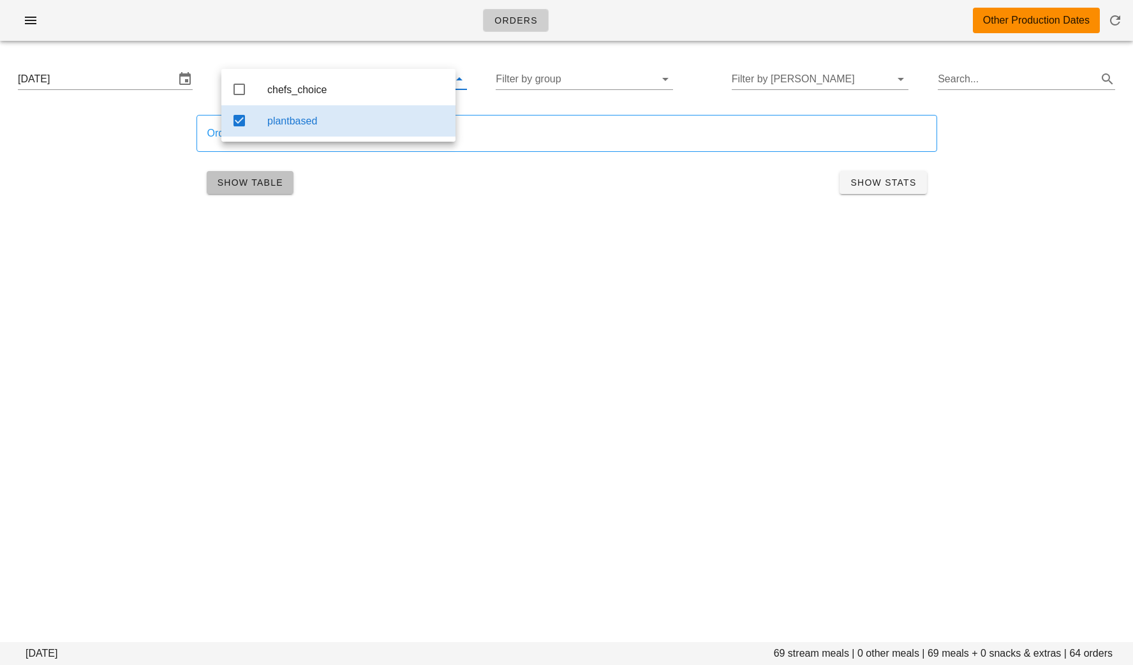
click at [265, 184] on span "Show Table" at bounding box center [250, 182] width 66 height 10
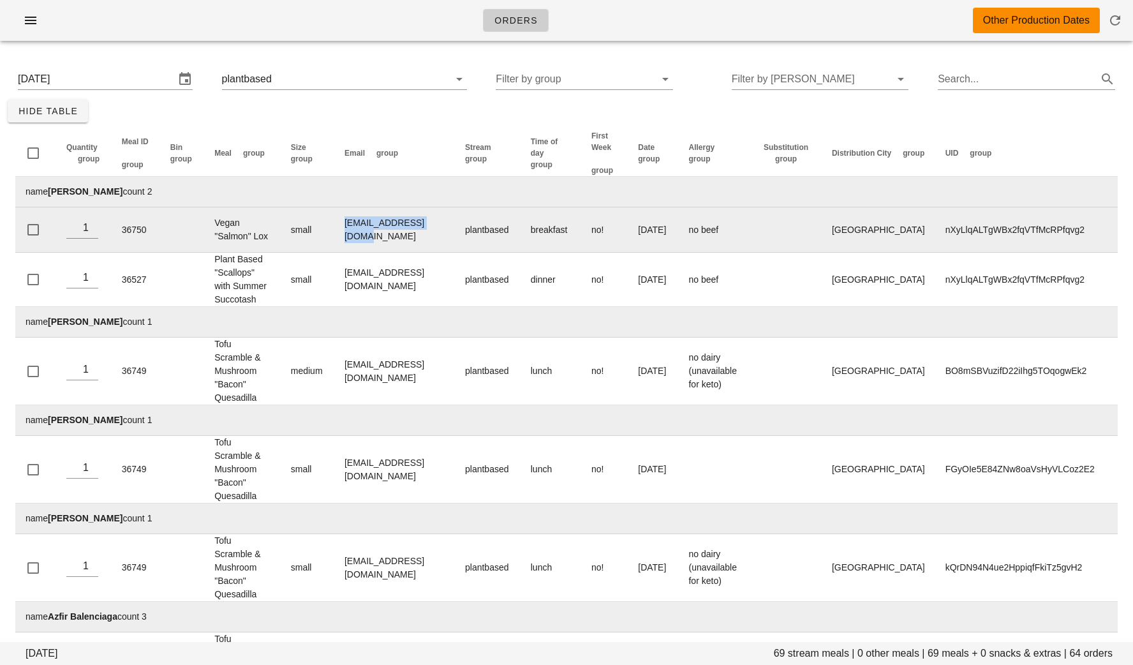
drag, startPoint x: 463, startPoint y: 231, endPoint x: 350, endPoint y: 230, distance: 112.9
click at [350, 231] on td "[EMAIL_ADDRESS][DOMAIN_NAME]" at bounding box center [394, 229] width 121 height 45
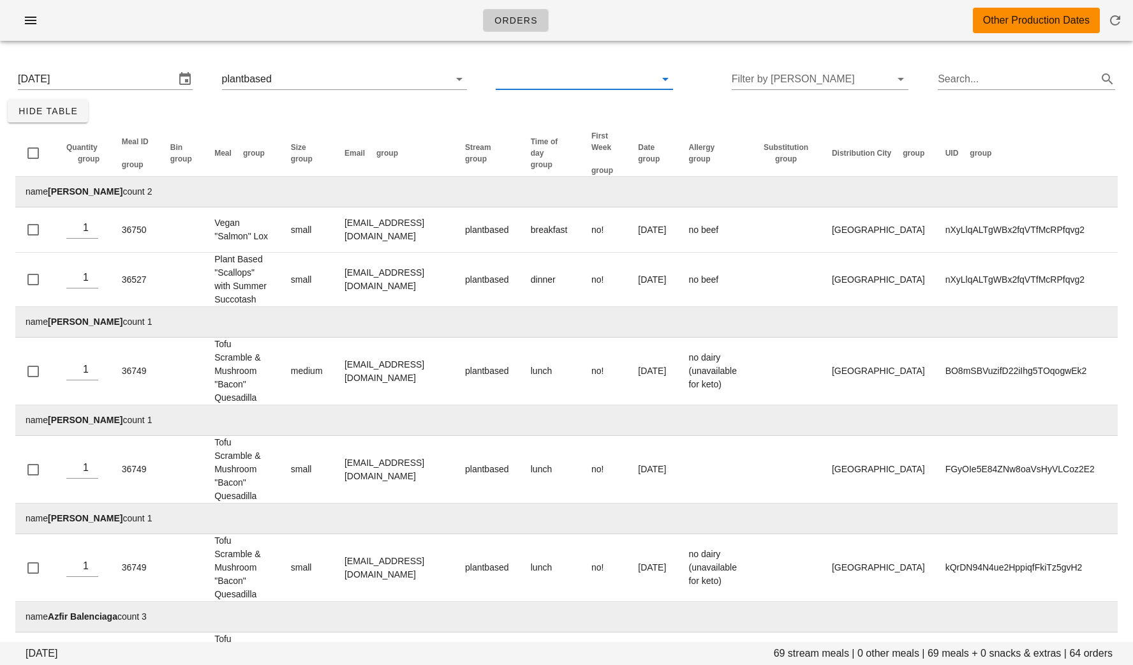
click at [578, 82] on input "text" at bounding box center [574, 79] width 157 height 20
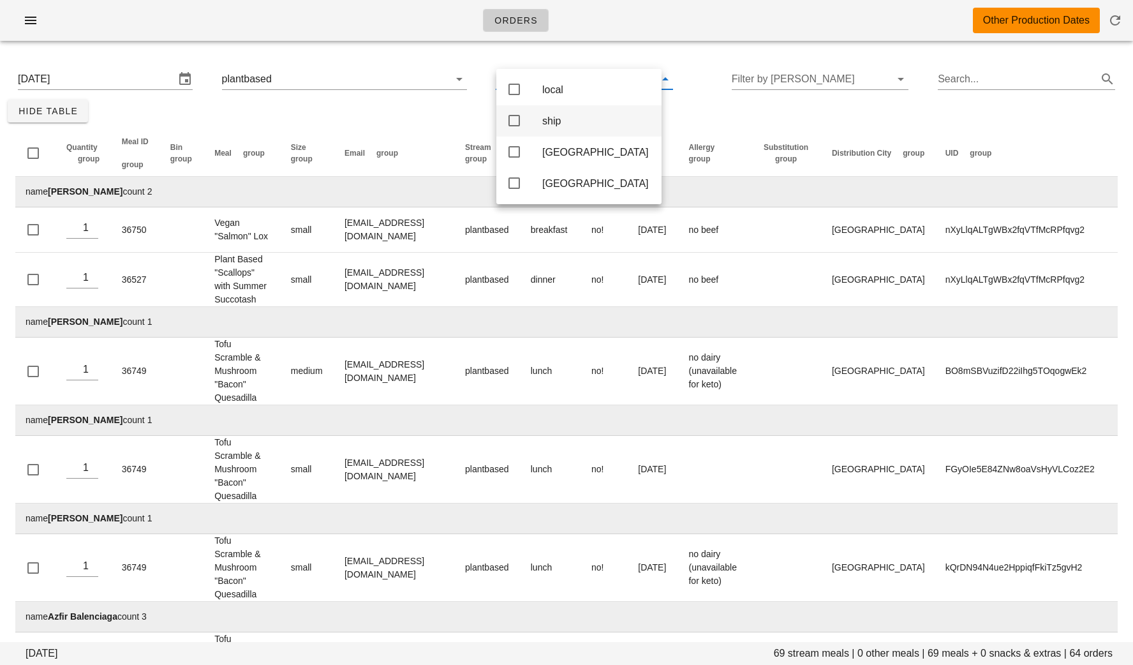
click at [567, 110] on div "ship" at bounding box center [596, 120] width 109 height 27
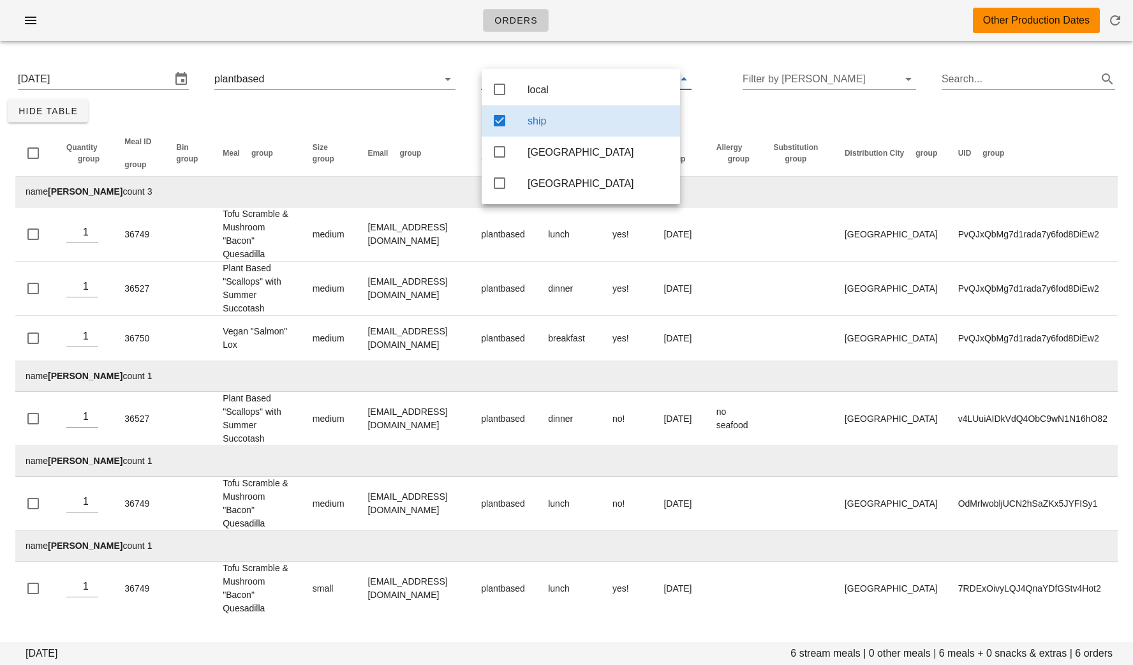
click at [380, 116] on div "[DATE] 6 stream meals | 0 other meals | 6 meals + 0 snacks & extras | 6 orders …" at bounding box center [566, 340] width 1133 height 579
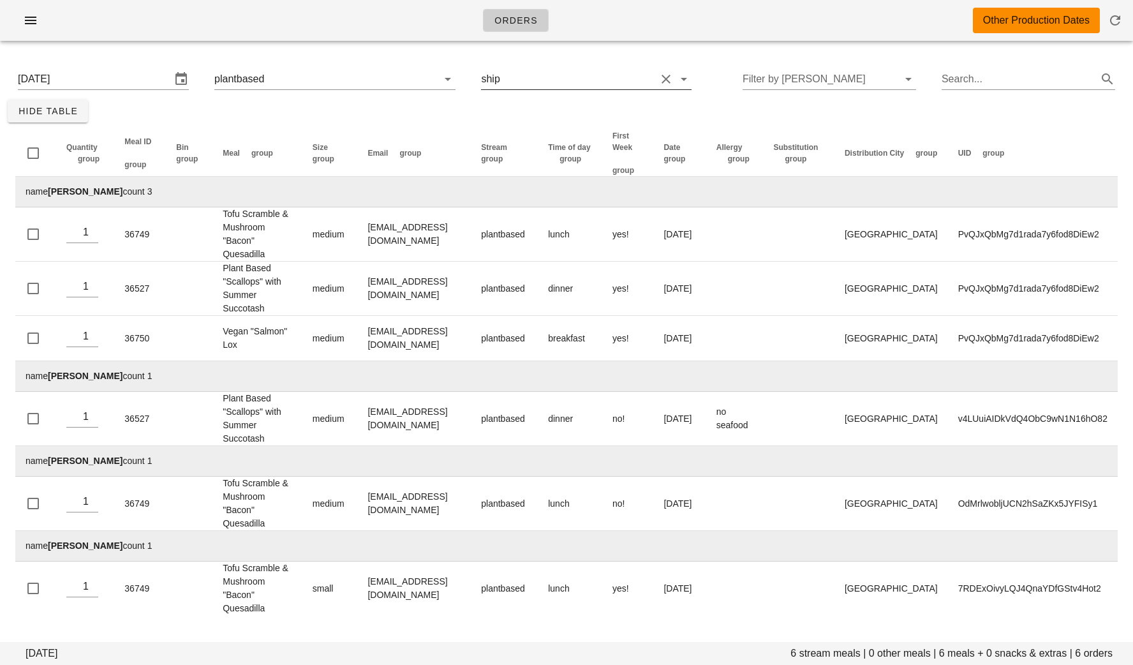
click at [509, 89] on div "[DATE] plantbased ship Filter by [PERSON_NAME] Search..." at bounding box center [567, 79] width 1118 height 41
click at [507, 78] on input "text" at bounding box center [579, 79] width 153 height 20
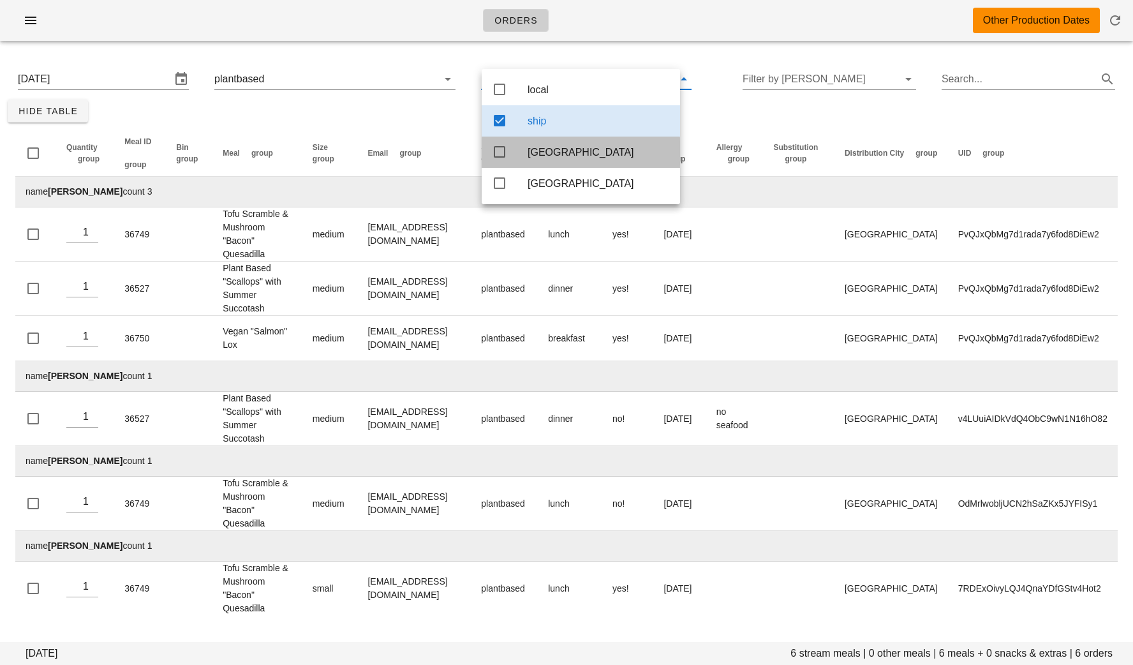
click at [503, 158] on icon at bounding box center [499, 151] width 15 height 15
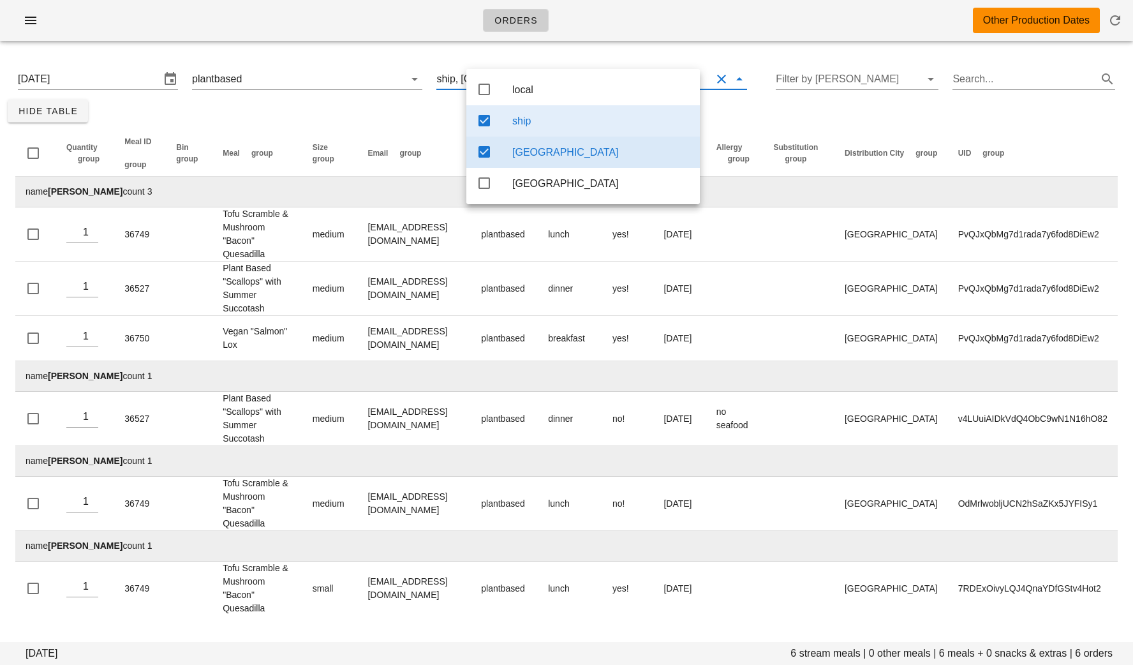
click at [503, 158] on div "[GEOGRAPHIC_DATA]" at bounding box center [583, 152] width 234 height 31
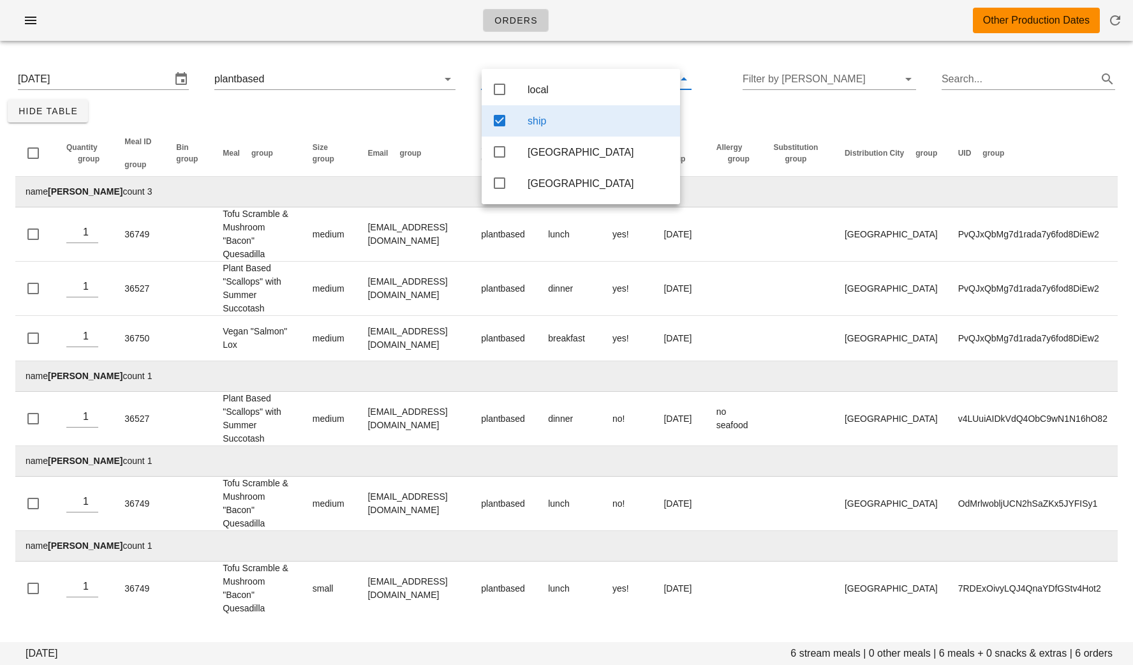
click at [389, 126] on div "Quantity group Meal ID group Bin group Meal group Size group Email group Stream…" at bounding box center [567, 373] width 1118 height 500
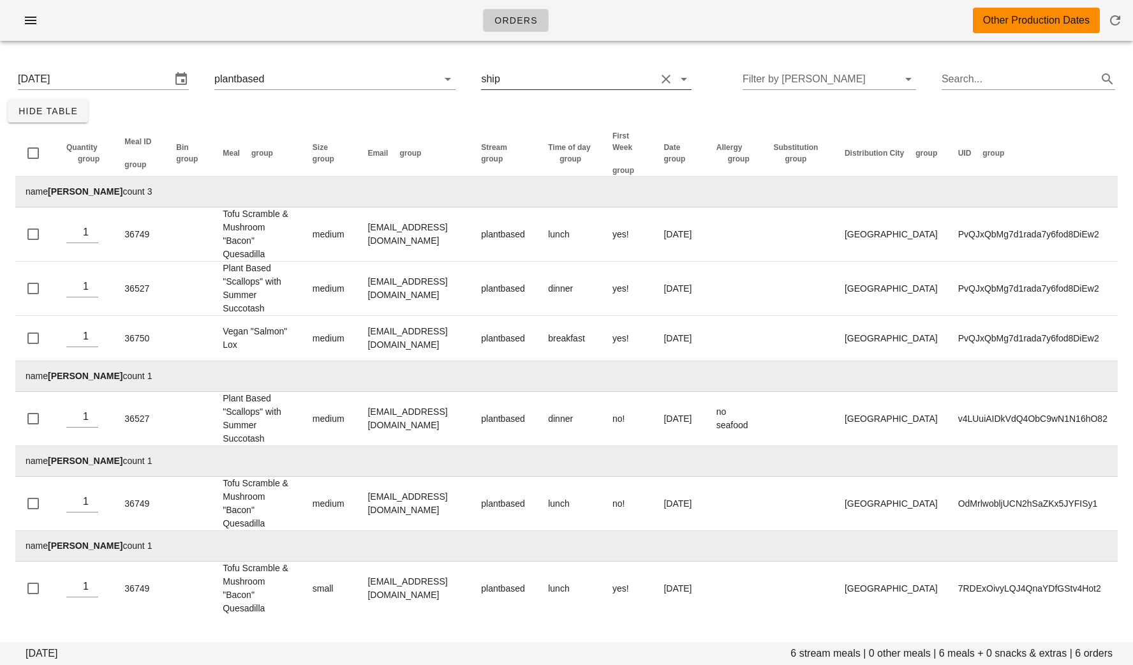
click at [658, 80] on button "Clear Filter by group" at bounding box center [665, 78] width 15 height 15
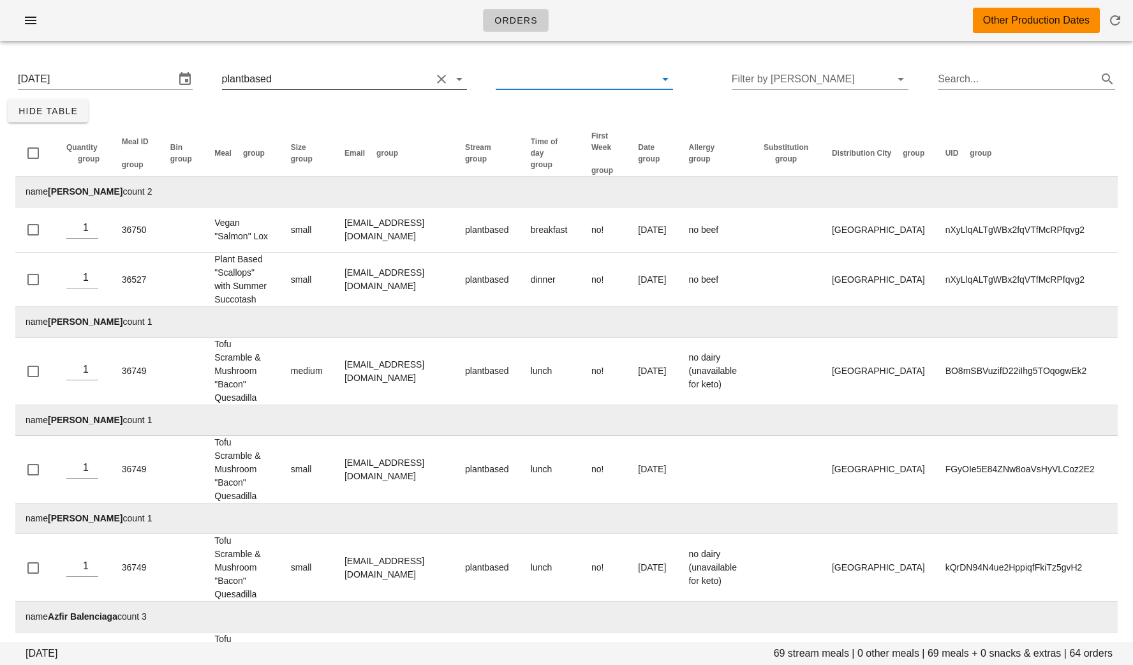
click at [326, 77] on input "text" at bounding box center [352, 79] width 157 height 20
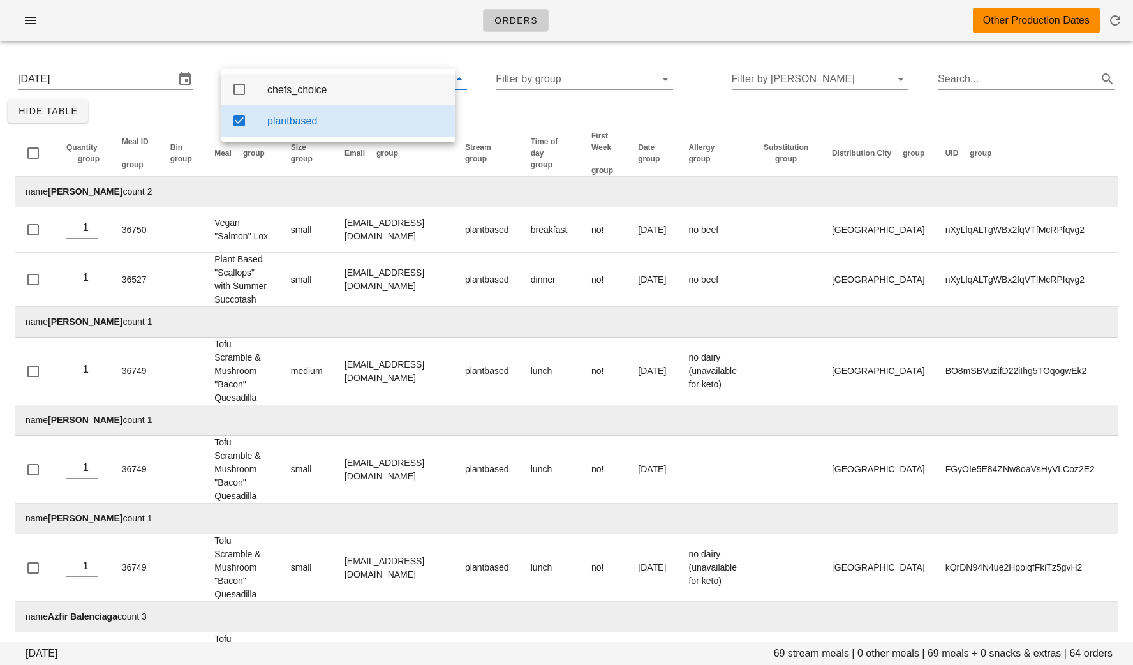
click at [295, 88] on div "chefs_choice" at bounding box center [356, 90] width 178 height 12
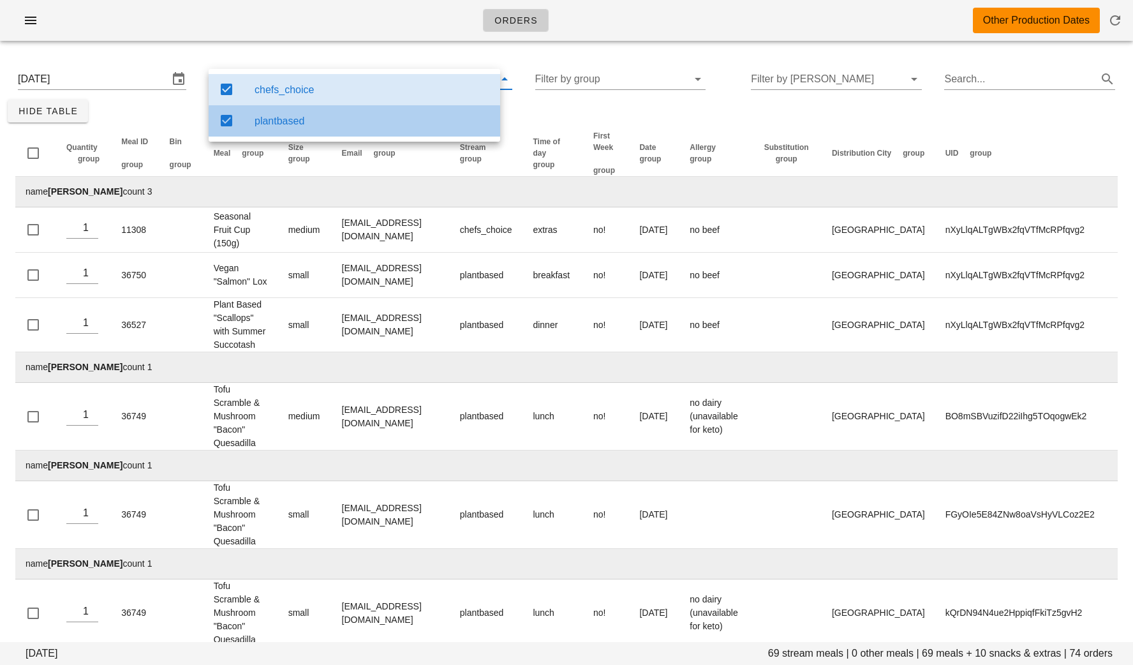
click at [276, 116] on div "plantbased" at bounding box center [372, 120] width 235 height 27
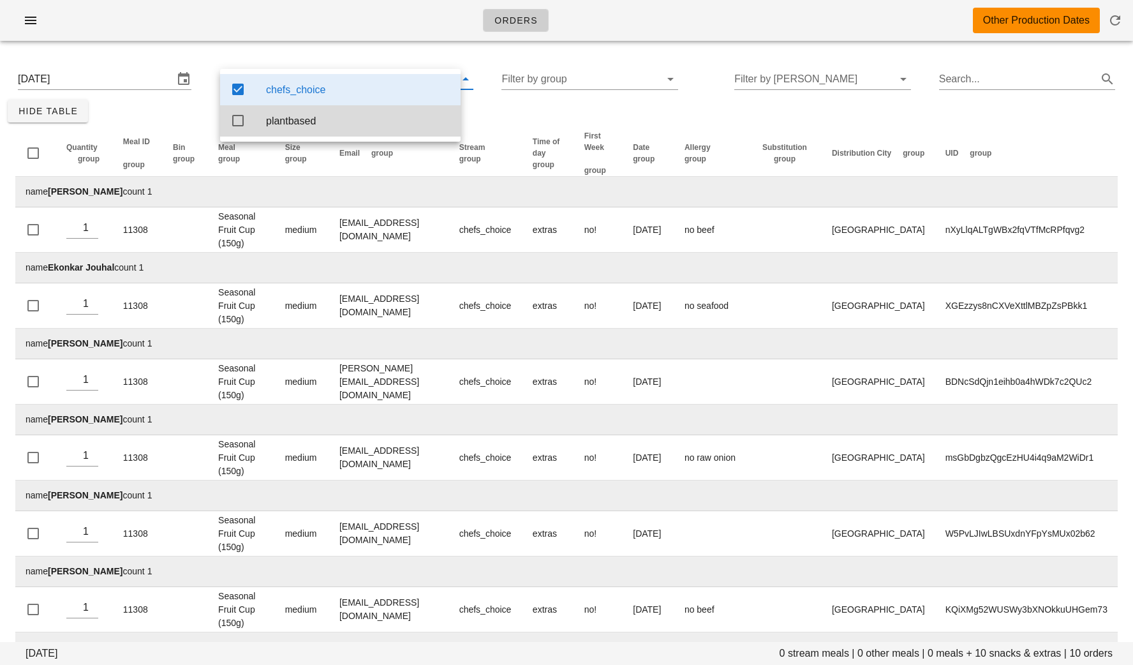
click at [555, 123] on div "Quantity group Meal ID group Bin group Meal group Size group Email group Stream…" at bounding box center [567, 533] width 1118 height 821
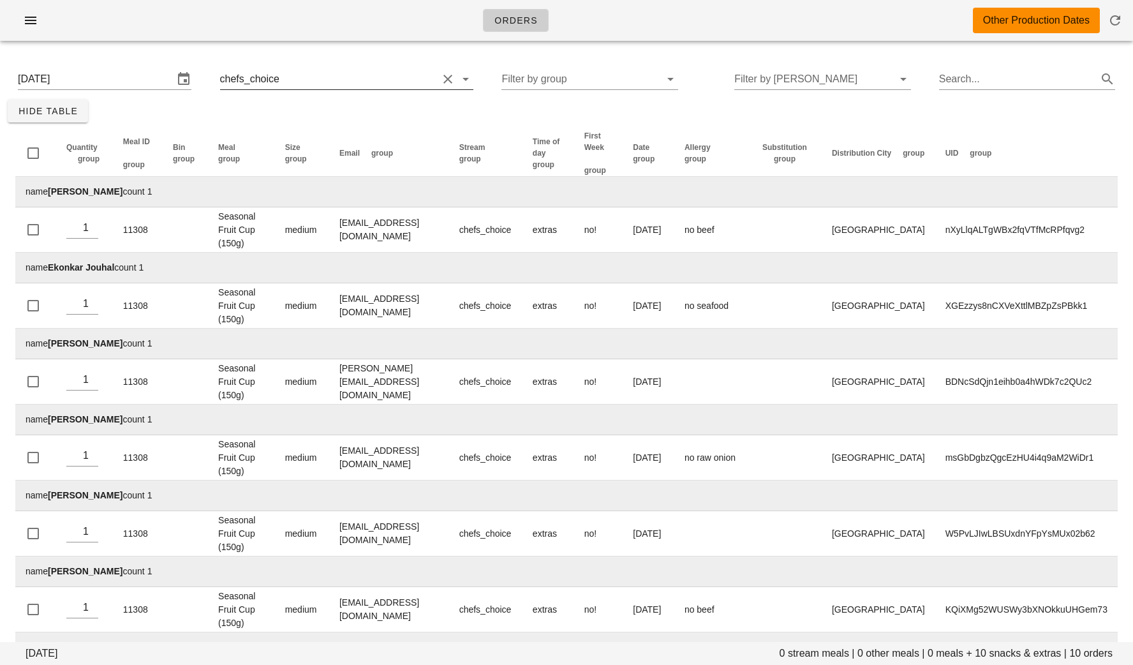
click at [339, 82] on input "text" at bounding box center [360, 79] width 156 height 20
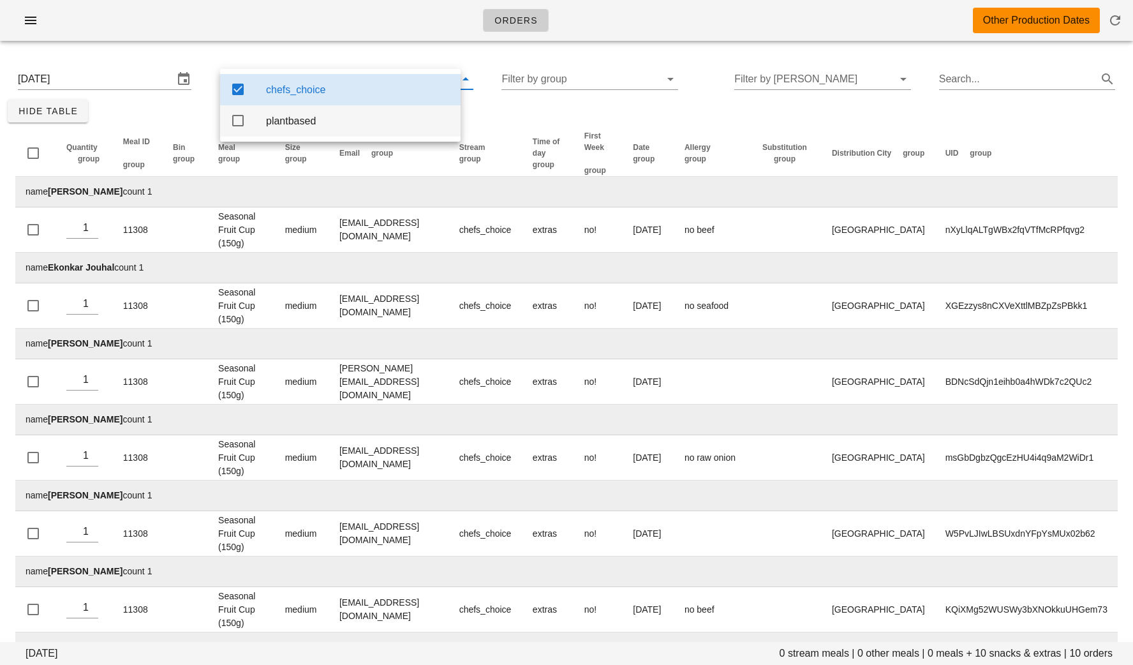
click at [316, 127] on div "plantbased" at bounding box center [358, 121] width 184 height 12
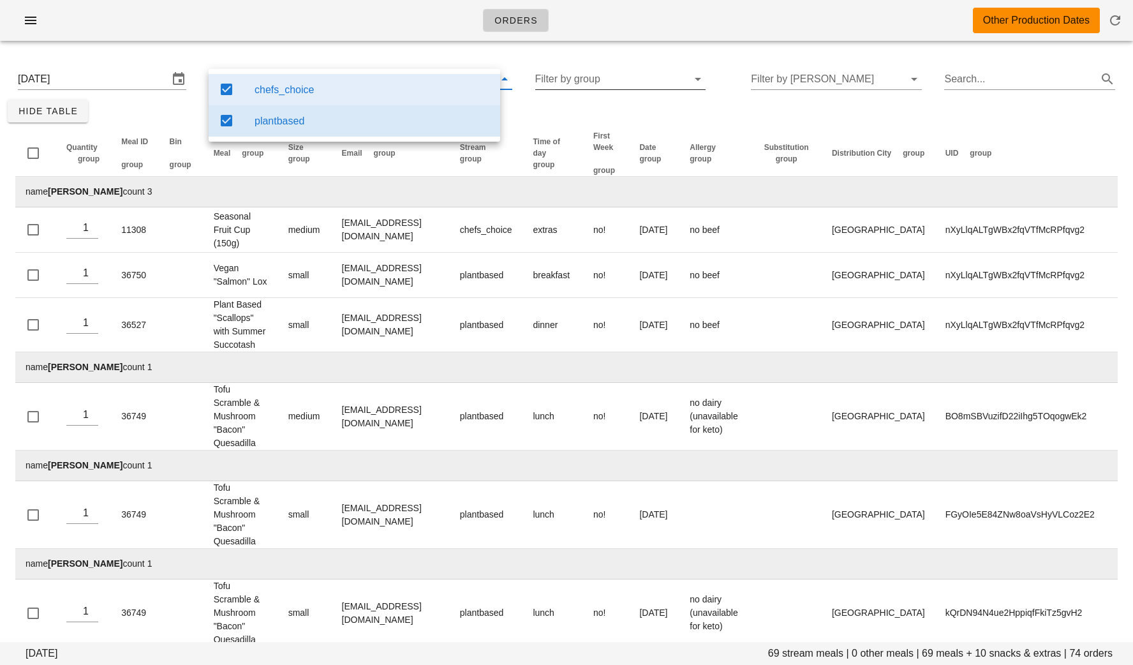
click at [564, 73] on input "Filter by group" at bounding box center [610, 79] width 151 height 20
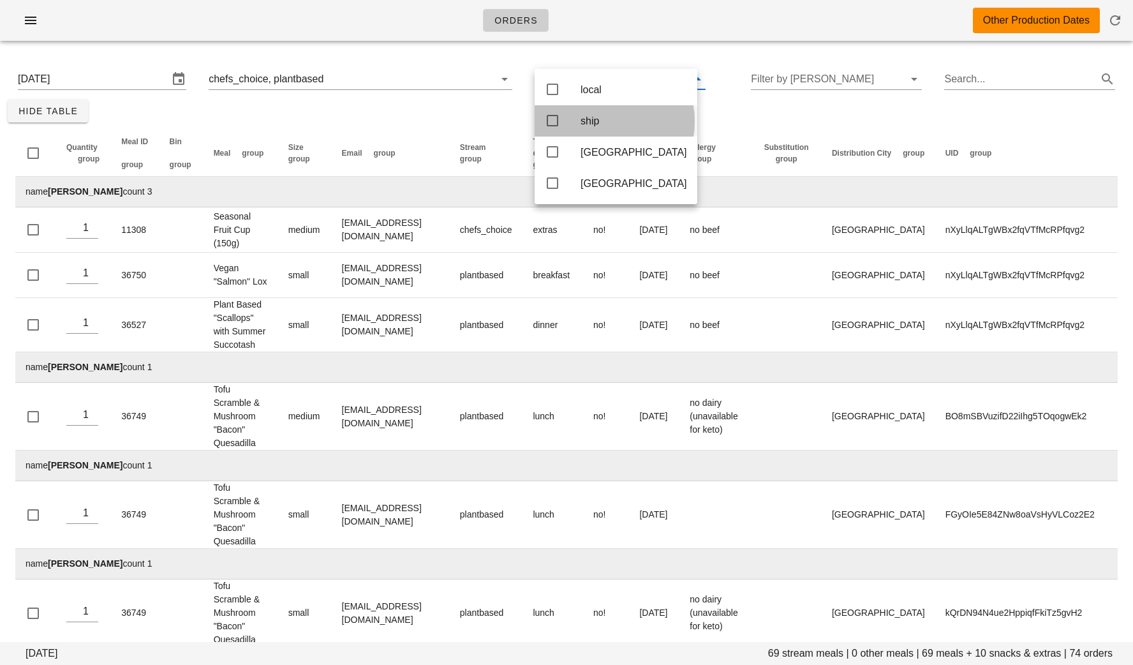
click at [579, 123] on div "ship" at bounding box center [616, 120] width 163 height 31
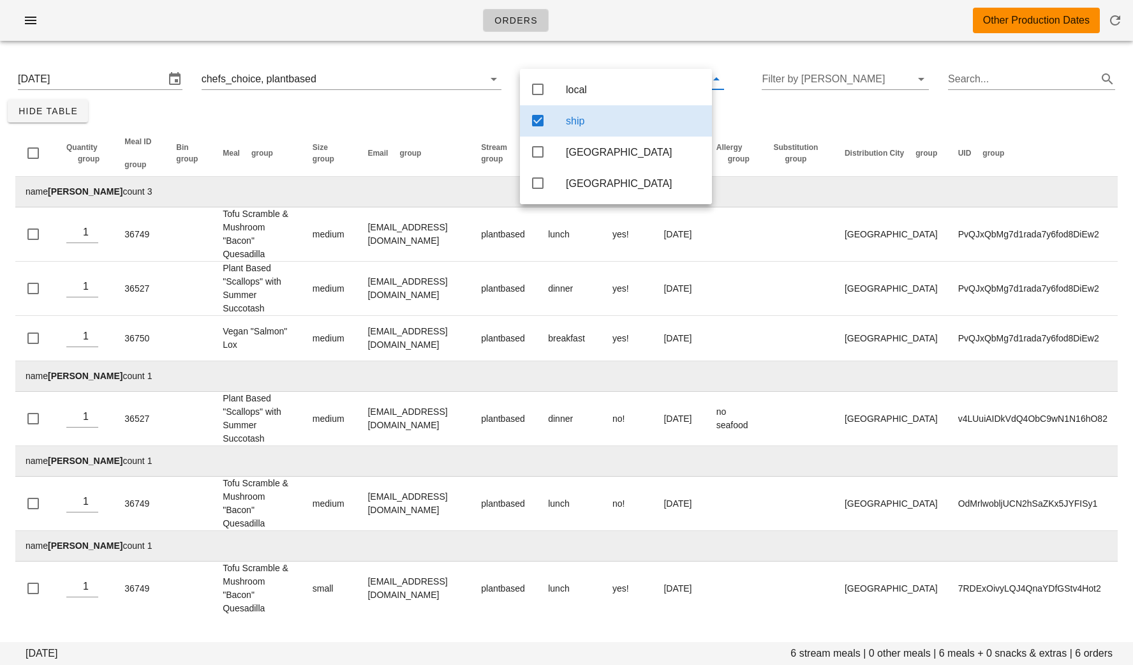
click at [392, 118] on div "[DATE] 6 stream meals | 0 other meals | 6 meals + 0 snacks & extras | 6 orders …" at bounding box center [566, 340] width 1133 height 579
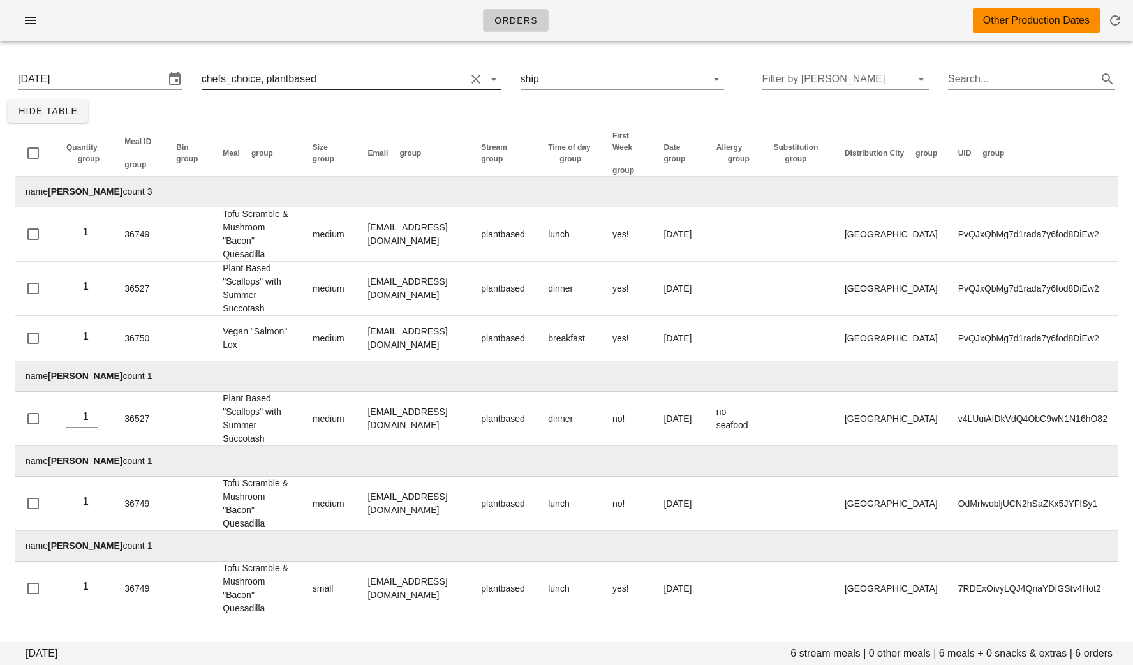
click at [369, 71] on input "text" at bounding box center [392, 79] width 147 height 20
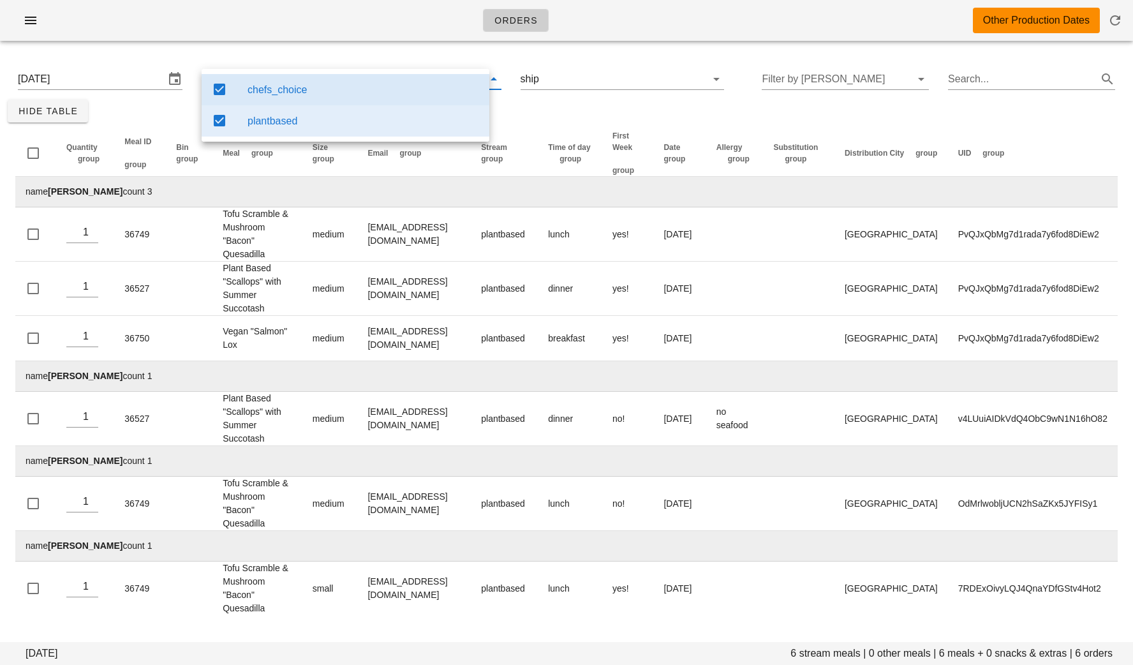
click at [221, 123] on icon at bounding box center [219, 120] width 15 height 15
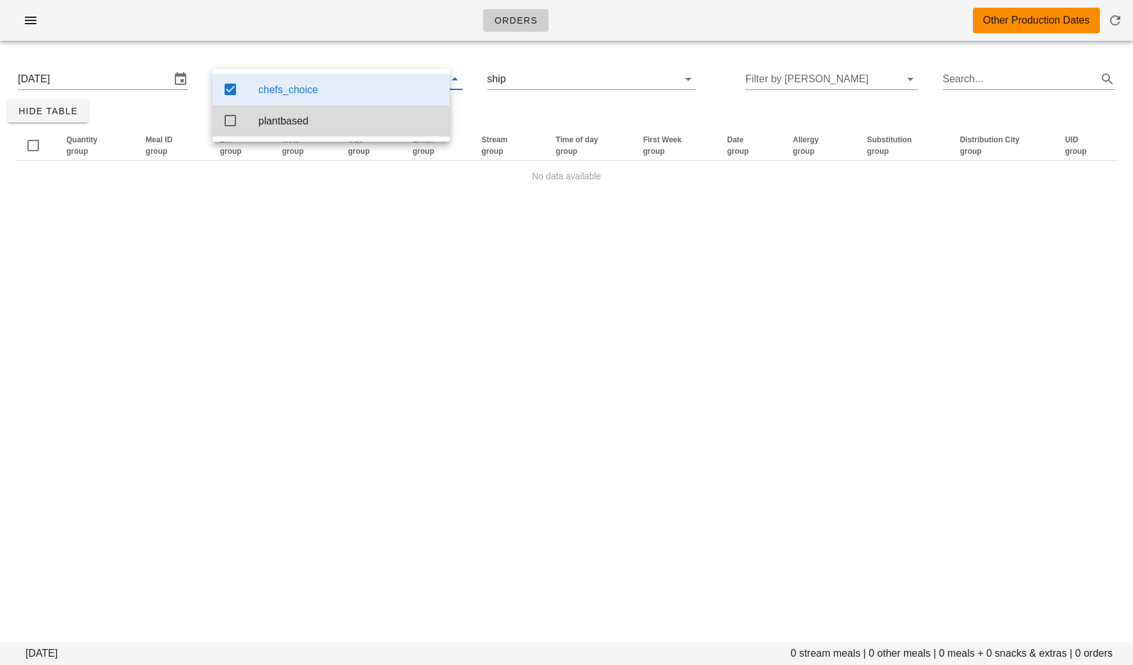
click at [479, 96] on div "[DATE] chefs_choice ship Filter by [PERSON_NAME] Search..." at bounding box center [567, 79] width 1118 height 41
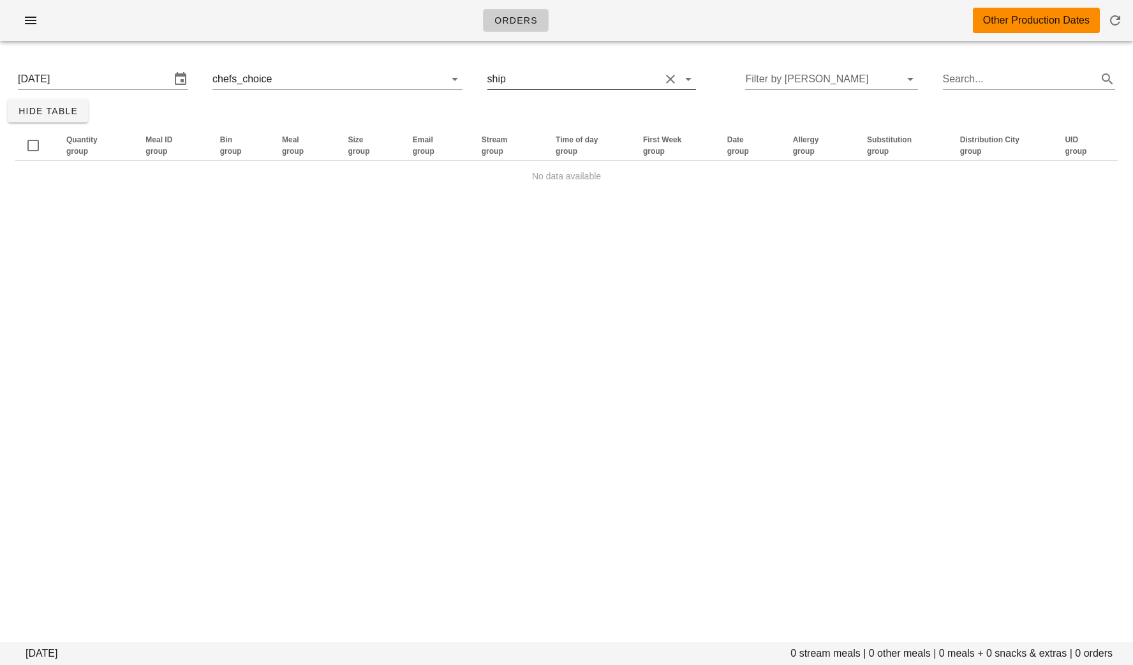
click at [663, 79] on button "Clear Filter by group" at bounding box center [670, 78] width 15 height 15
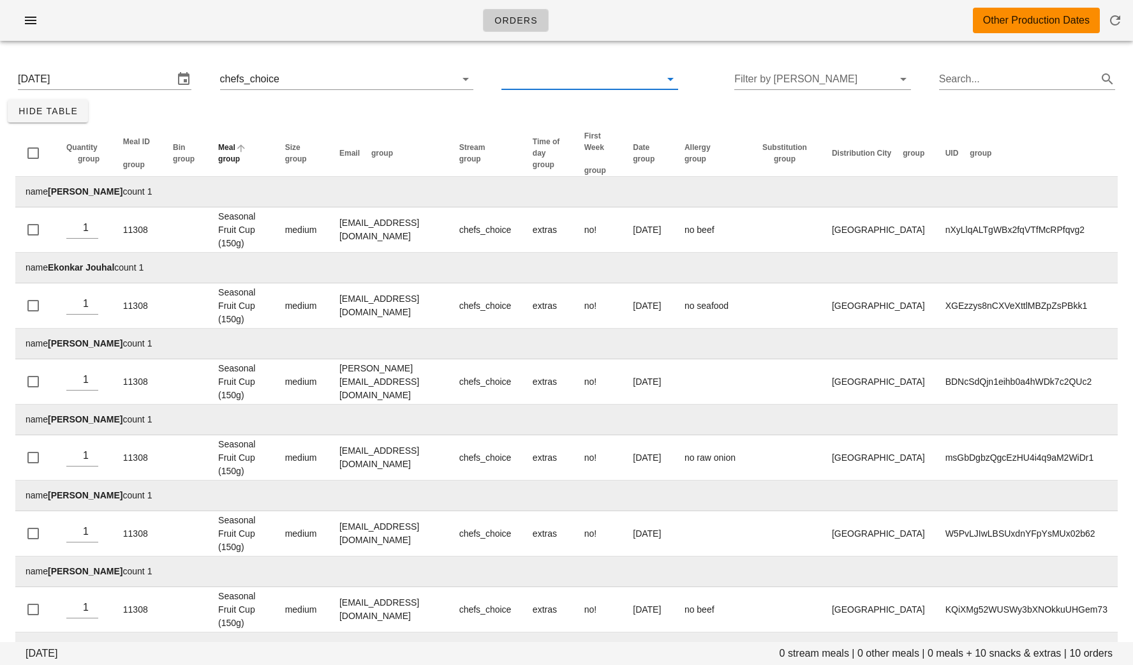
click at [228, 155] on span "group" at bounding box center [229, 158] width 22 height 9
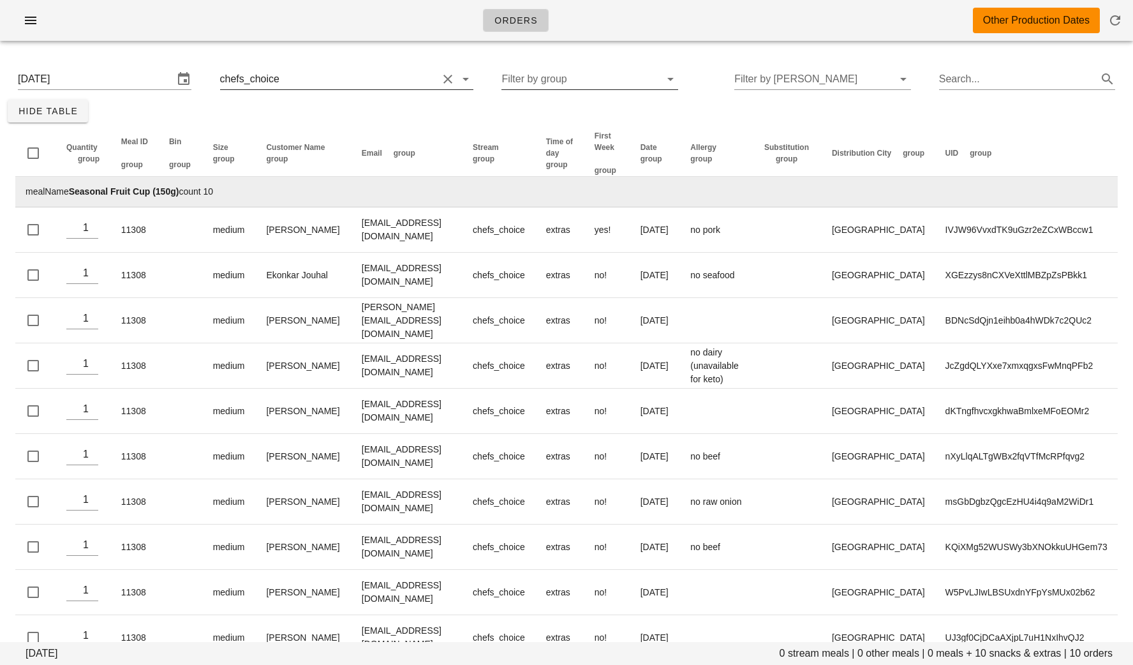
click at [381, 77] on input "text" at bounding box center [360, 79] width 156 height 20
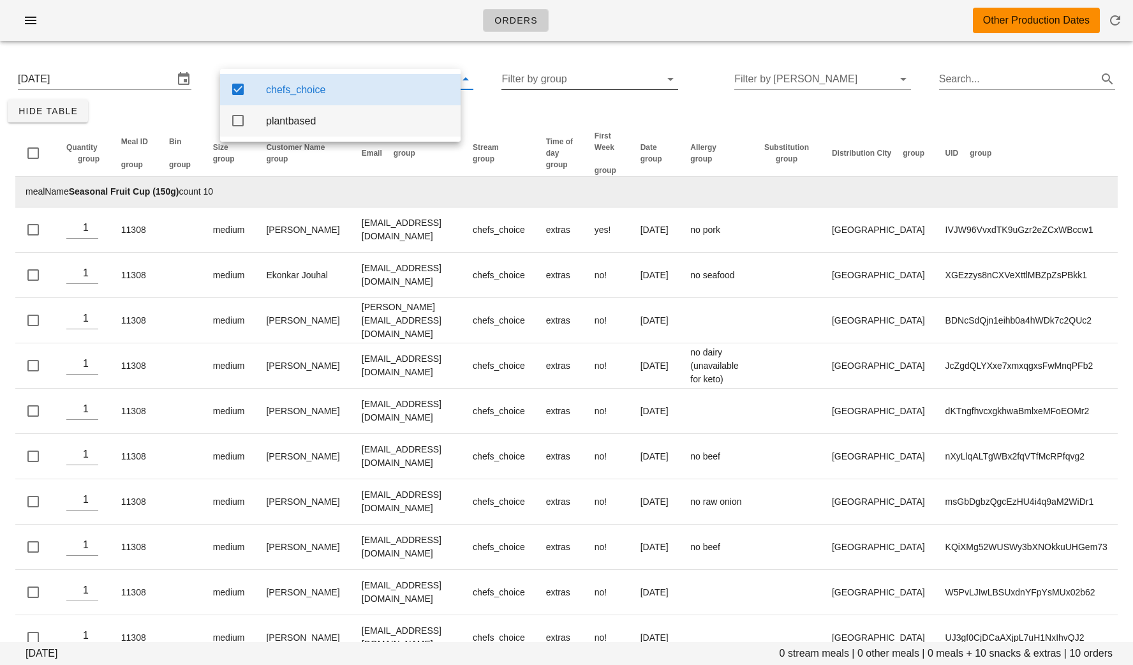
click at [325, 120] on div "plantbased" at bounding box center [358, 121] width 184 height 12
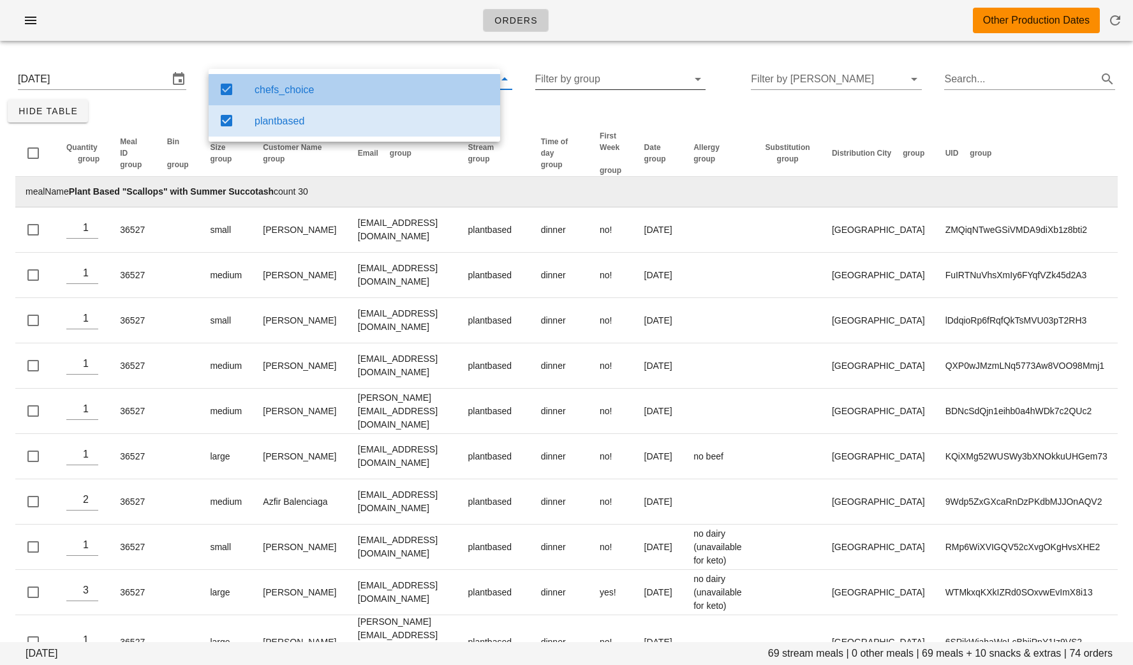
click at [328, 85] on div "chefs_choice" at bounding box center [372, 90] width 235 height 12
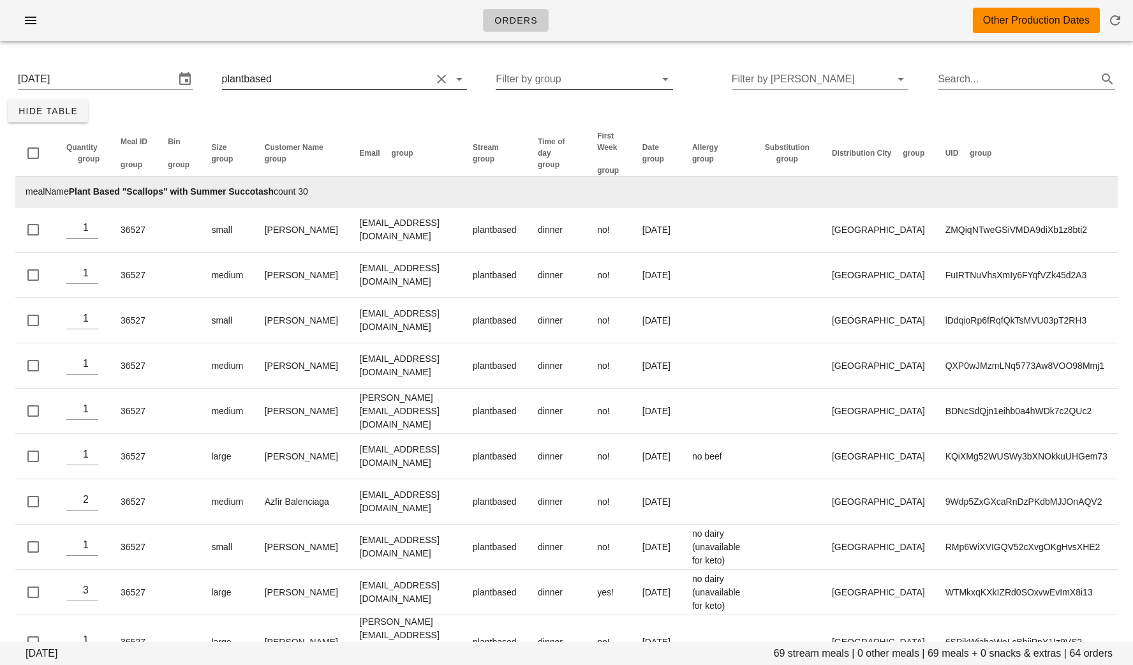
click at [307, 84] on input "text" at bounding box center [352, 79] width 157 height 20
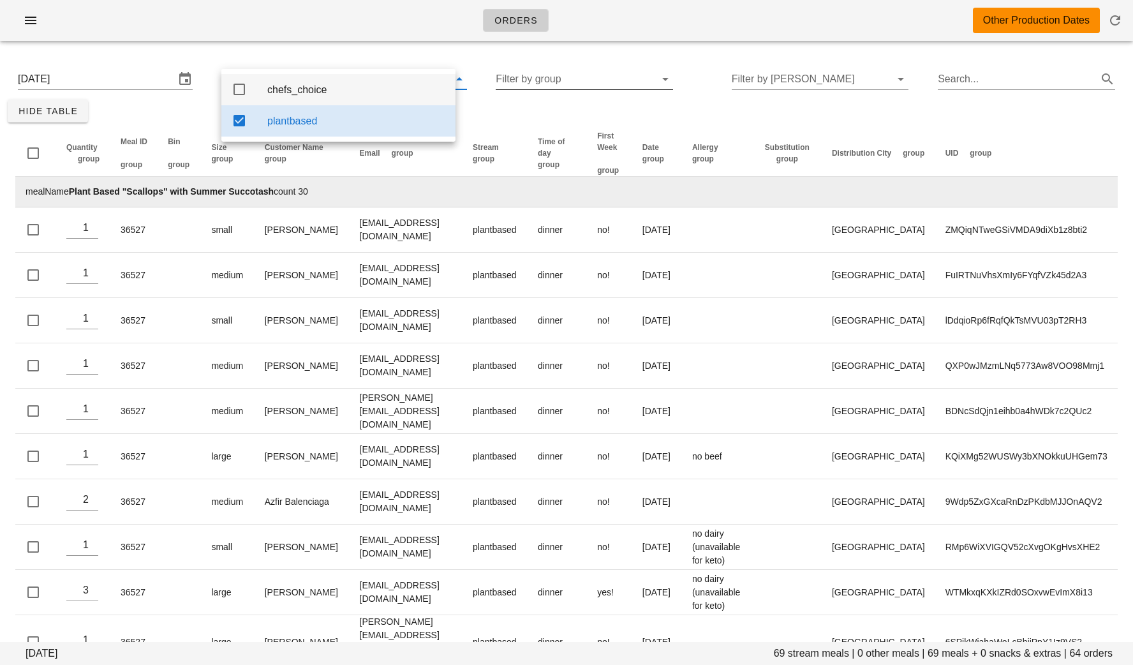
click at [309, 87] on div "chefs_choice" at bounding box center [356, 90] width 178 height 12
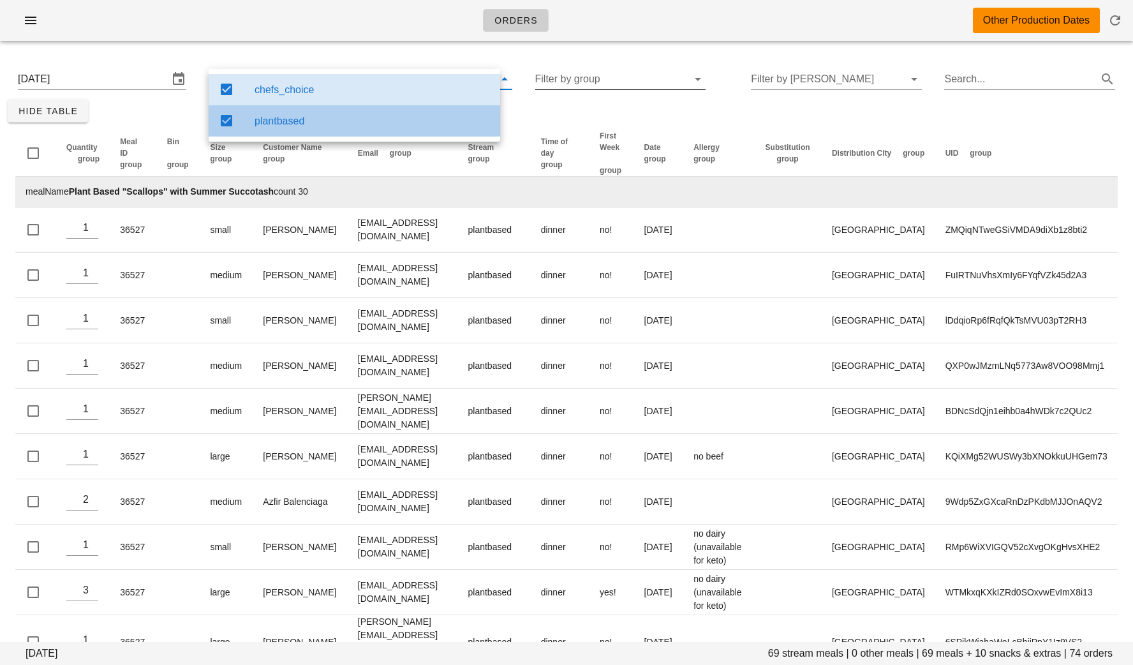
click at [304, 119] on div "plantbased" at bounding box center [372, 121] width 235 height 12
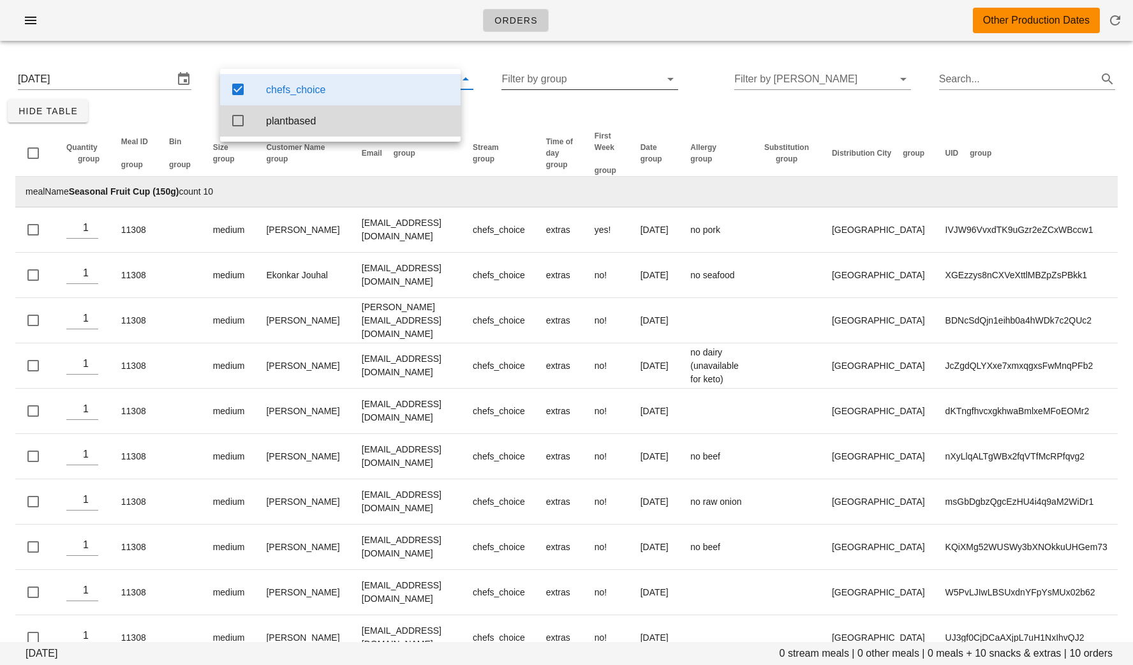
click at [503, 106] on div "[DATE] 0 stream meals | 0 other meals | 0 meals + 10 snacks & extras | 10 order…" at bounding box center [566, 363] width 1133 height 624
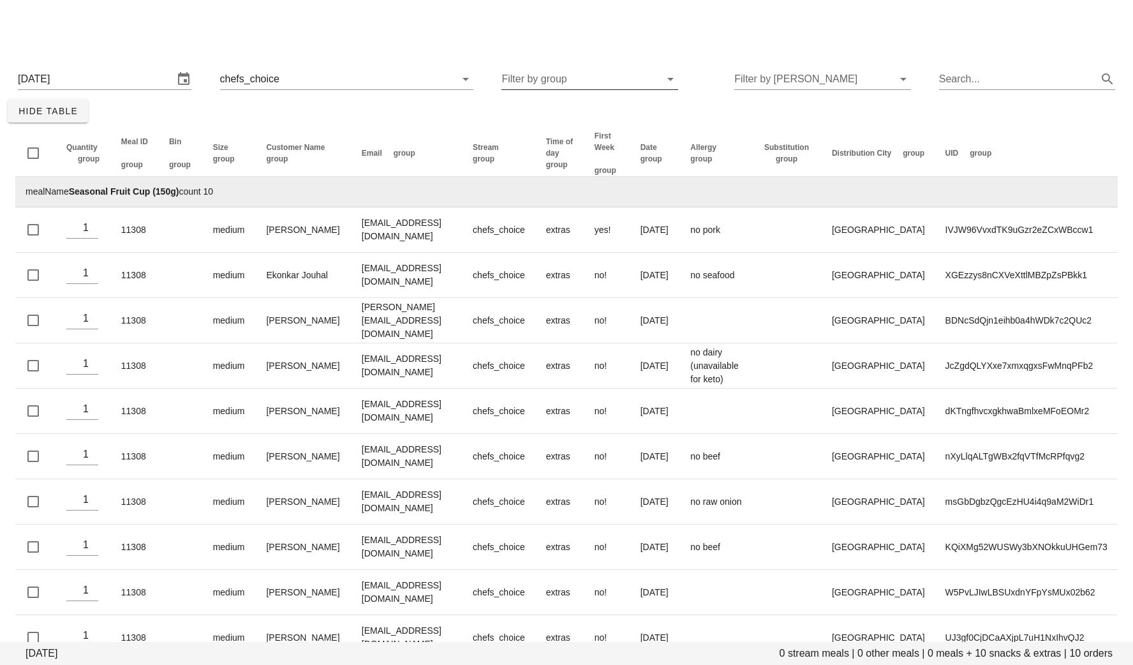
scroll to position [29, 0]
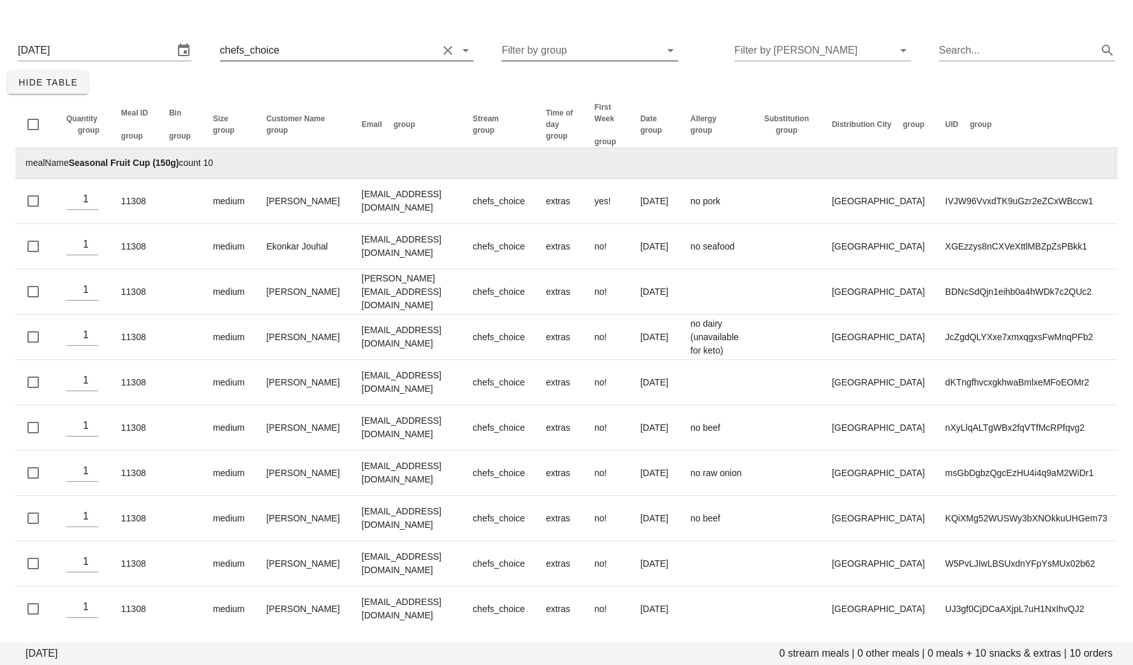
click at [344, 45] on input "text" at bounding box center [360, 50] width 156 height 20
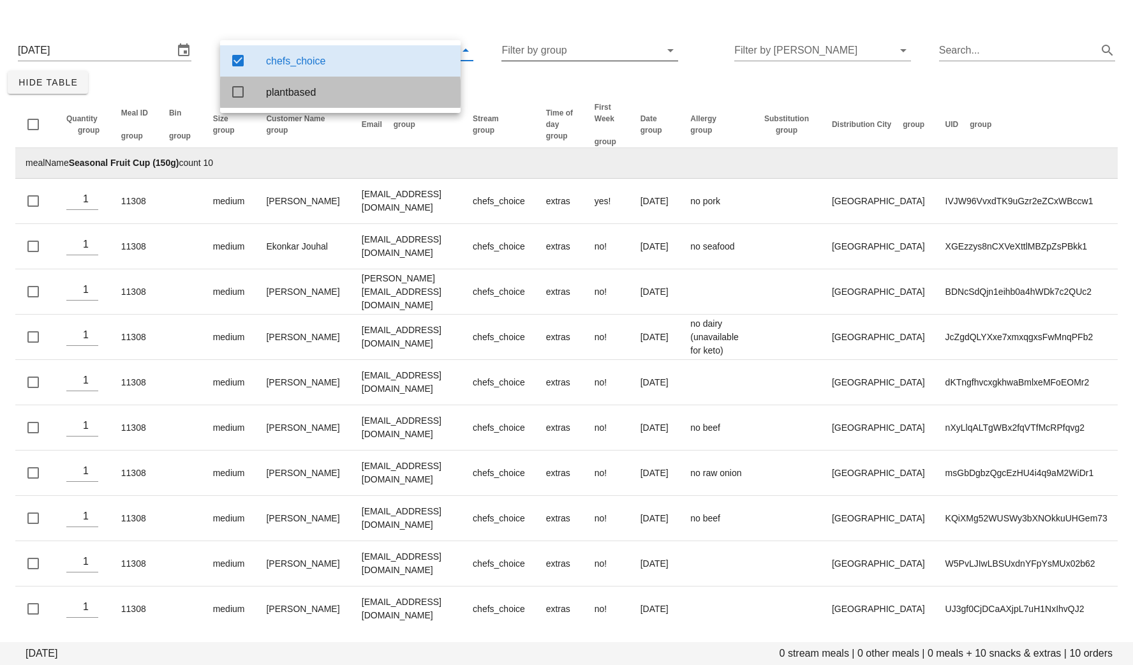
click at [307, 94] on div "plantbased" at bounding box center [358, 92] width 184 height 12
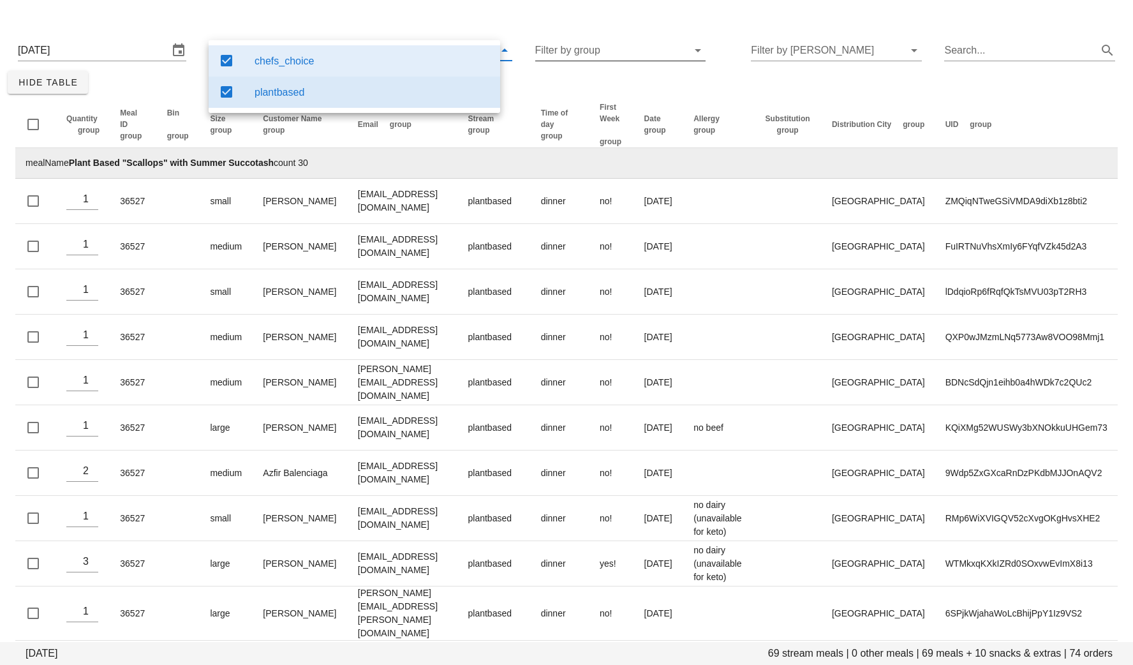
click at [312, 56] on div "chefs_choice" at bounding box center [372, 61] width 235 height 12
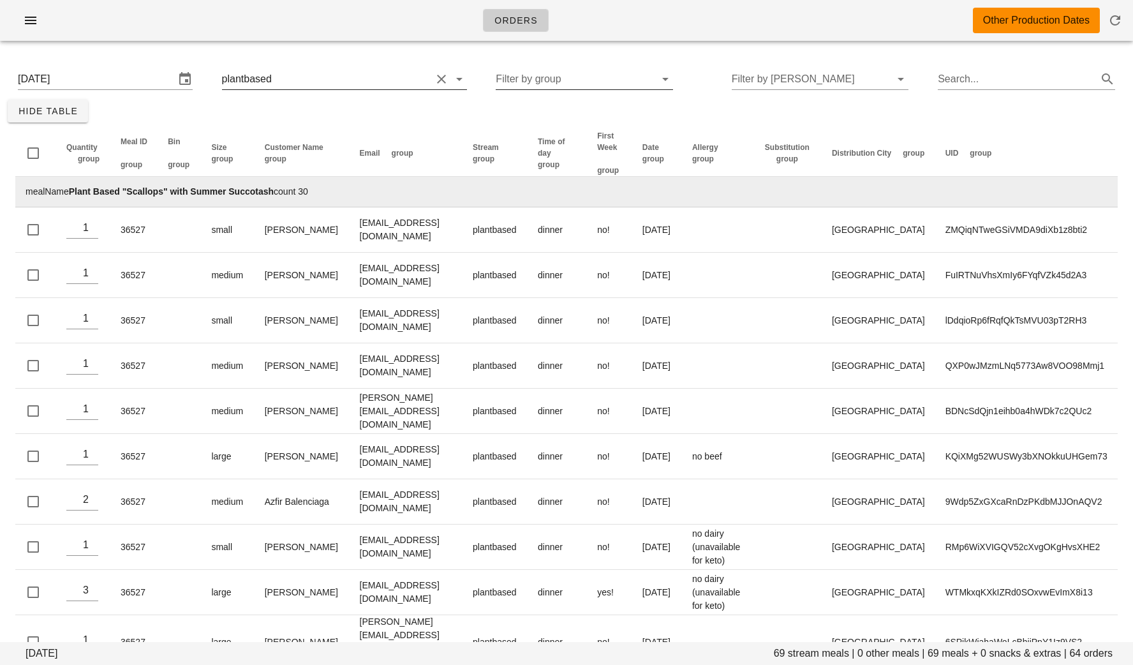
click at [356, 84] on input "text" at bounding box center [352, 79] width 157 height 20
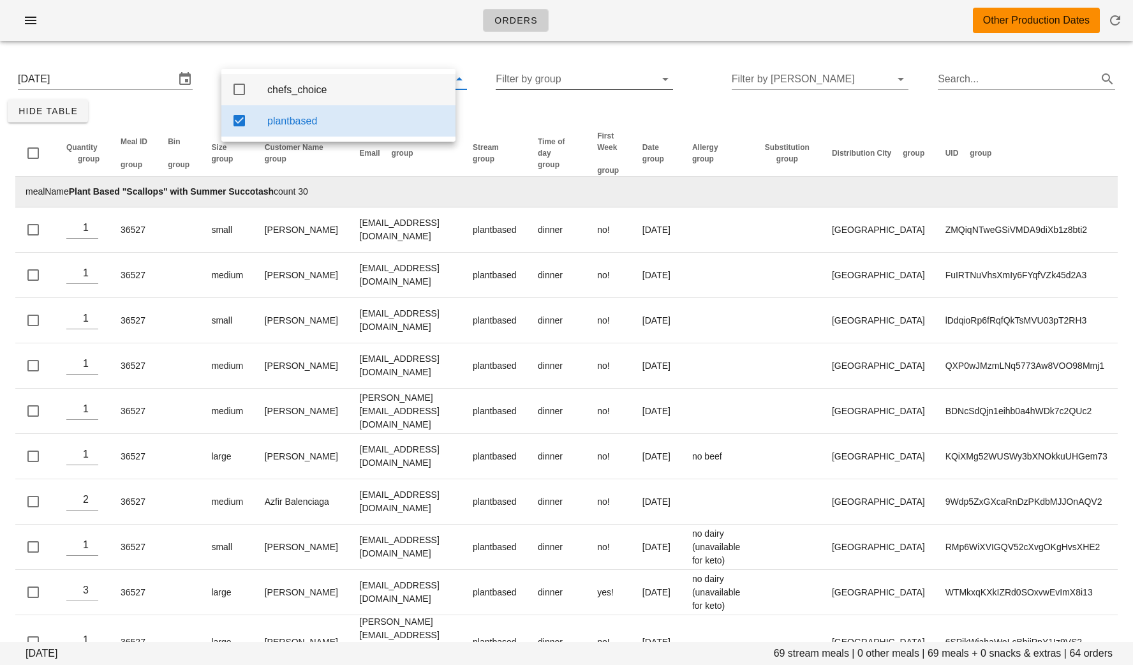
click at [308, 90] on div "chefs_choice" at bounding box center [356, 90] width 178 height 12
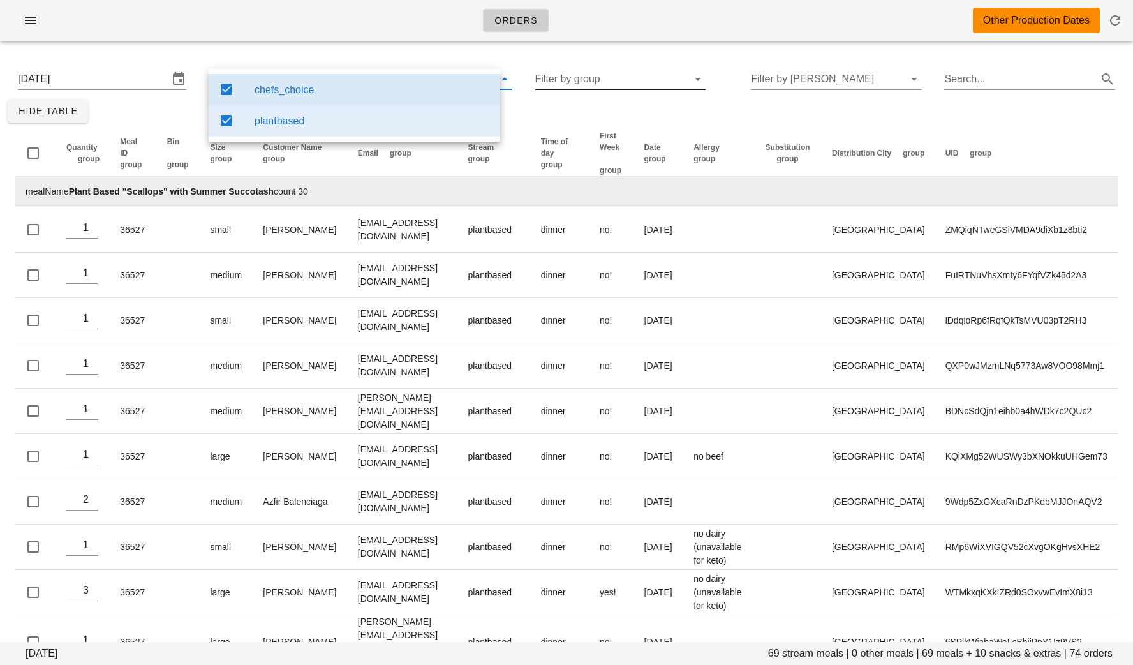
click at [301, 116] on div "plantbased" at bounding box center [372, 121] width 235 height 12
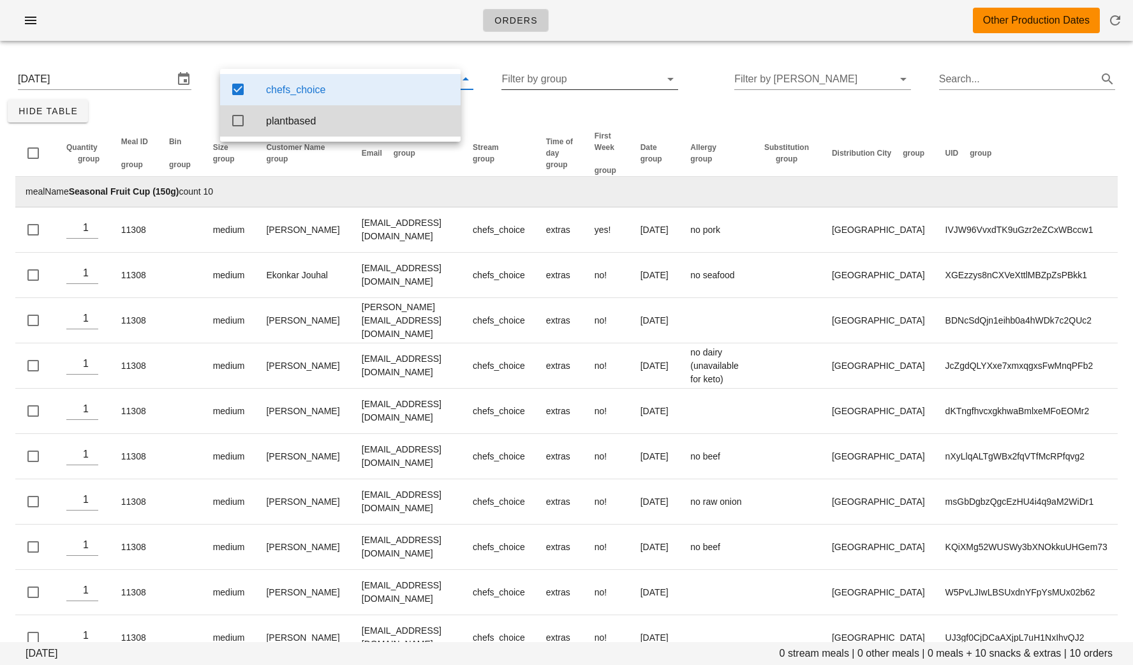
click at [178, 116] on div "Sunday August 31 0 stream meals | 0 other meals | 0 meals + 10 snacks & extras …" at bounding box center [566, 363] width 1133 height 624
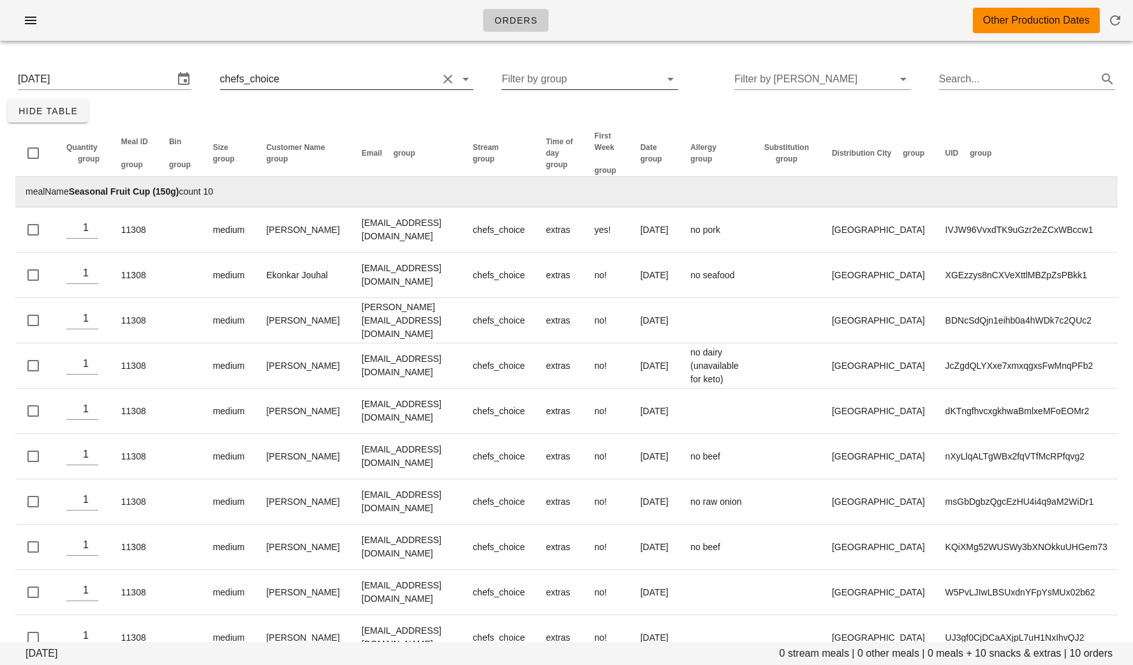
click at [373, 85] on input "text" at bounding box center [360, 79] width 156 height 20
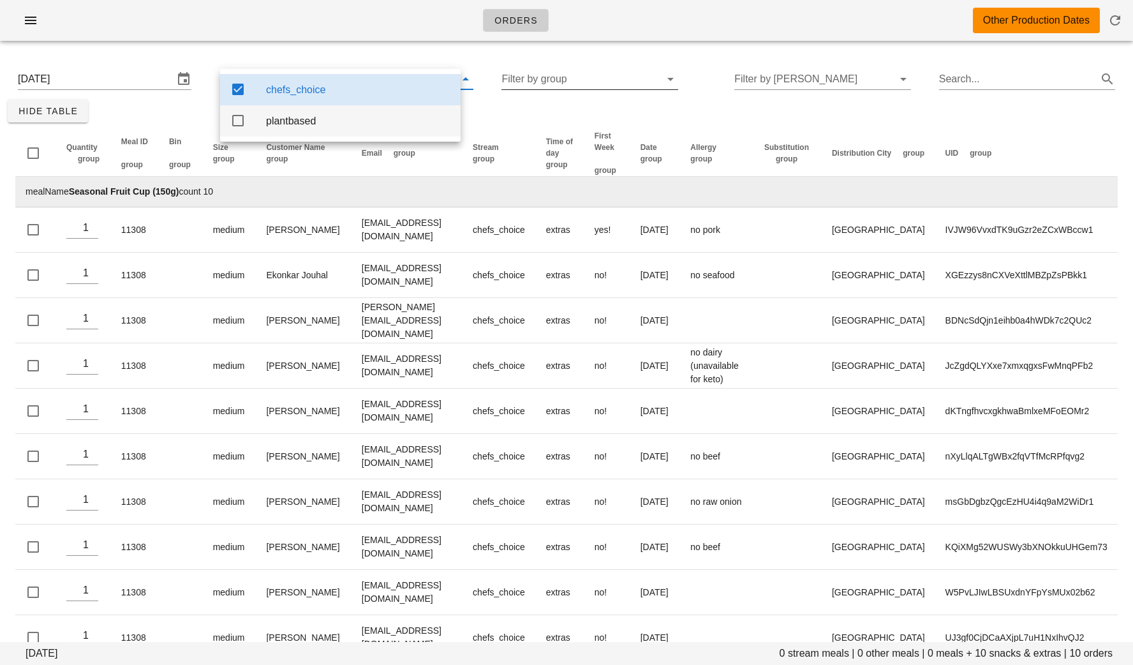
click at [344, 124] on div "plantbased" at bounding box center [358, 121] width 184 height 12
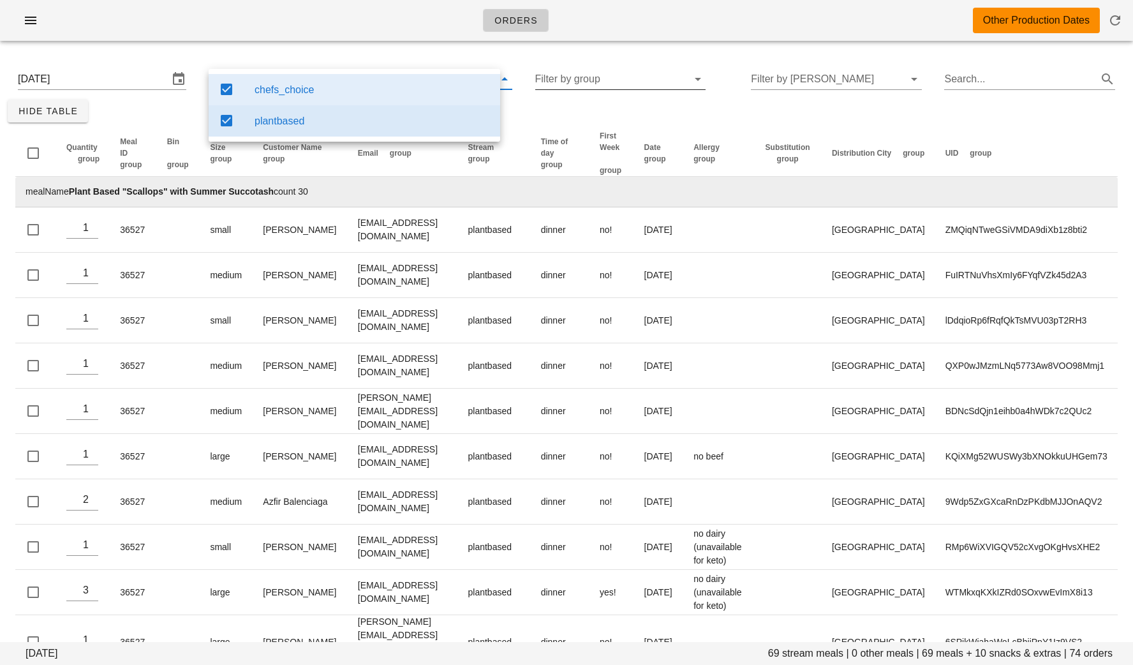
click at [406, 202] on td "mealName Plant Based "Scallops" with Summer Succotash count 30" at bounding box center [566, 192] width 1103 height 31
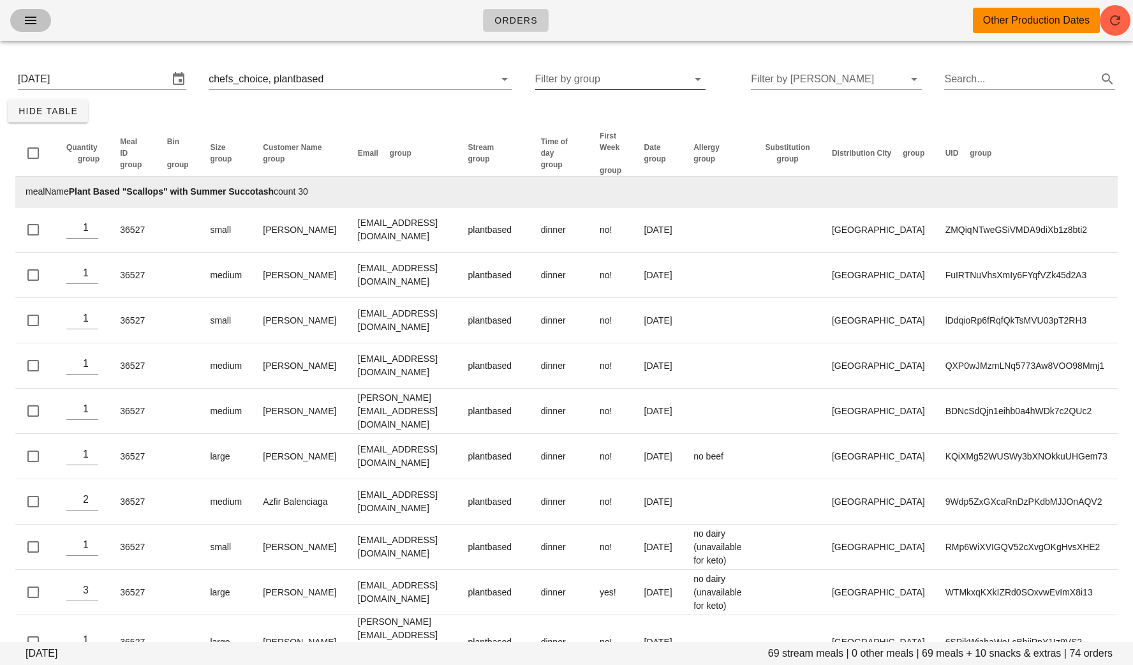
click at [23, 20] on icon "button" at bounding box center [30, 20] width 15 height 15
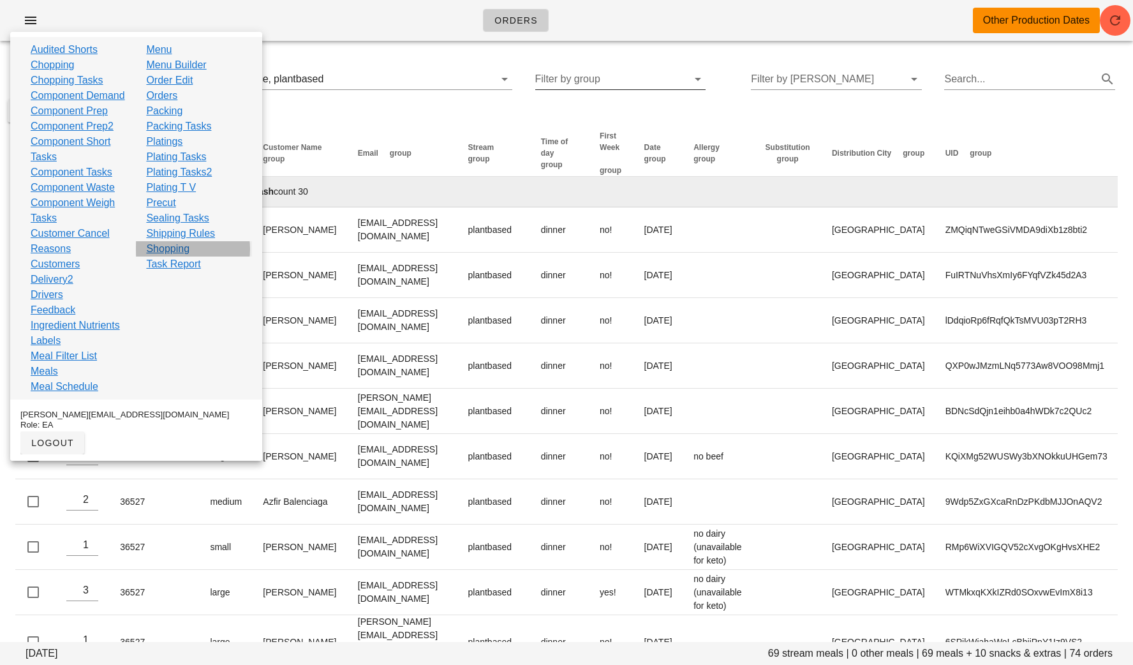
click at [165, 246] on link "Shopping" at bounding box center [167, 248] width 43 height 15
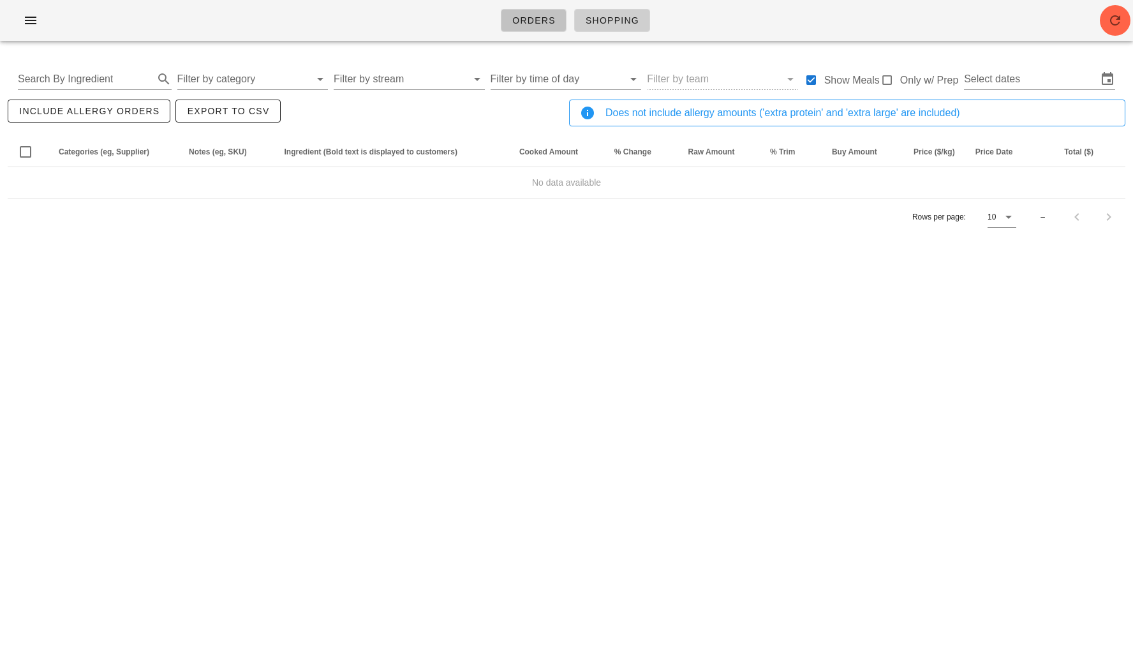
click at [528, 22] on span "Orders" at bounding box center [534, 20] width 44 height 10
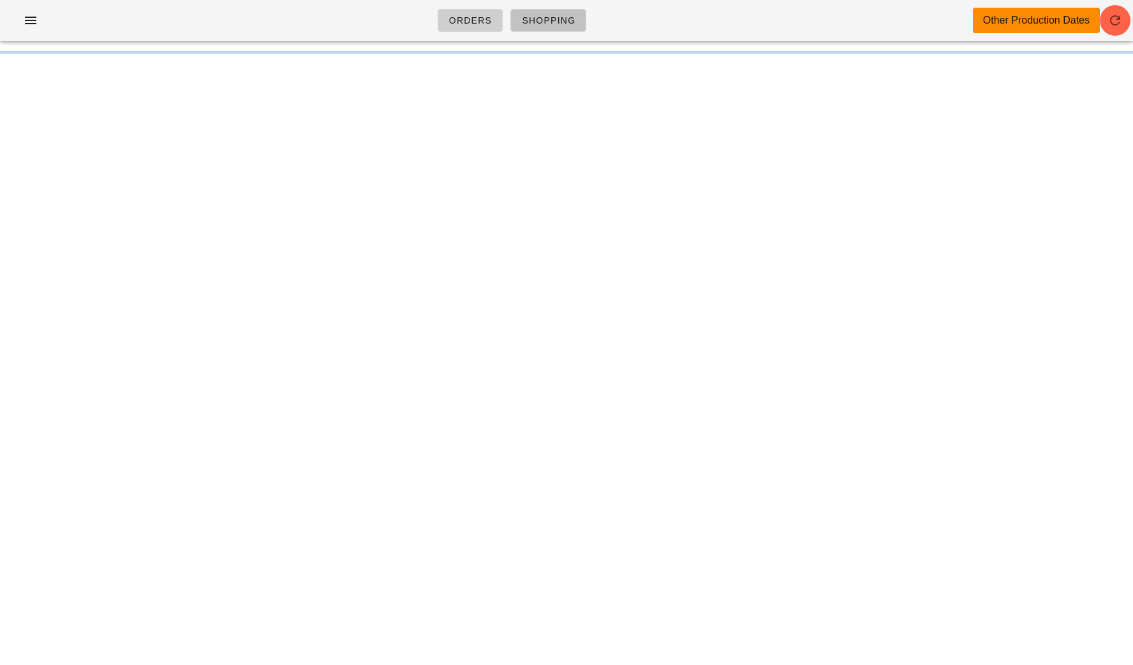
click at [528, 22] on span "Shopping" at bounding box center [548, 20] width 54 height 10
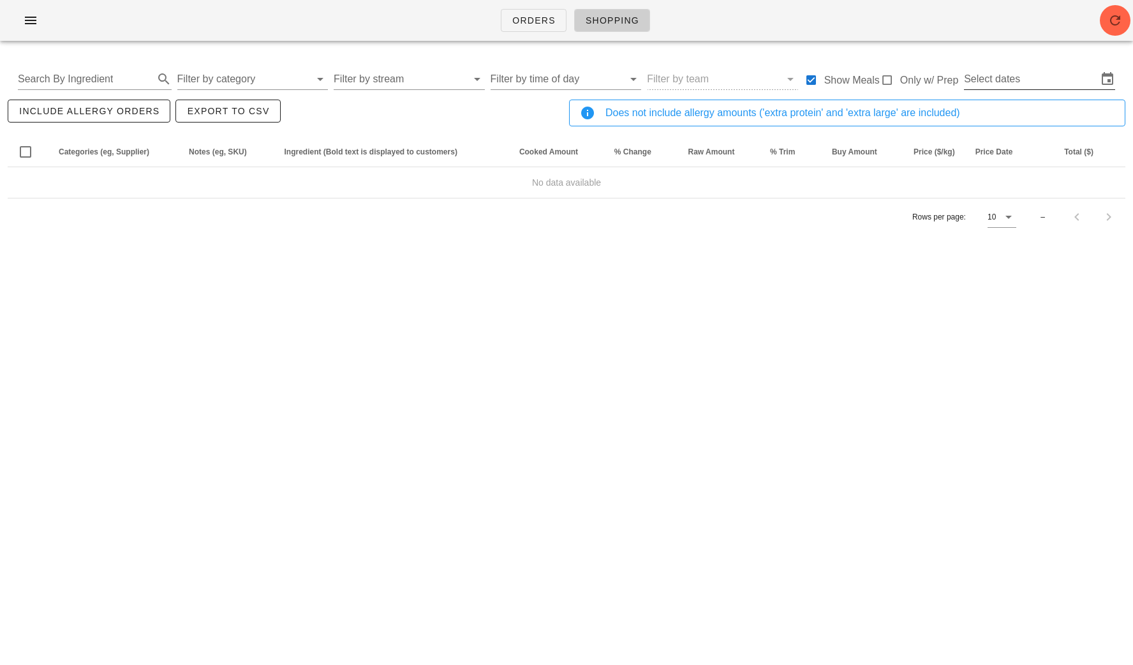
click at [1020, 80] on input "Select dates" at bounding box center [1030, 79] width 133 height 20
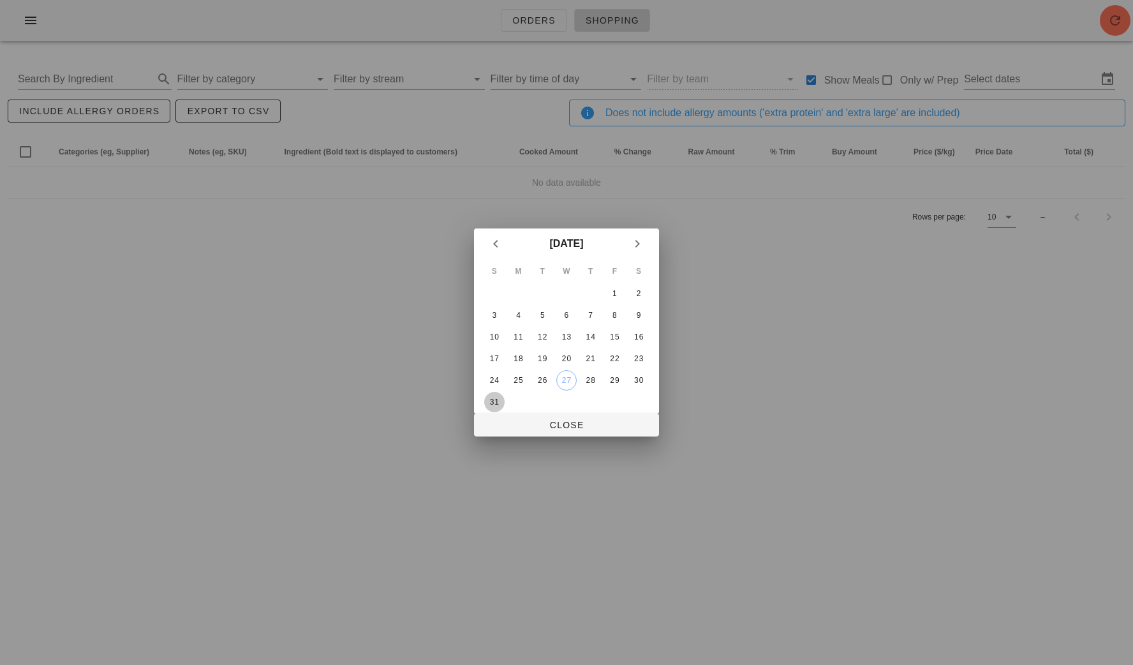
click at [492, 397] on div "31" at bounding box center [494, 401] width 20 height 9
click at [565, 424] on span "Close" at bounding box center [566, 425] width 165 height 10
type input "Sun Aug 31"
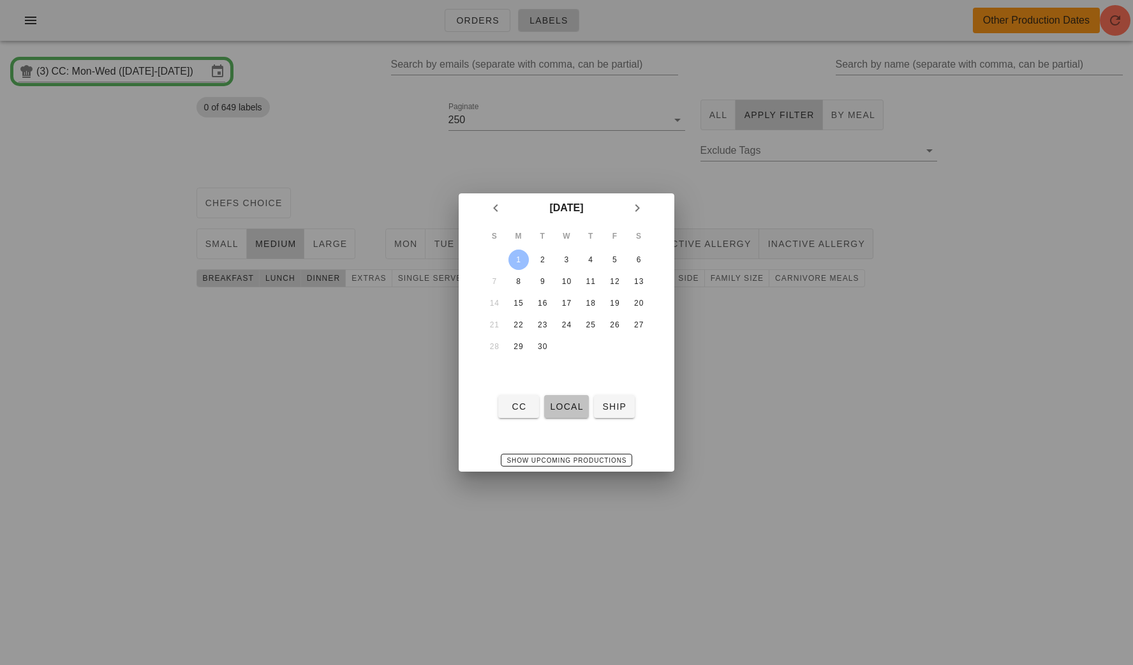
click at [568, 407] on span "local" at bounding box center [566, 406] width 34 height 10
type input "local: Mon-Wed ([DATE]-[DATE])"
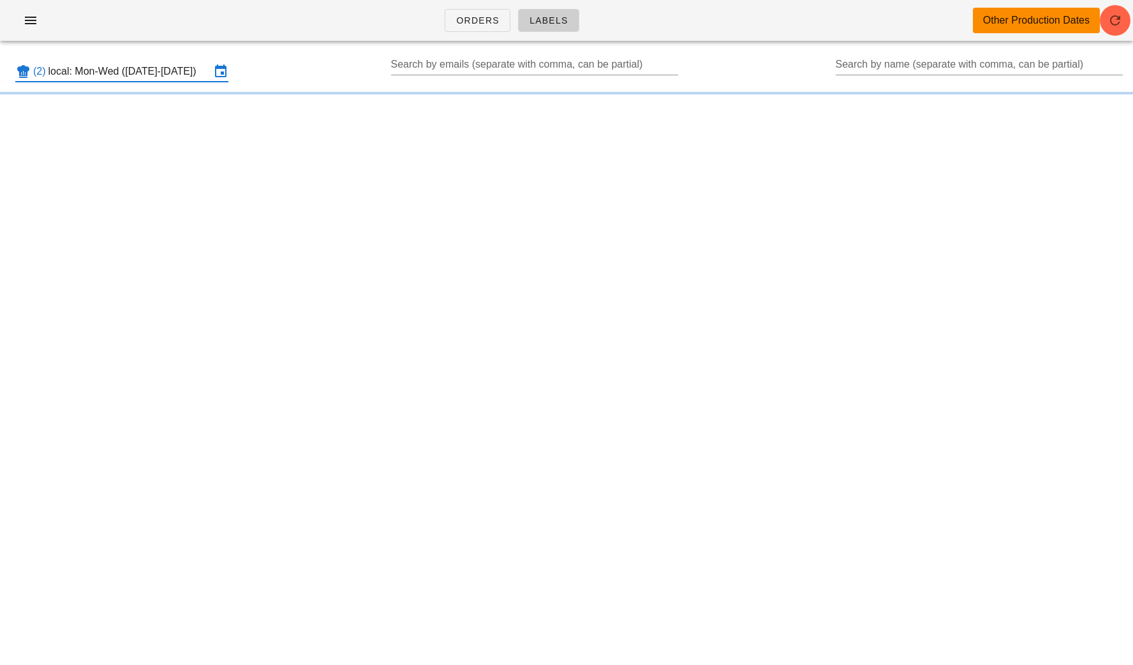
click at [112, 56] on div "(2) local: Mon-Wed ([DATE]-[DATE]) Search by emails (separate with comma, can b…" at bounding box center [566, 71] width 1133 height 41
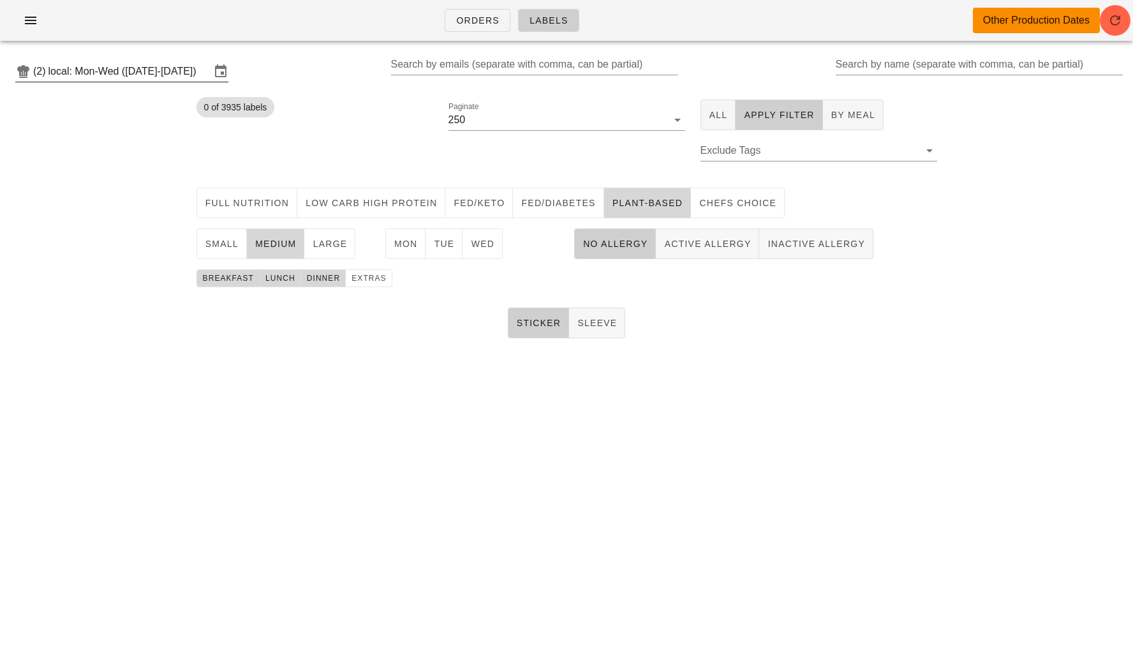
click at [121, 67] on input "local: Mon-Wed ([DATE]-[DATE])" at bounding box center [129, 71] width 162 height 20
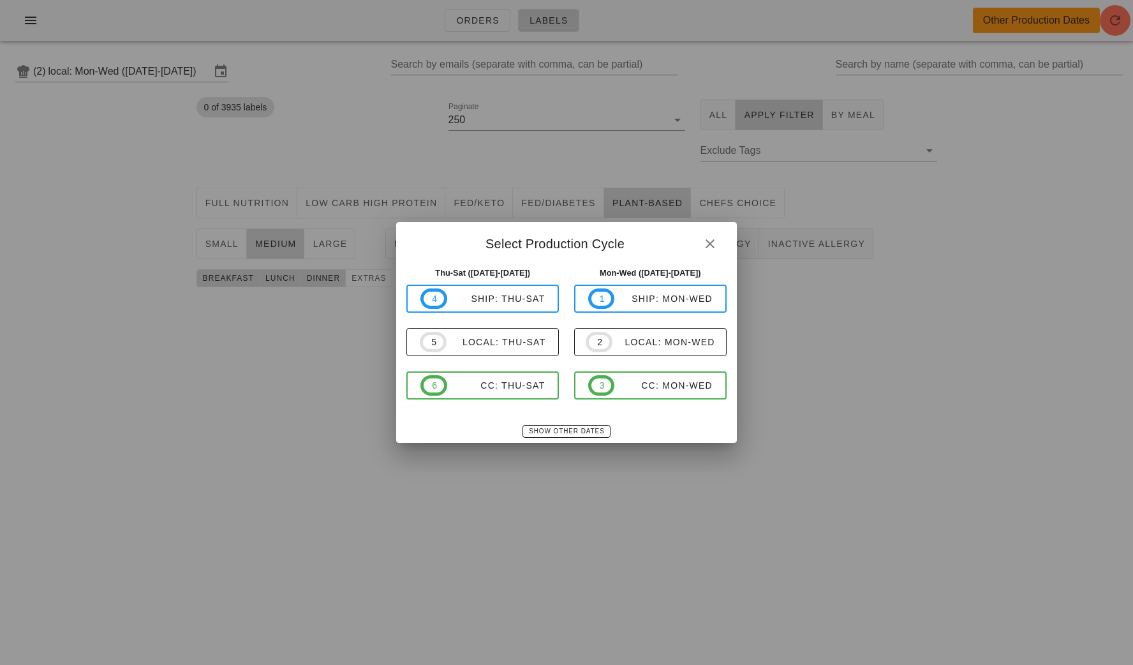
click at [152, 258] on div at bounding box center [566, 332] width 1133 height 665
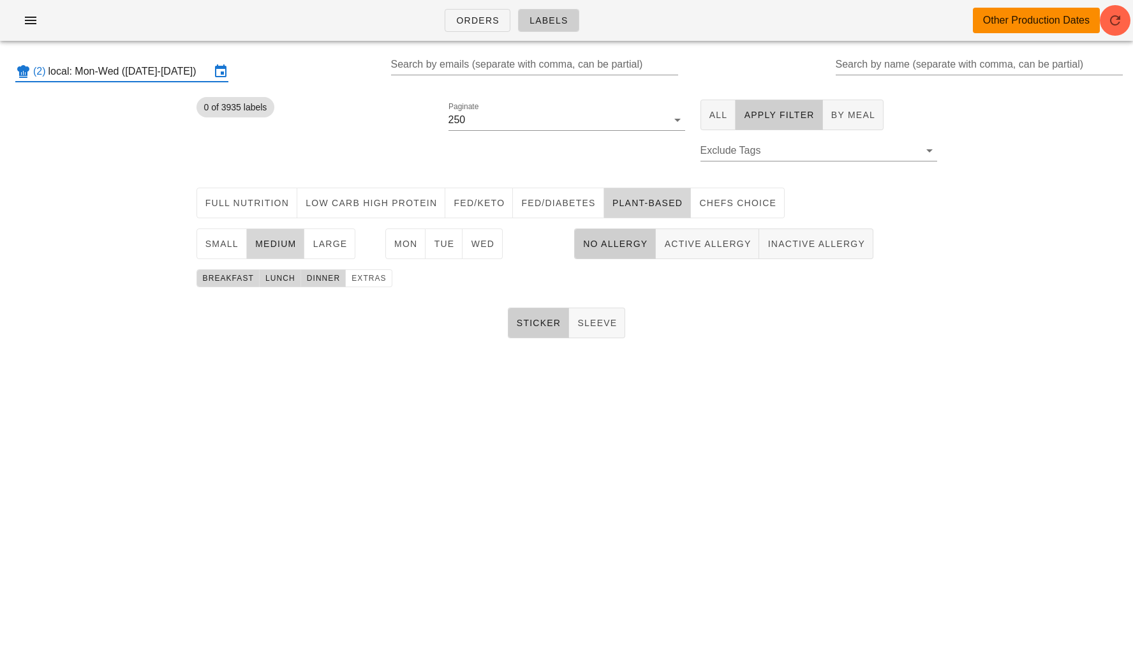
click at [142, 73] on input "local: Mon-Wed ([DATE]-[DATE])" at bounding box center [129, 71] width 162 height 20
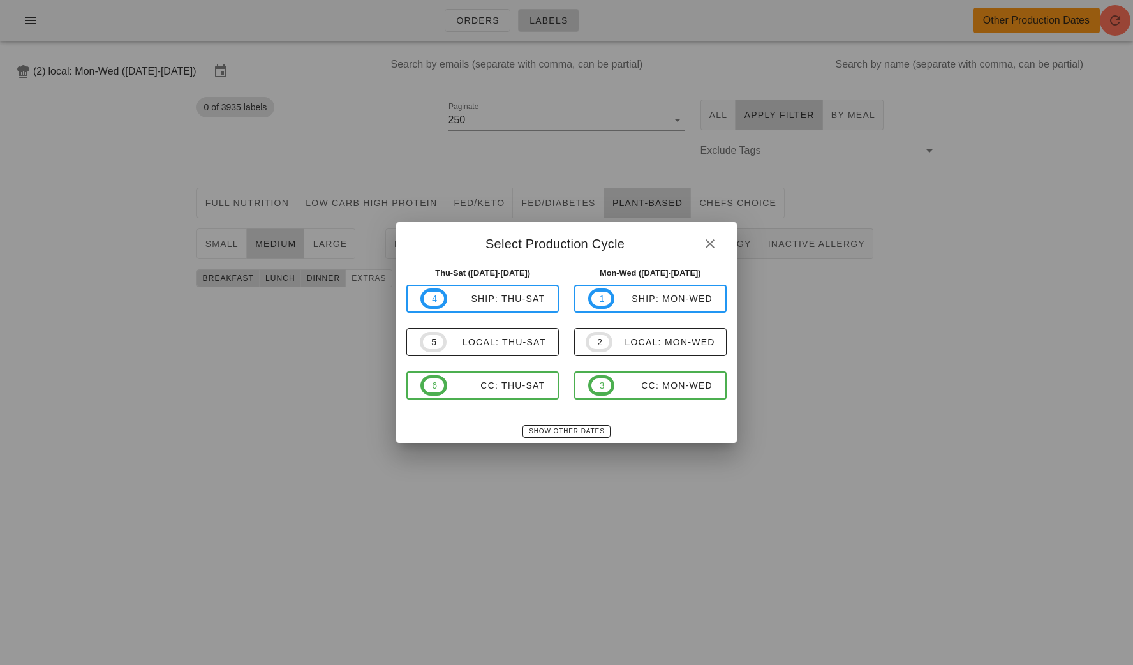
click at [572, 422] on div "Mon-Wed ([DATE]-[DATE]) 1 ship: Mon-Wed 2 local: Mon-Wed 3 CC: Mon-Wed" at bounding box center [651, 340] width 168 height 163
click at [572, 428] on span "Show Other Dates" at bounding box center [566, 430] width 76 height 7
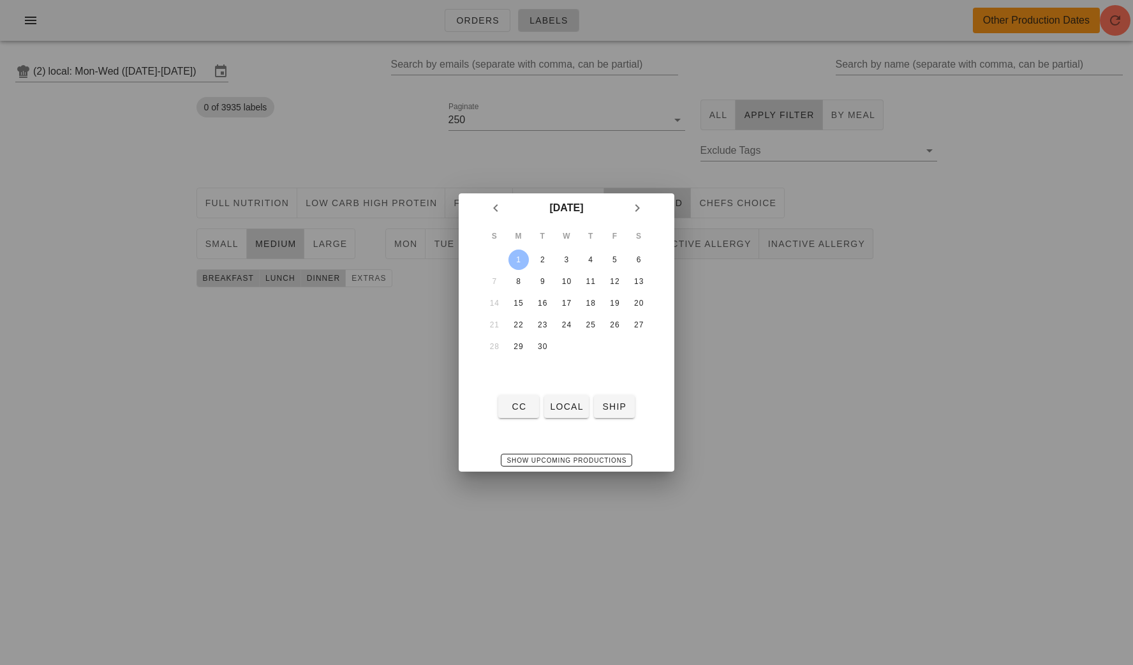
click at [519, 256] on div "1" at bounding box center [519, 259] width 20 height 9
click at [572, 424] on div "[DATE] S M T W T F S 1 2 3 4 5 6 7 8 9 10 11 12 13 14 15 16 17 18 19 20 21 22 2…" at bounding box center [567, 332] width 216 height 278
click at [572, 412] on span "local" at bounding box center [566, 406] width 34 height 10
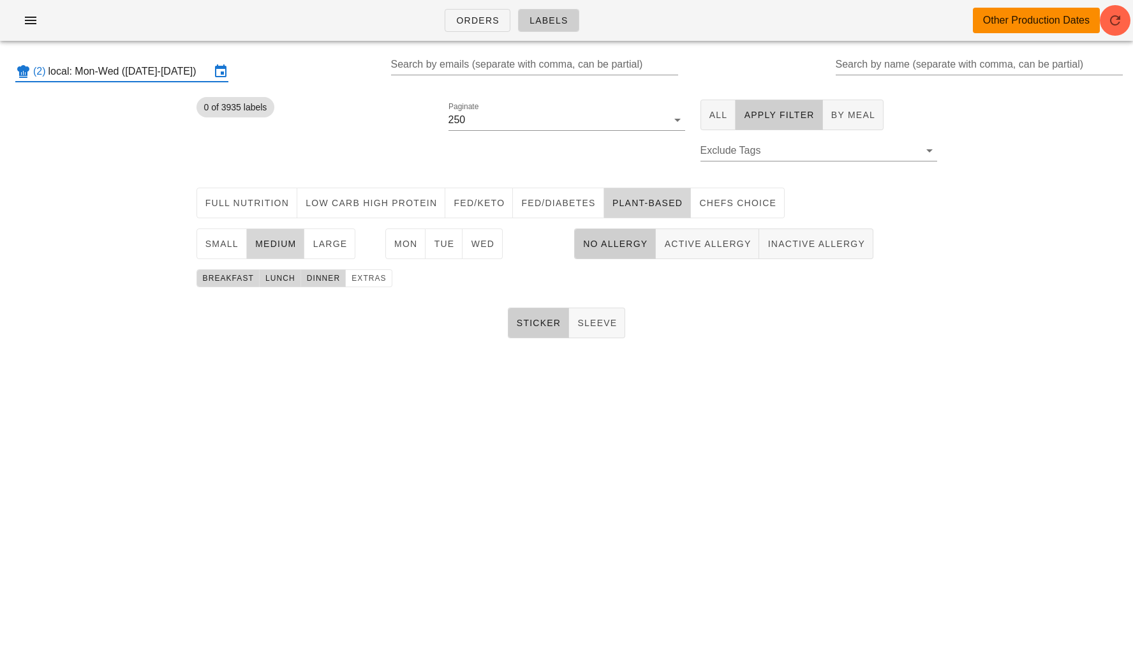
click at [570, 410] on div "Orders Labels Other Production Dates (2) local: Mon-Wed ([DATE]-[DATE]) Search …" at bounding box center [566, 332] width 1133 height 665
click at [410, 249] on button "Mon" at bounding box center [405, 243] width 41 height 31
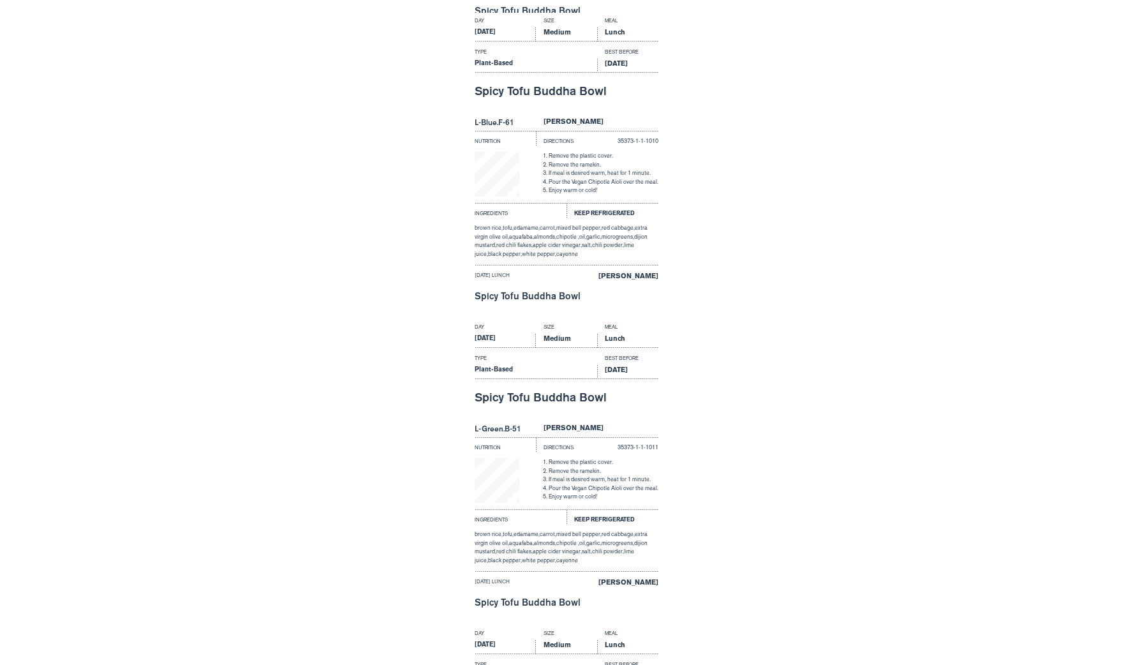
scroll to position [3195, 0]
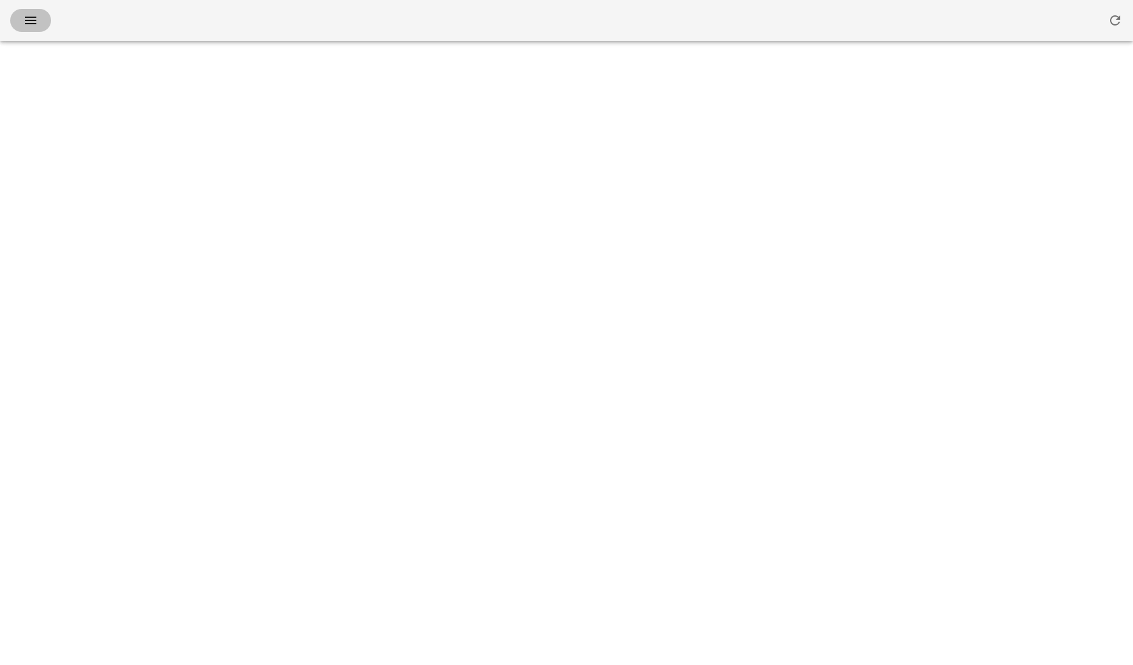
click at [27, 21] on icon "button" at bounding box center [30, 20] width 15 height 15
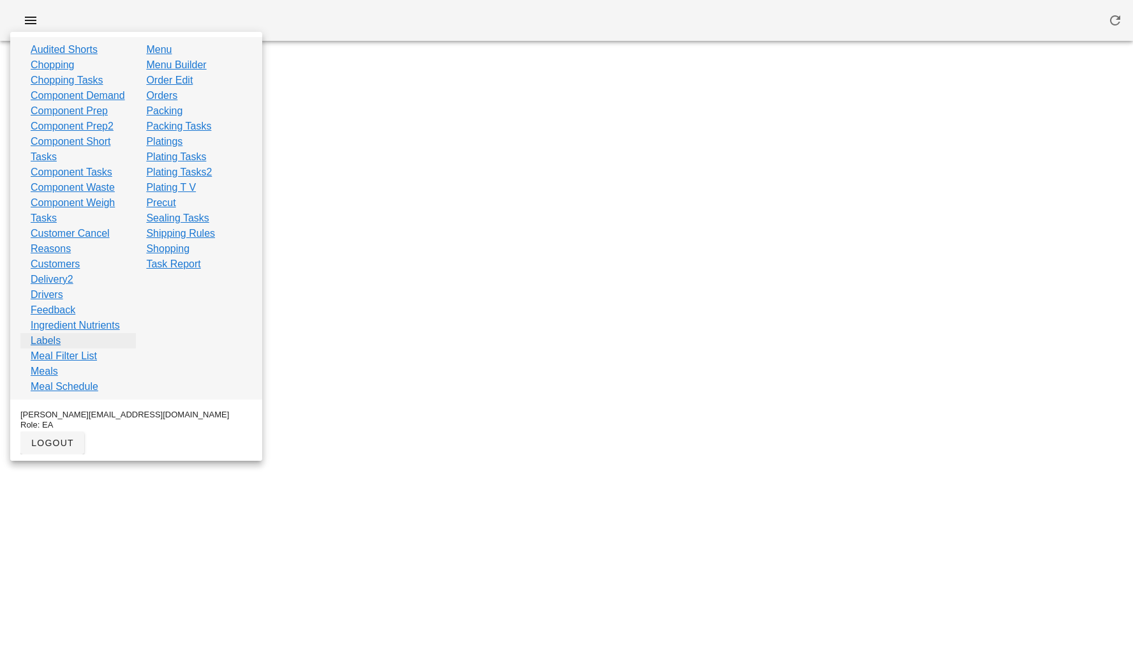
click at [50, 348] on link "Labels" at bounding box center [46, 340] width 30 height 15
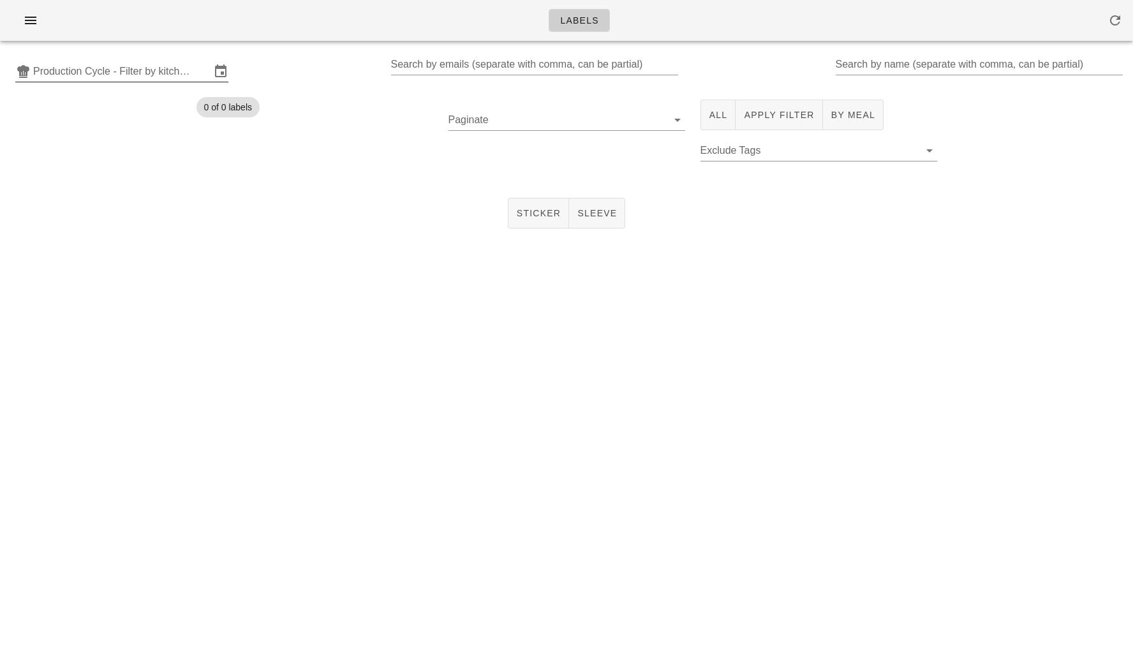
click at [142, 65] on input "Production Cycle - Filter by kitchen production schedules" at bounding box center [121, 71] width 177 height 20
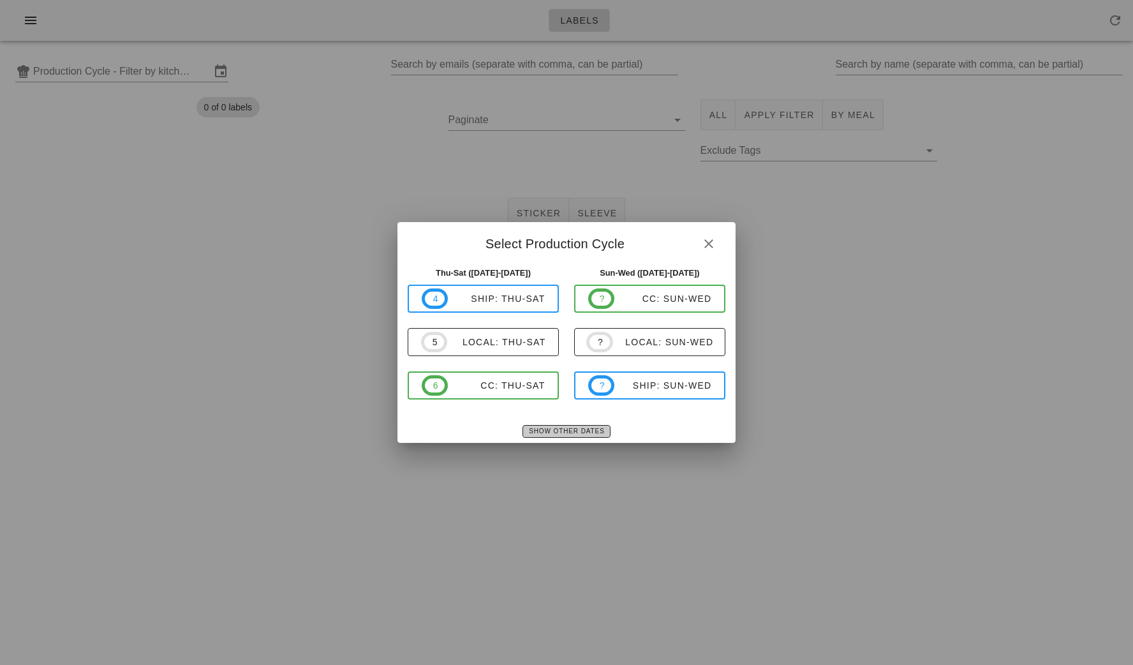
click at [540, 429] on span "Show Other Dates" at bounding box center [566, 430] width 76 height 7
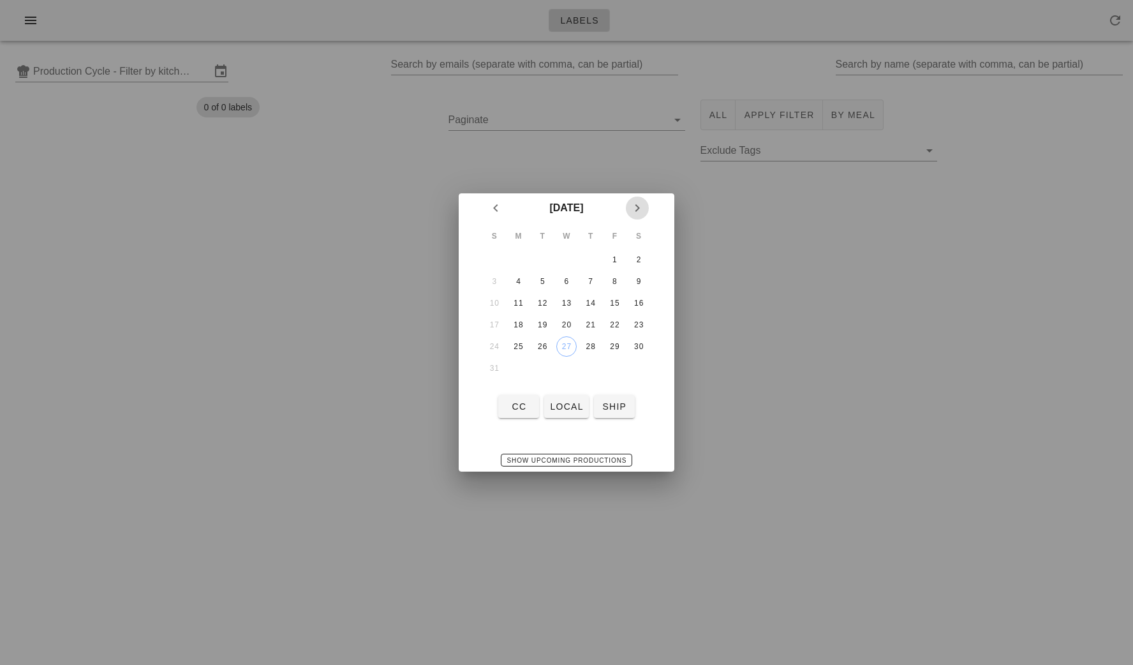
click at [638, 208] on icon "Next month" at bounding box center [637, 207] width 15 height 15
click at [515, 257] on div "1" at bounding box center [519, 259] width 20 height 9
click at [560, 413] on button "local" at bounding box center [566, 406] width 44 height 23
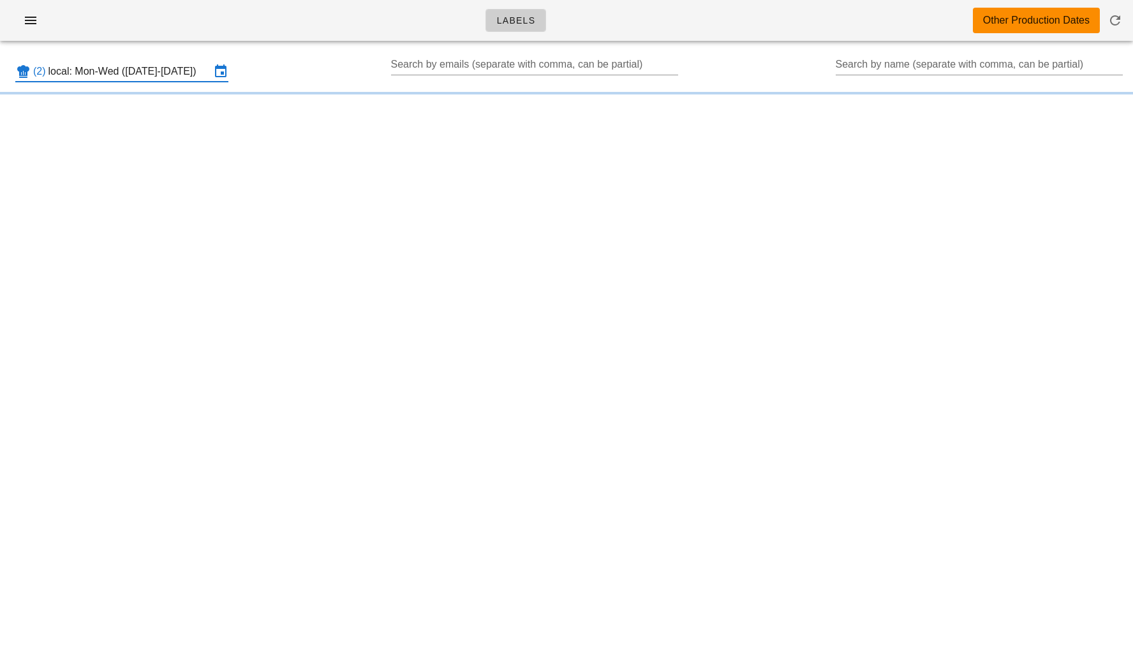
click at [121, 77] on input "local: Mon-Wed (Sep 1-Sep 3)" at bounding box center [129, 71] width 162 height 20
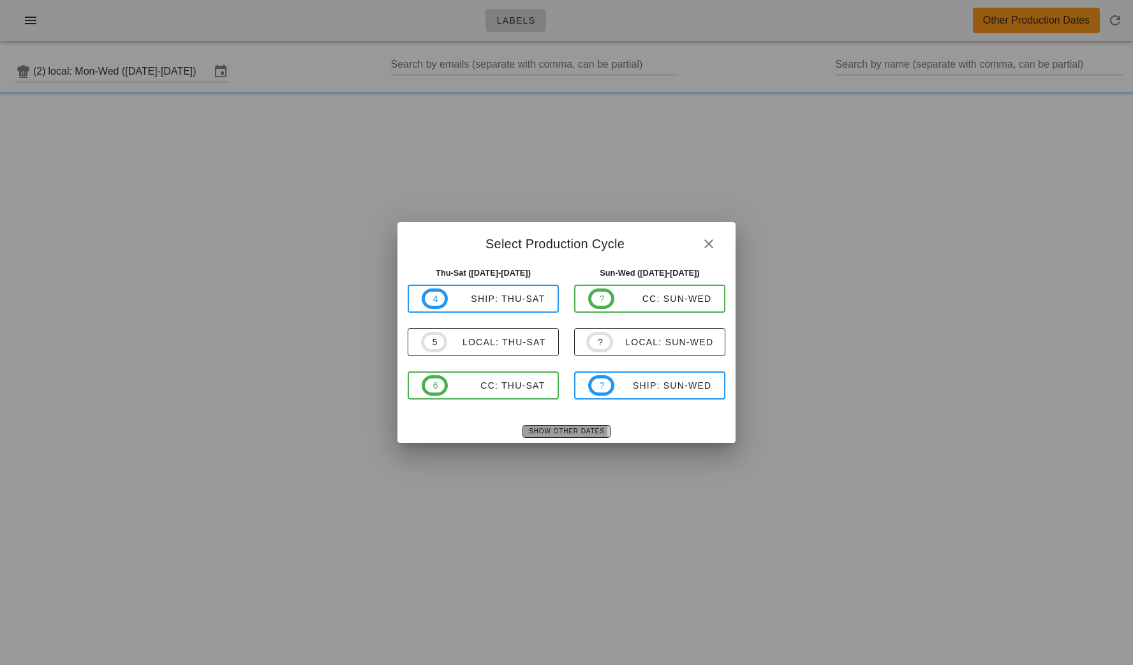
click at [543, 427] on span "Show Other Dates" at bounding box center [566, 430] width 76 height 7
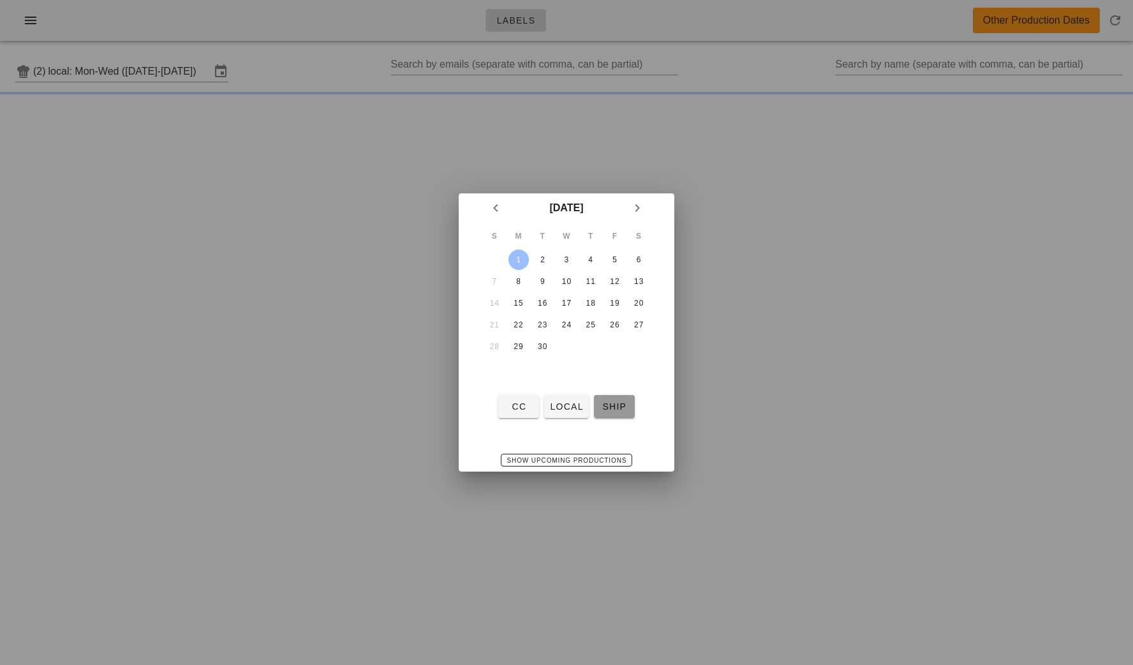
click at [617, 399] on button "ship" at bounding box center [614, 406] width 41 height 23
type input "ship: Mon-Wed ([DATE]-[DATE])"
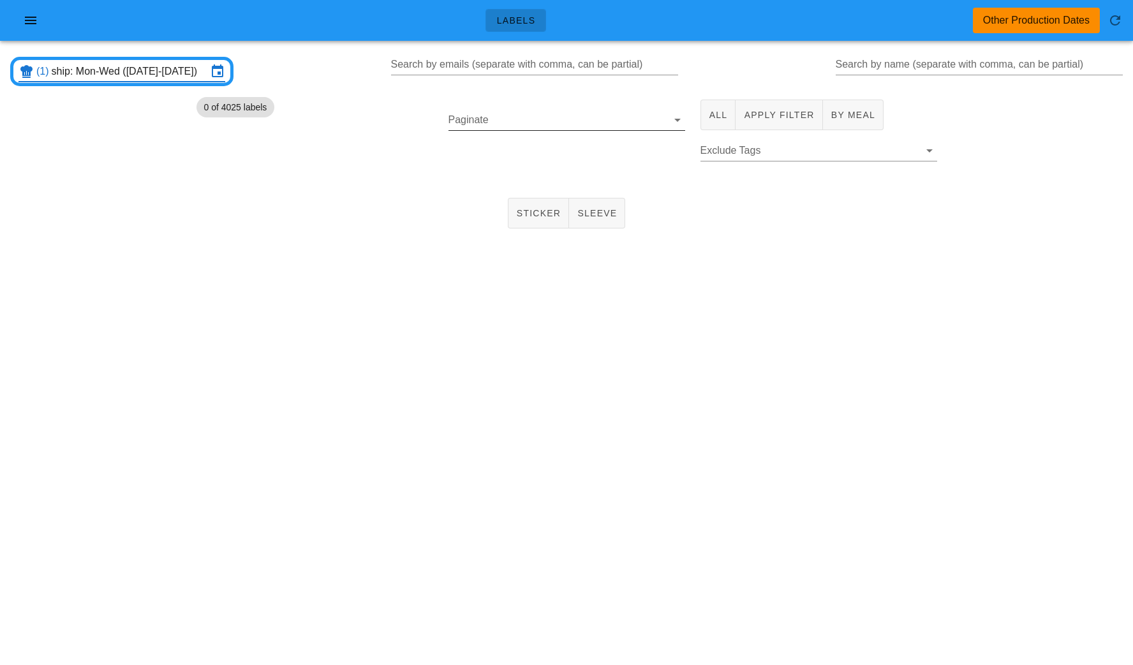
click at [538, 117] on input "Paginate" at bounding box center [557, 120] width 216 height 20
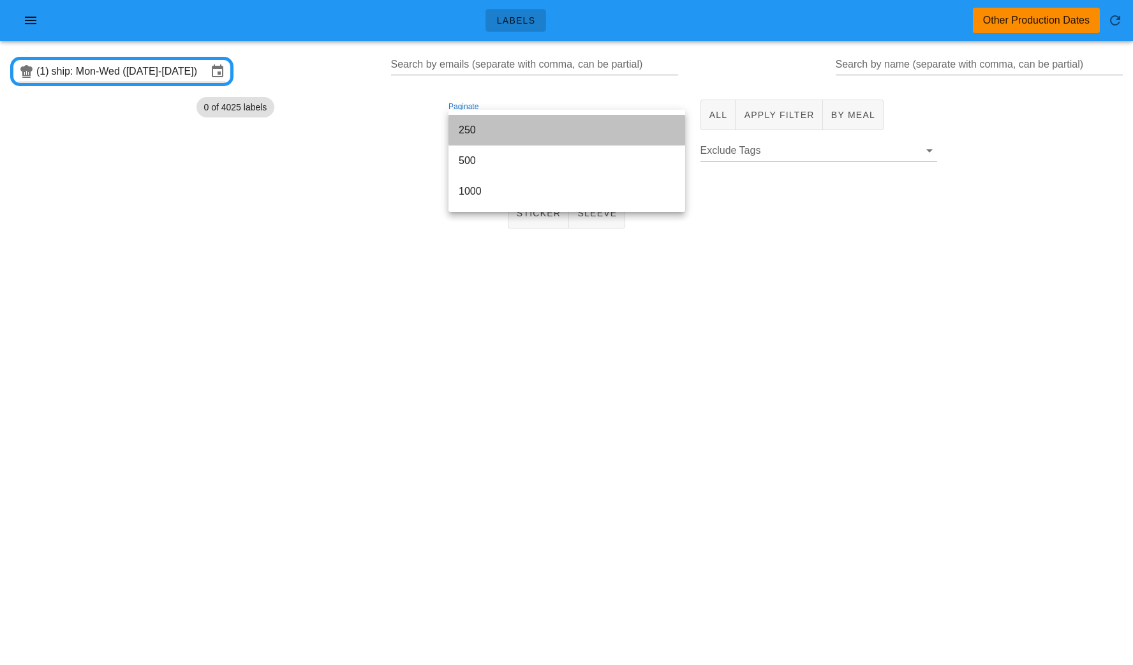
click at [519, 135] on div "250" at bounding box center [567, 130] width 216 height 12
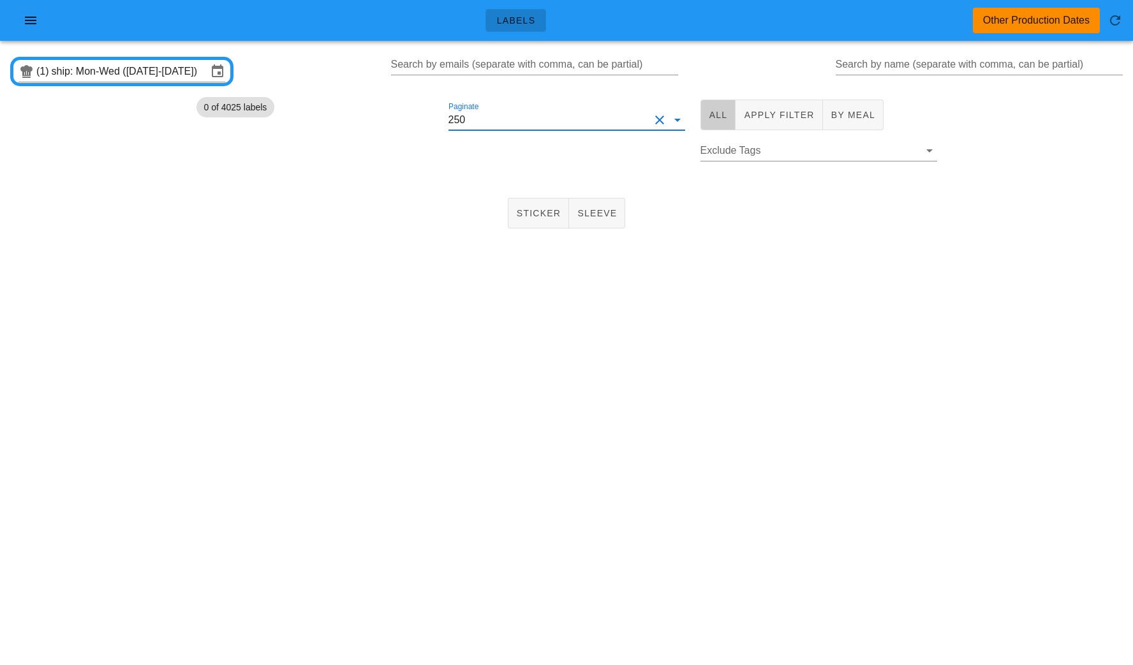
click at [711, 121] on button "All" at bounding box center [719, 115] width 36 height 31
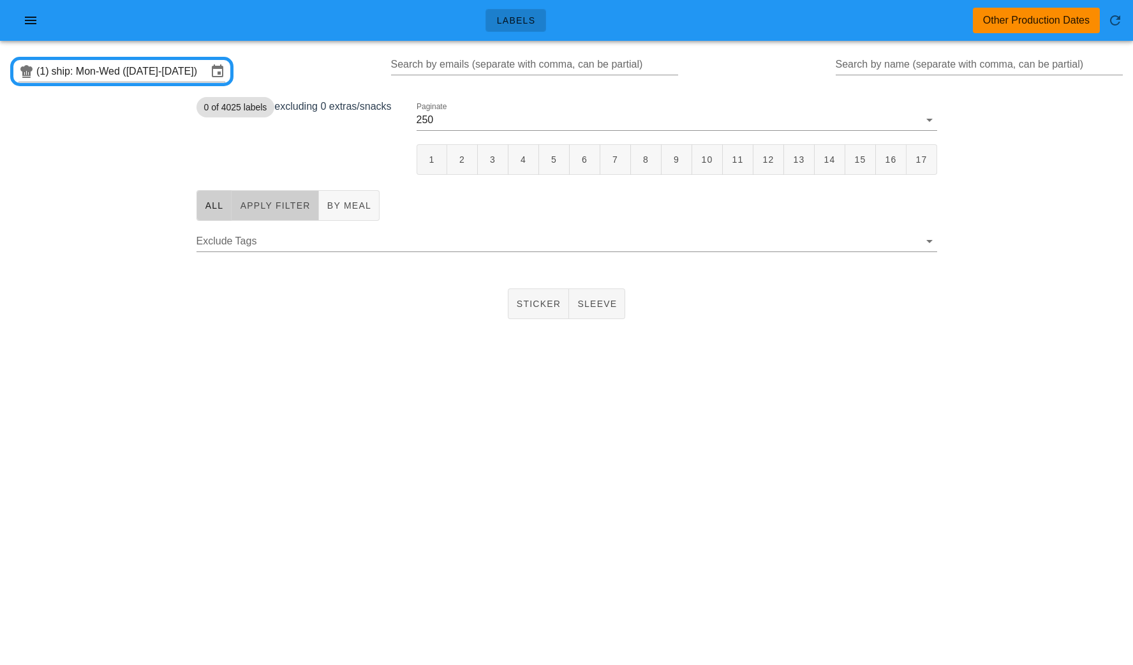
click at [258, 208] on span "Apply Filter" at bounding box center [274, 205] width 71 height 10
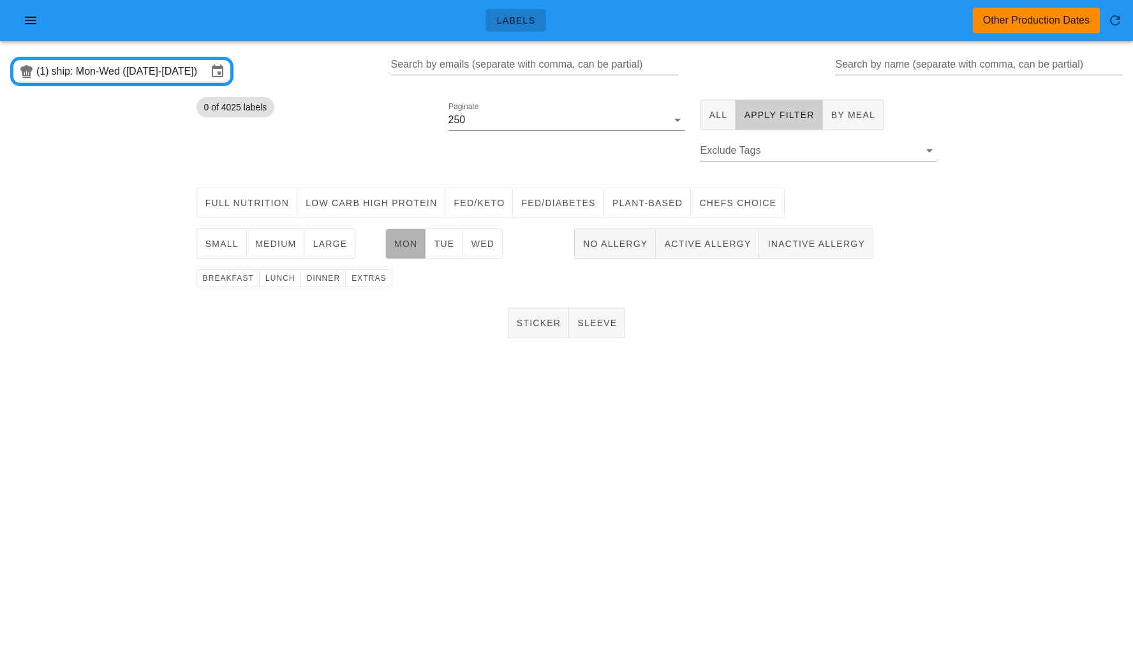
click at [407, 245] on span "Mon" at bounding box center [406, 244] width 24 height 10
click at [644, 205] on span "Plant-Based" at bounding box center [647, 203] width 71 height 10
click at [725, 204] on span "chefs choice" at bounding box center [738, 203] width 78 height 10
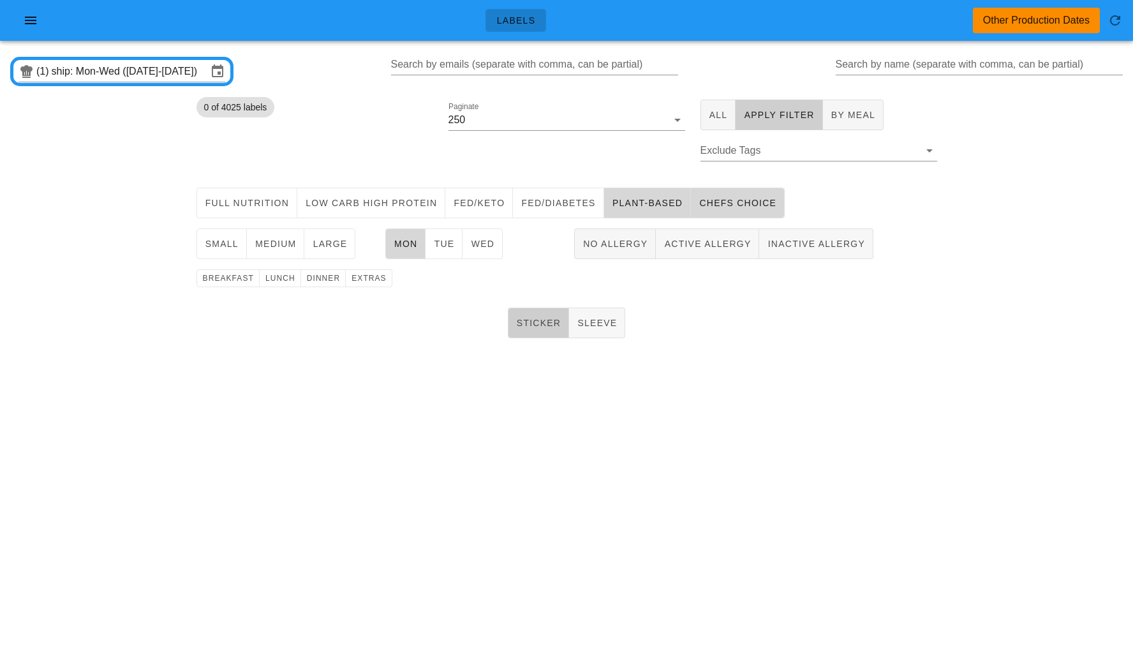
click at [536, 333] on button "Sticker" at bounding box center [539, 323] width 62 height 31
click at [226, 279] on span "breakfast" at bounding box center [228, 278] width 52 height 9
click at [269, 282] on span "lunch" at bounding box center [280, 278] width 31 height 9
click at [314, 284] on button "dinner" at bounding box center [323, 278] width 45 height 18
click at [637, 204] on span "Plant-Based" at bounding box center [647, 203] width 71 height 10
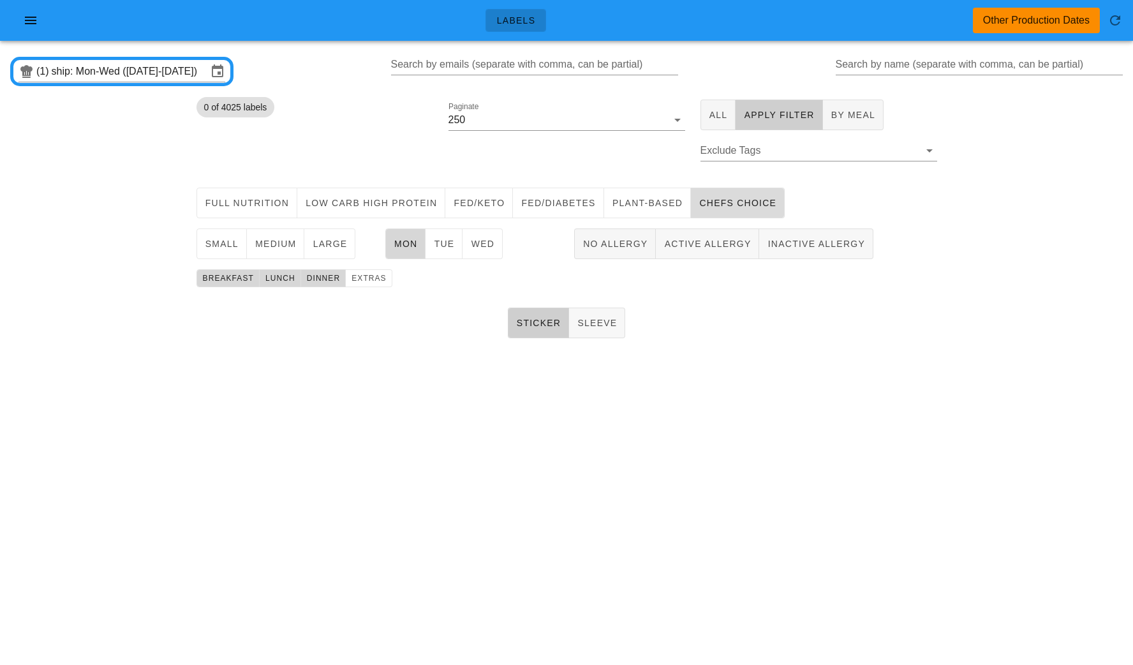
click at [732, 207] on span "chefs choice" at bounding box center [738, 203] width 78 height 10
click at [645, 208] on span "Plant-Based" at bounding box center [647, 203] width 71 height 10
click at [641, 242] on span "No Allergy" at bounding box center [615, 244] width 65 height 10
click at [327, 274] on span "dinner" at bounding box center [323, 278] width 34 height 9
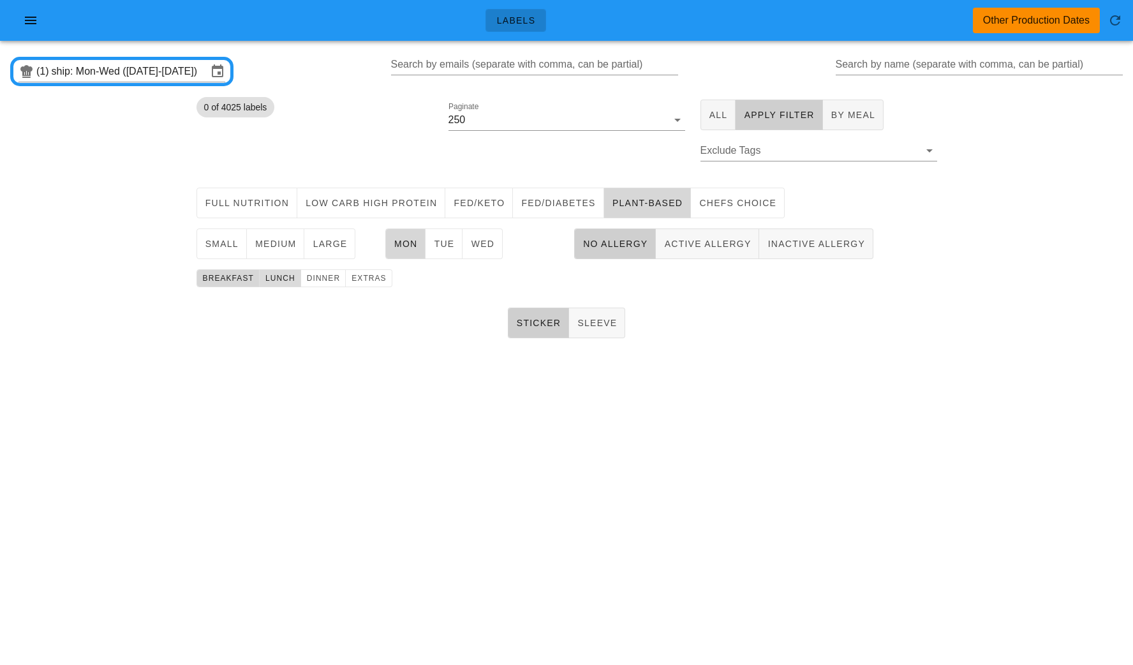
click at [269, 276] on span "lunch" at bounding box center [280, 278] width 31 height 9
click at [275, 239] on span "medium" at bounding box center [276, 244] width 42 height 10
click at [279, 280] on span "lunch" at bounding box center [280, 278] width 31 height 9
click at [463, 167] on button "1" at bounding box center [464, 159] width 31 height 31
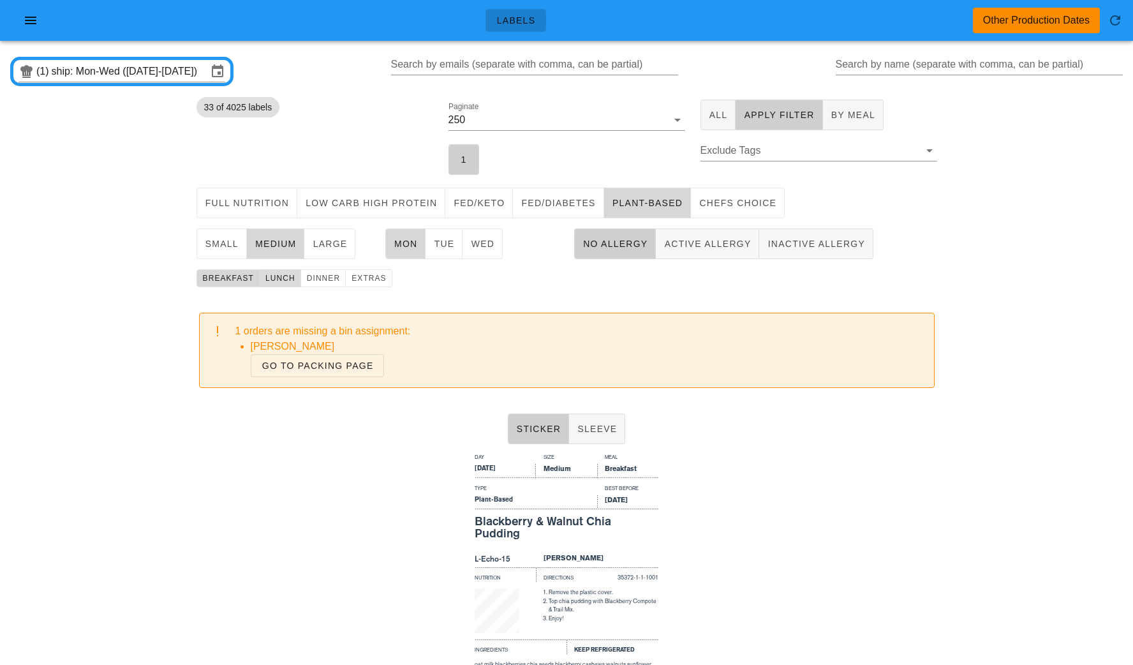
click at [260, 283] on button "lunch" at bounding box center [280, 278] width 41 height 18
click at [369, 494] on div "Day Size Meal Monday Medium Breakfast Type Best Before Plant-Based Sep 3, 2025 …" at bounding box center [566, 602] width 1133 height 306
click at [142, 62] on input "ship: Mon-Wed ([DATE]-[DATE])" at bounding box center [130, 71] width 156 height 20
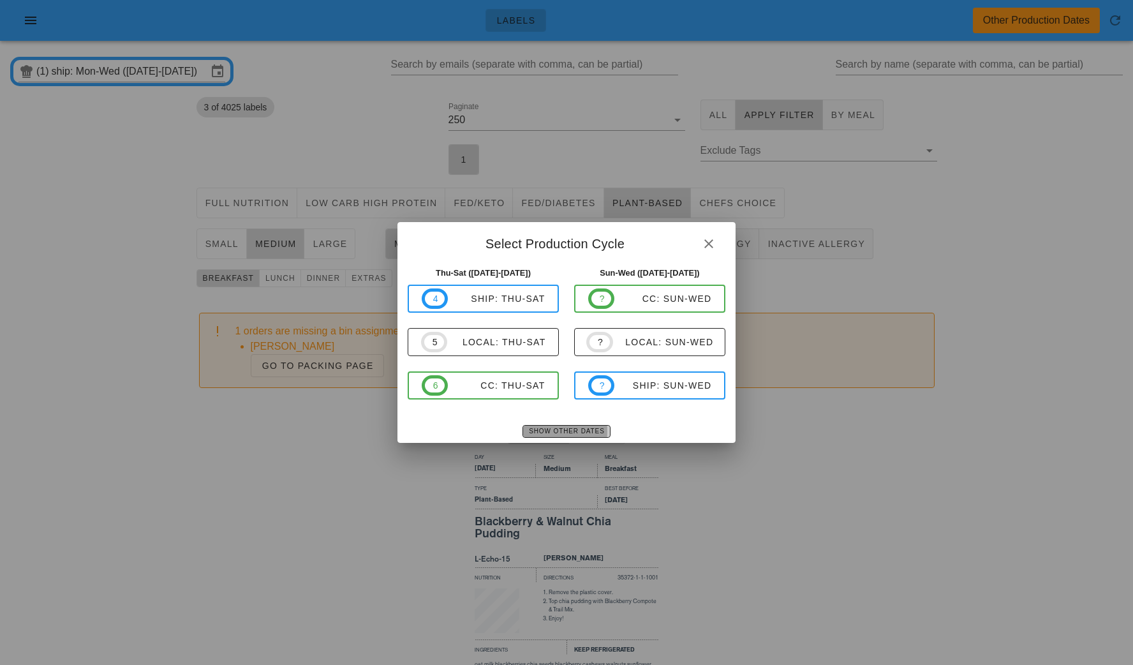
click at [550, 430] on span "Show Other Dates" at bounding box center [566, 430] width 76 height 7
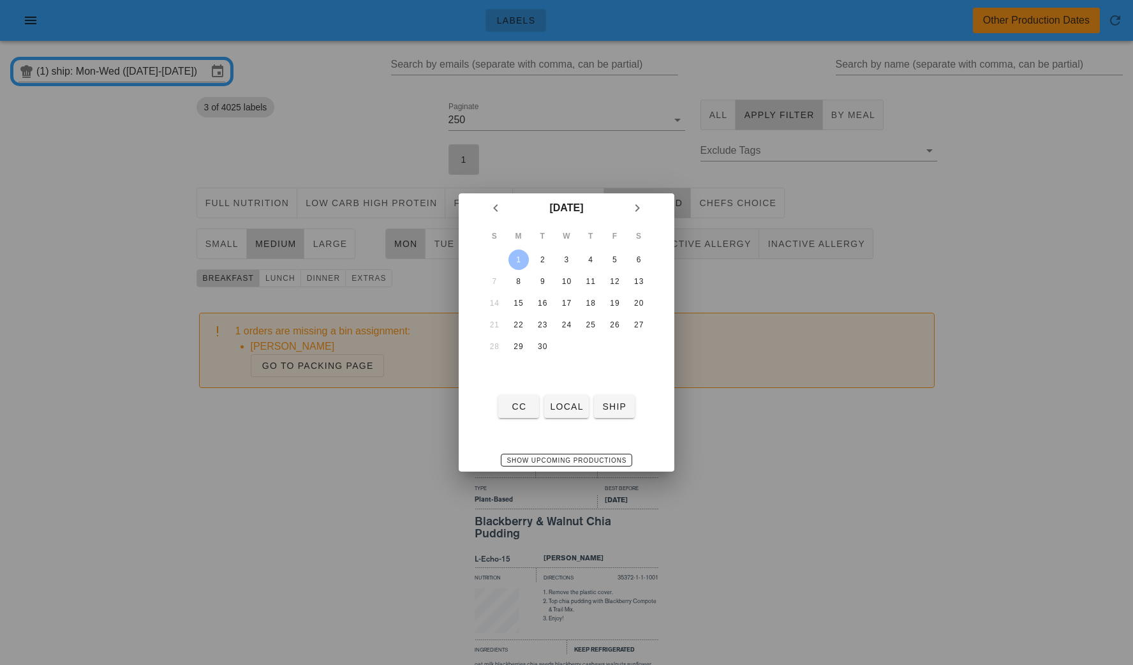
click at [751, 425] on div at bounding box center [566, 332] width 1133 height 665
